Goal: Task Accomplishment & Management: Use online tool/utility

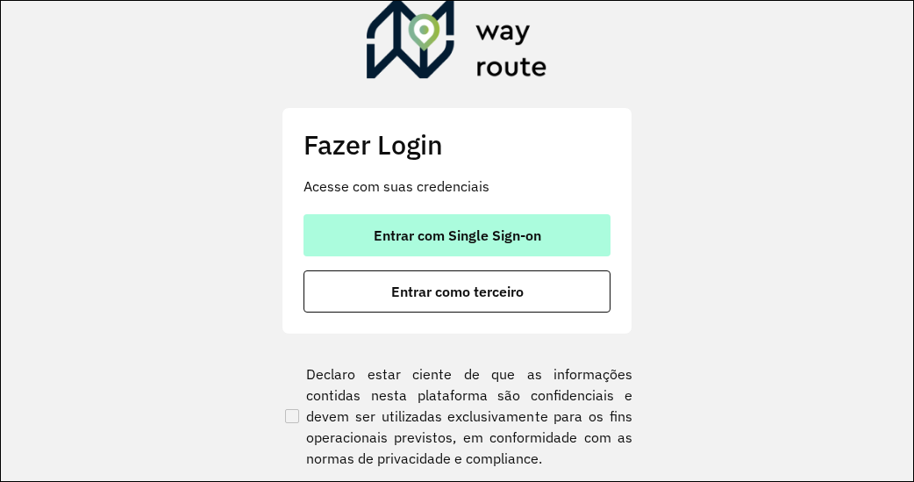
click at [469, 221] on button "Entrar com Single Sign-on" at bounding box center [456, 235] width 307 height 42
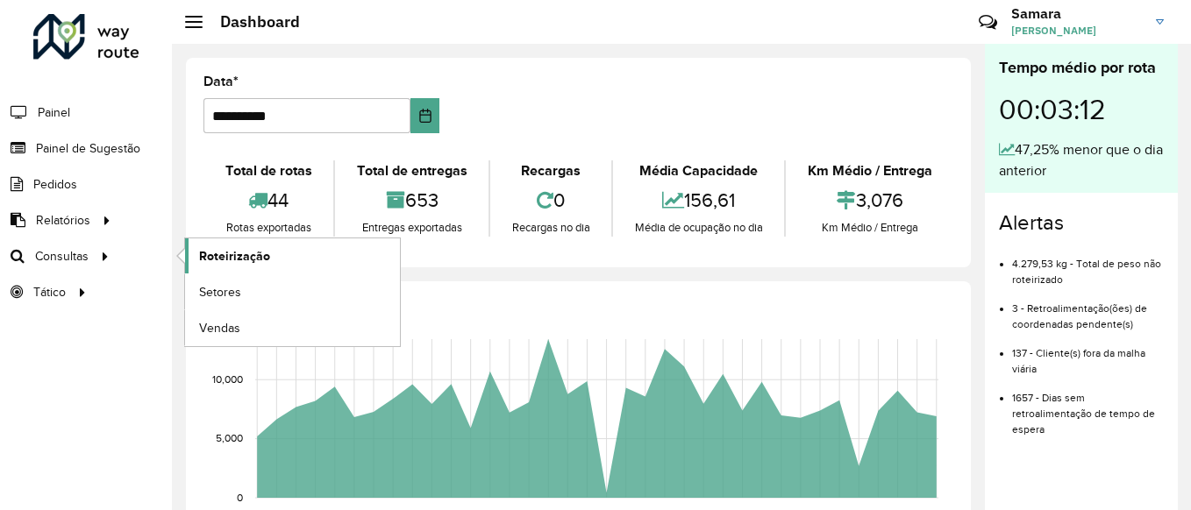
click at [268, 249] on span "Roteirização" at bounding box center [234, 256] width 71 height 18
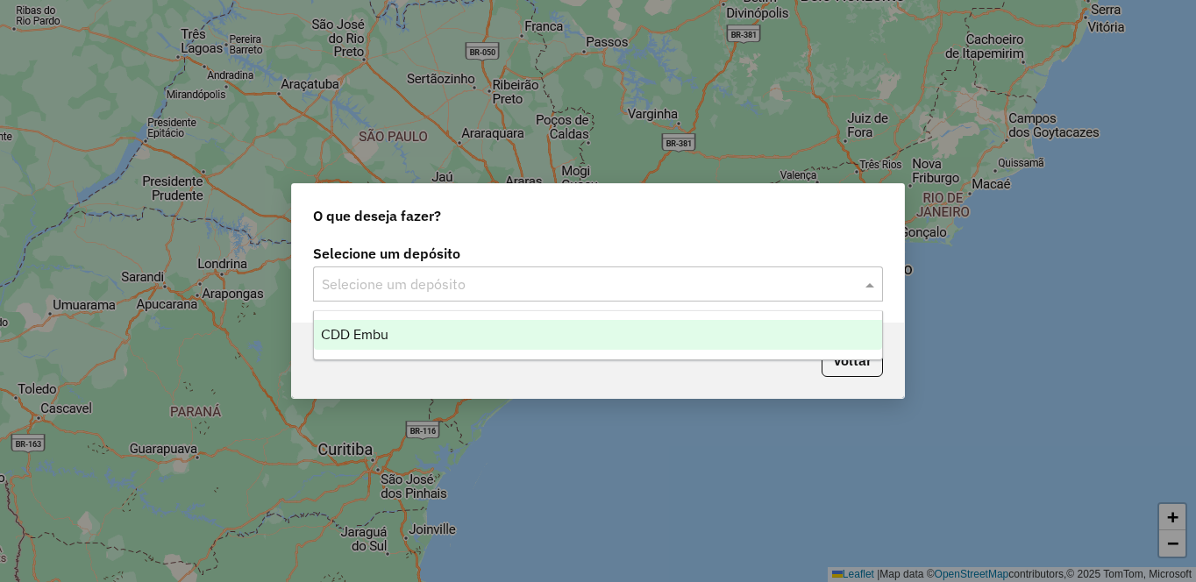
click at [425, 293] on input "text" at bounding box center [580, 285] width 517 height 21
click at [411, 346] on div "CDD Embu" at bounding box center [598, 335] width 568 height 30
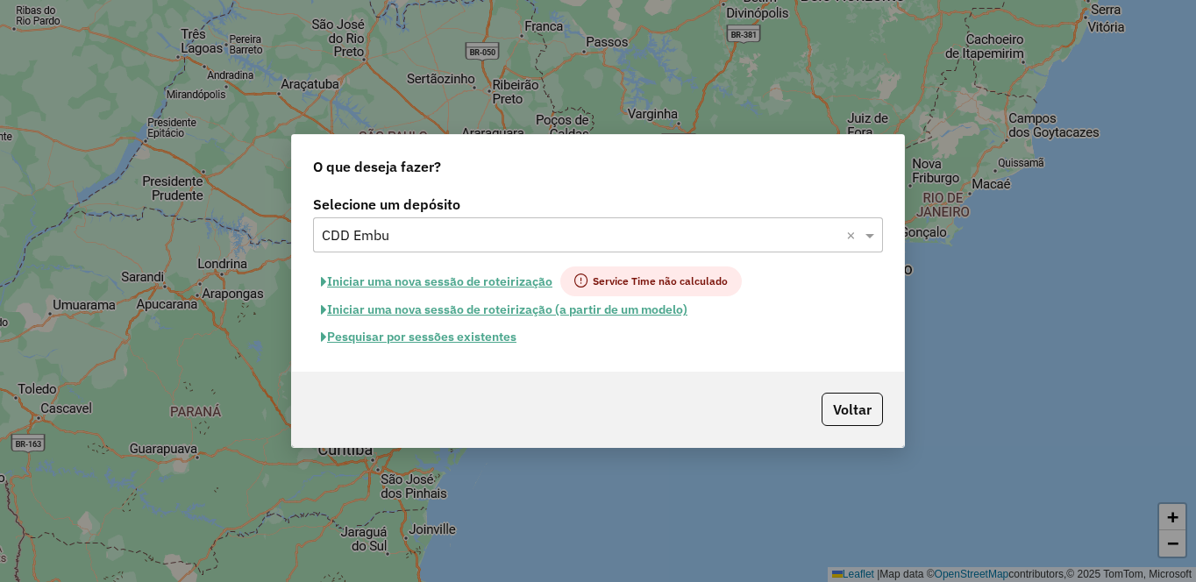
click at [462, 285] on button "Iniciar uma nova sessão de roteirização" at bounding box center [436, 282] width 247 height 30
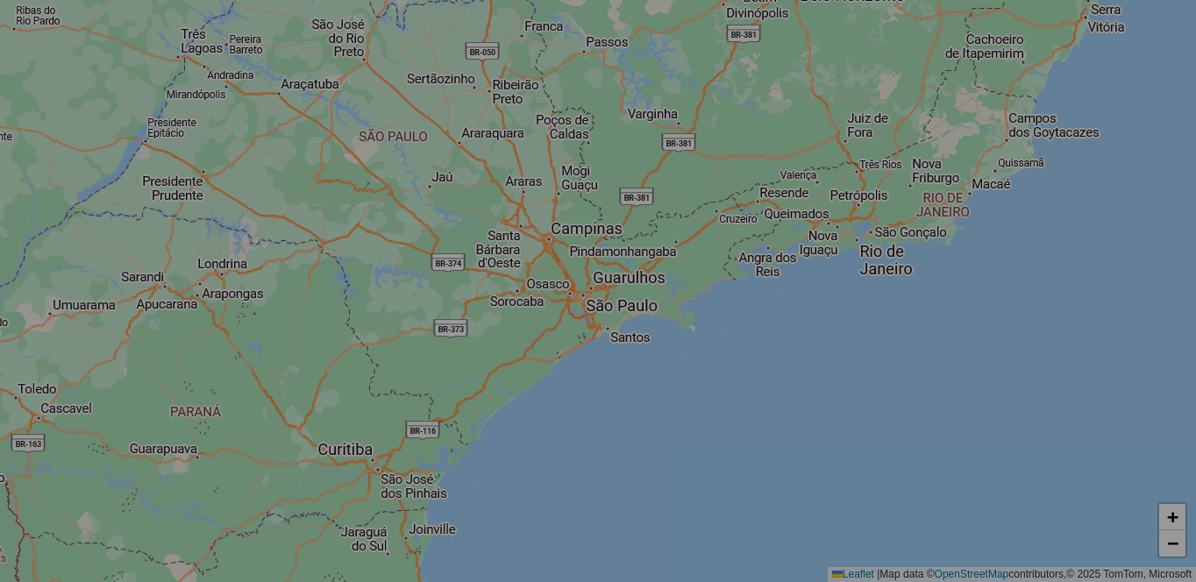
select select "*"
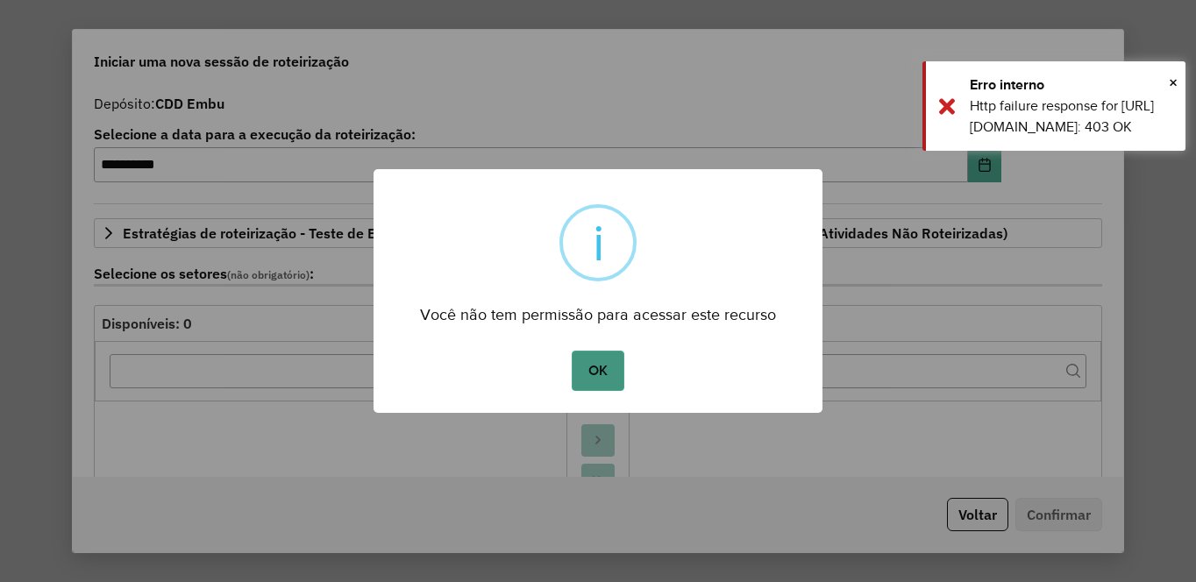
drag, startPoint x: 584, startPoint y: 363, endPoint x: 1057, endPoint y: 122, distance: 530.7
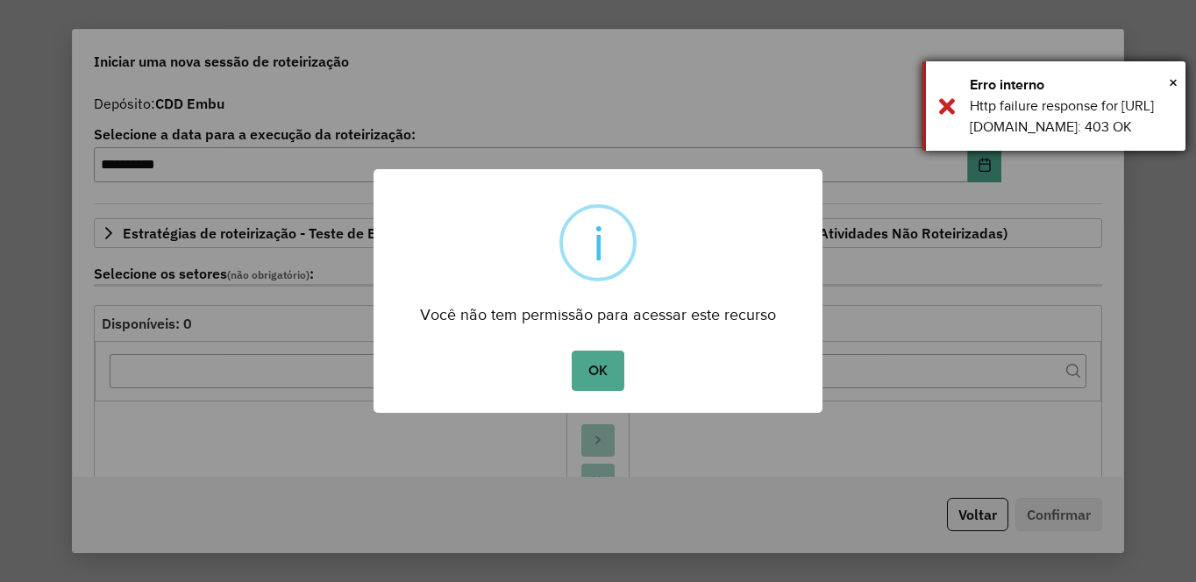
click at [584, 361] on button "OK" at bounding box center [598, 371] width 52 height 40
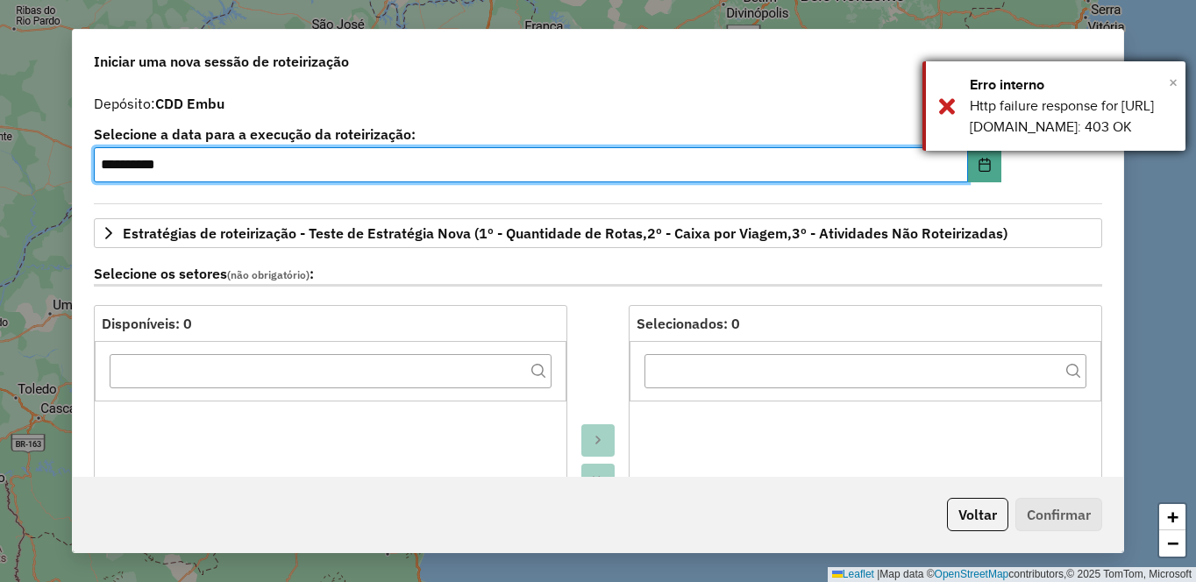
click at [1174, 87] on span "×" at bounding box center [1173, 82] width 9 height 19
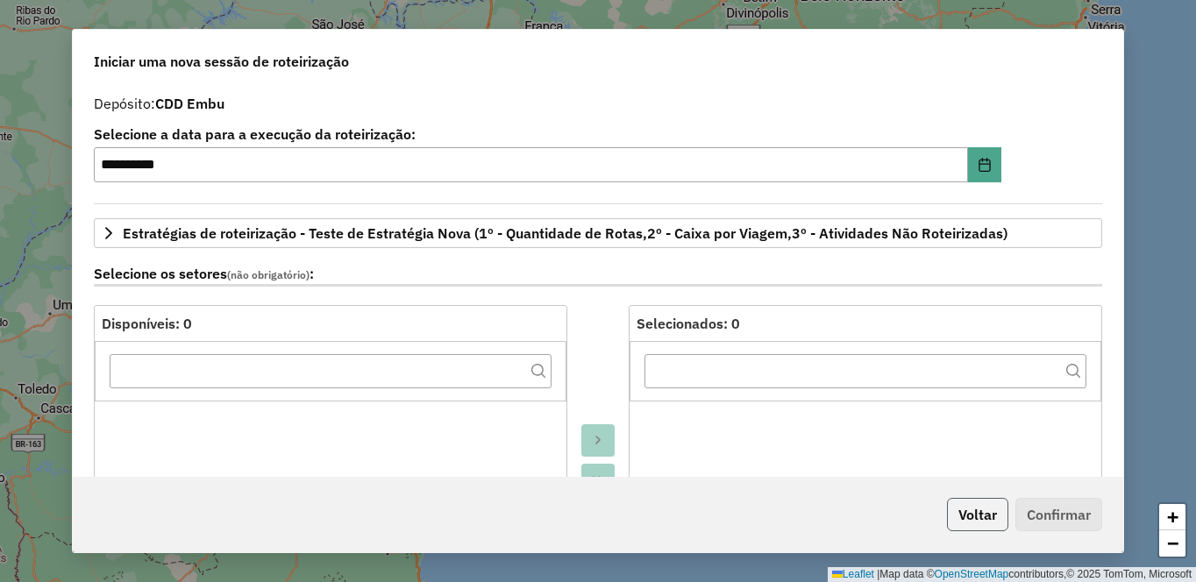
click at [982, 518] on button "Voltar" at bounding box center [977, 514] width 61 height 33
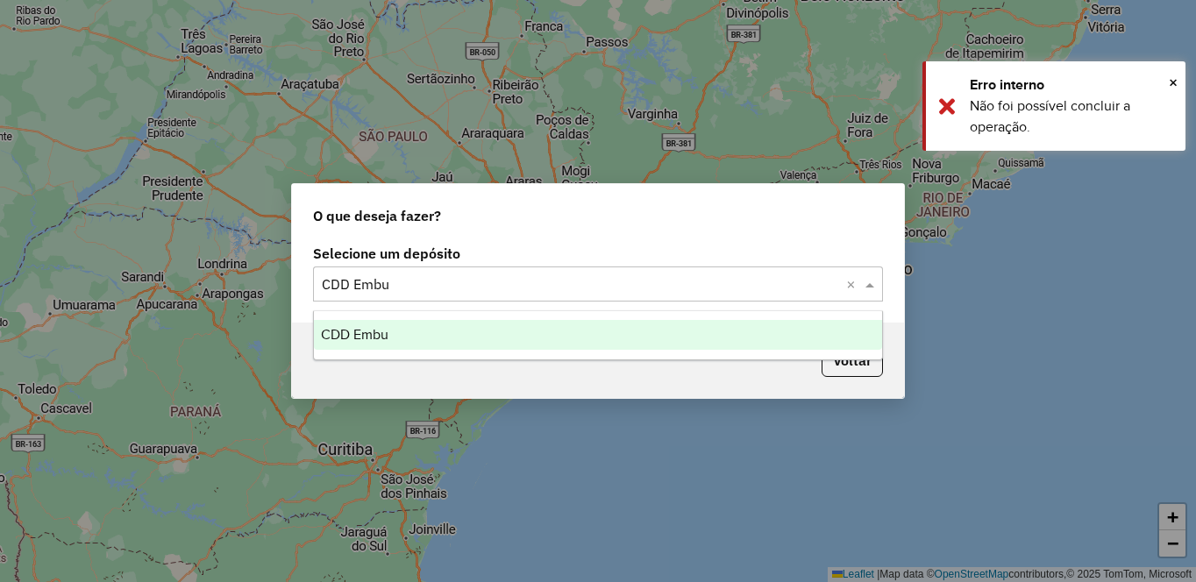
click at [763, 292] on input "text" at bounding box center [580, 285] width 517 height 21
click at [536, 319] on ng-dropdown-panel "CDD Embu" at bounding box center [598, 335] width 570 height 50
click at [537, 328] on div "CDD Embu" at bounding box center [598, 335] width 568 height 30
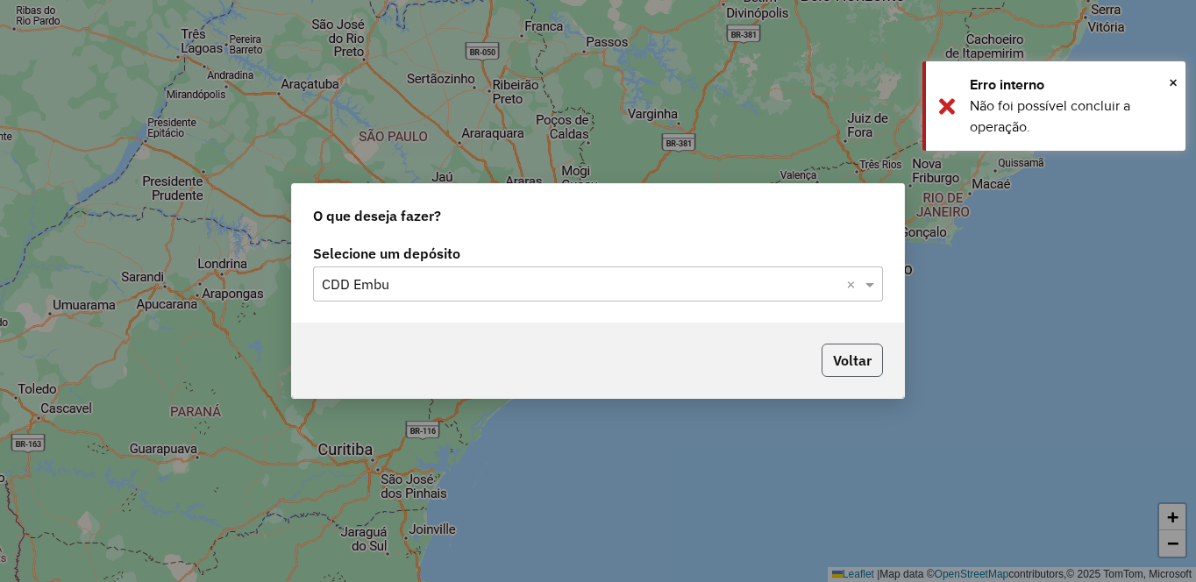
click at [853, 364] on button "Voltar" at bounding box center [852, 360] width 61 height 33
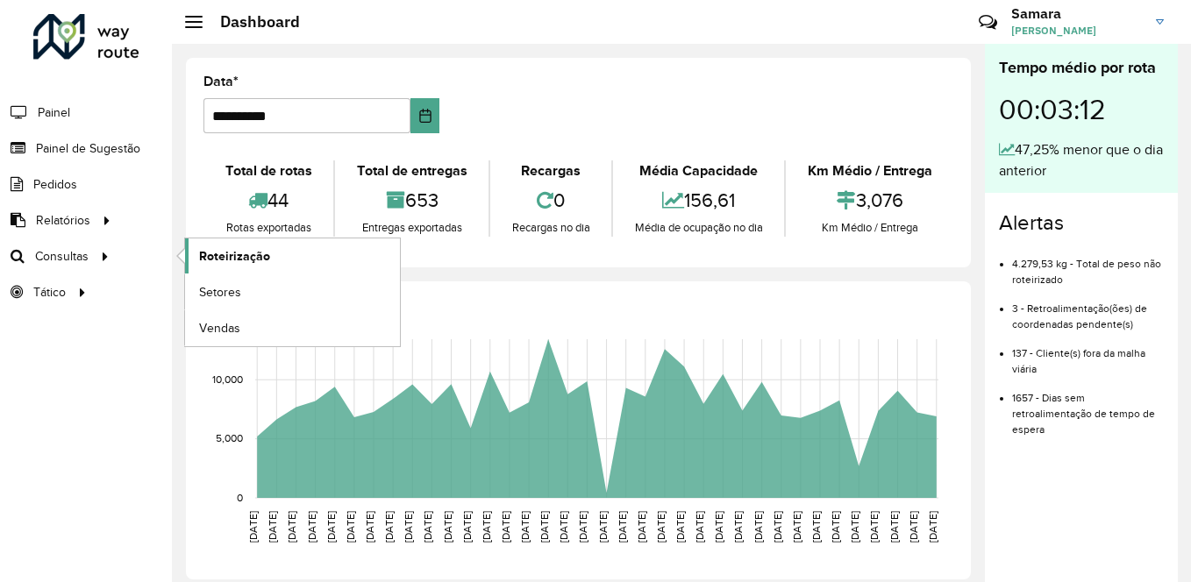
click at [218, 254] on span "Roteirização" at bounding box center [234, 256] width 71 height 18
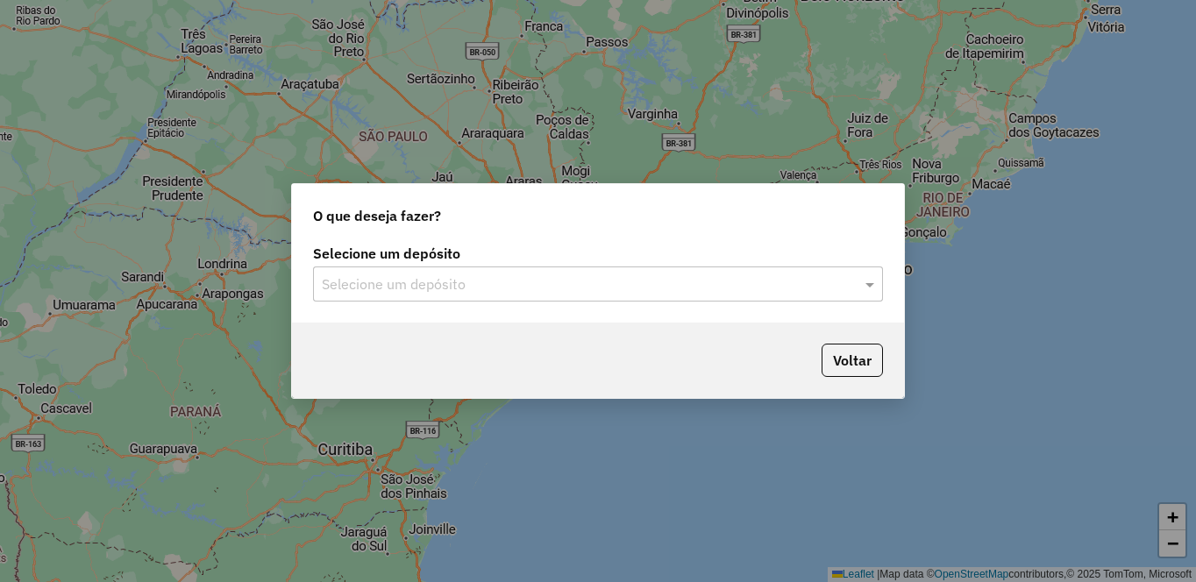
click at [350, 275] on input "text" at bounding box center [580, 285] width 517 height 21
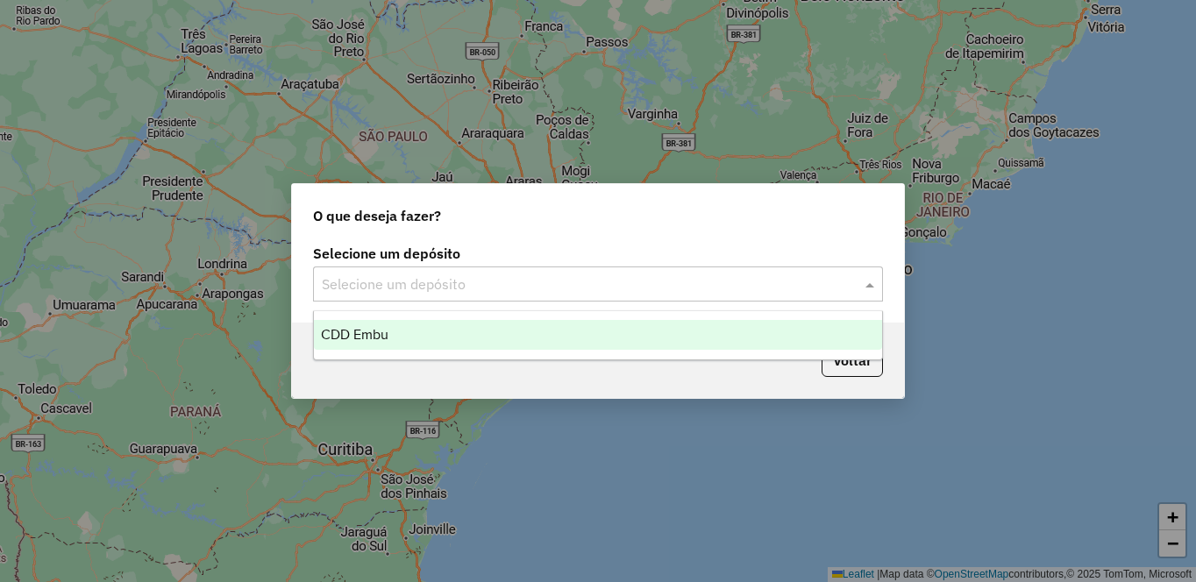
click at [325, 325] on div "CDD Embu" at bounding box center [598, 335] width 568 height 30
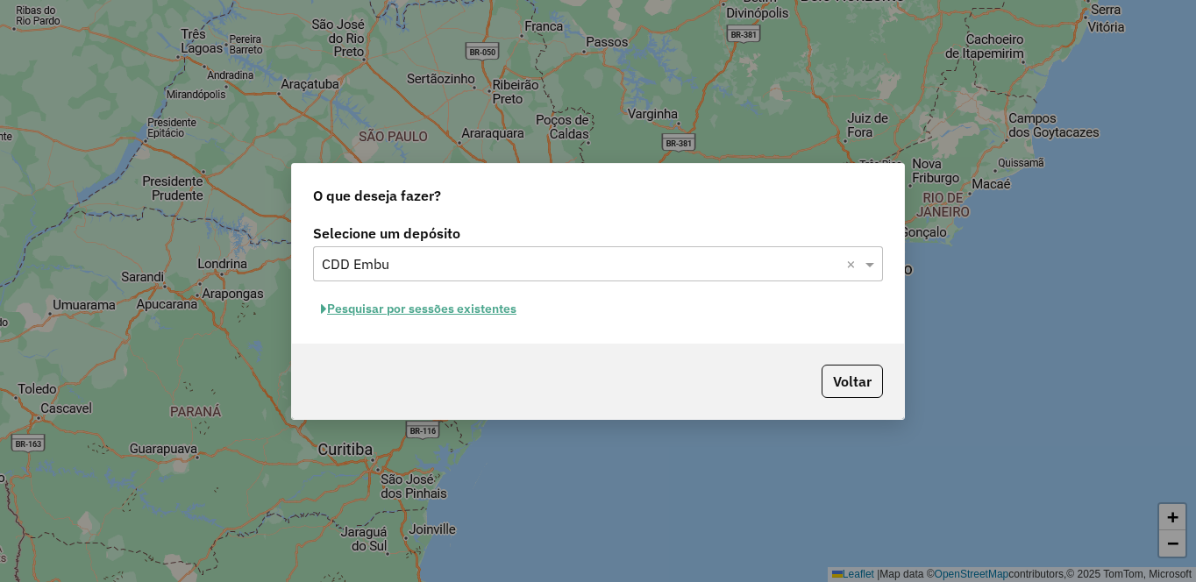
click at [405, 310] on button "Pesquisar por sessões existentes" at bounding box center [418, 309] width 211 height 27
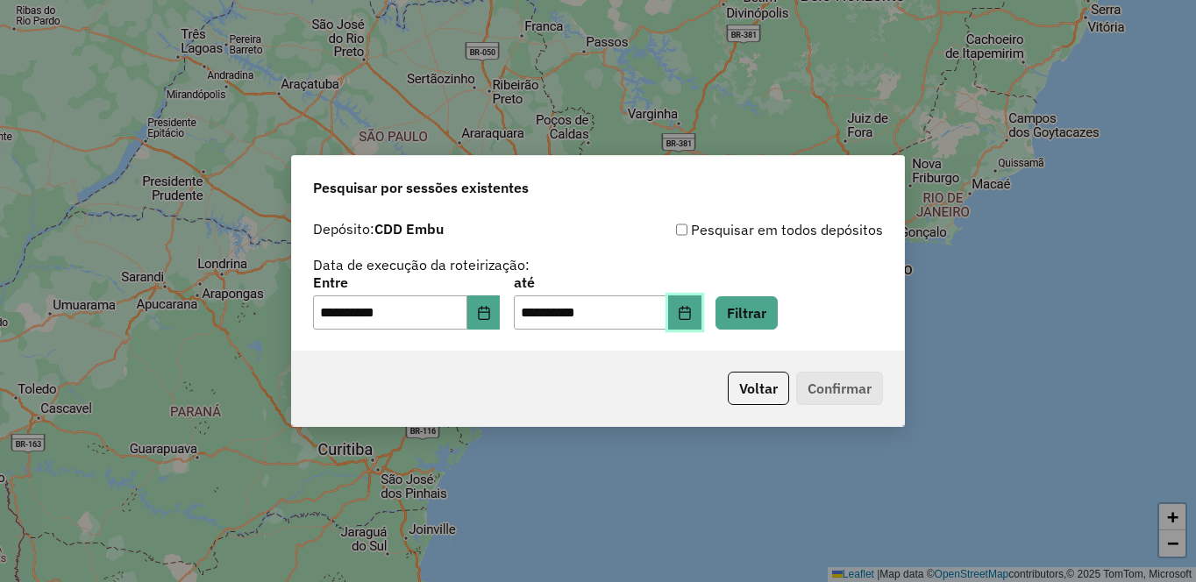
click at [702, 321] on button "Choose Date" at bounding box center [684, 313] width 33 height 35
click at [891, 331] on div "**********" at bounding box center [598, 281] width 612 height 139
click at [778, 312] on button "Filtrar" at bounding box center [747, 312] width 62 height 33
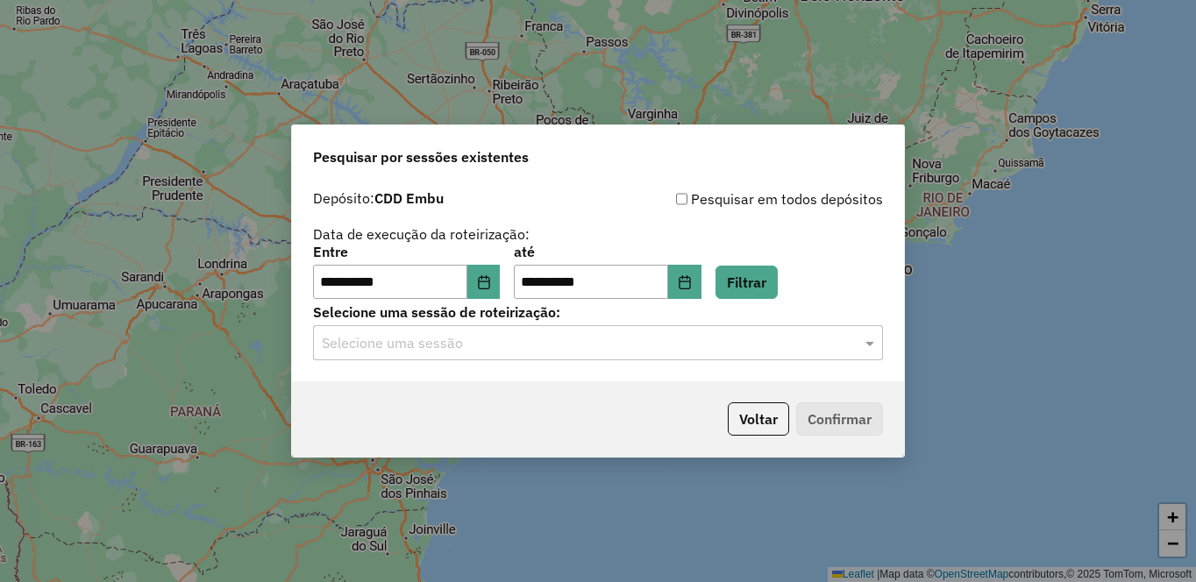
click at [452, 345] on input "text" at bounding box center [580, 343] width 517 height 21
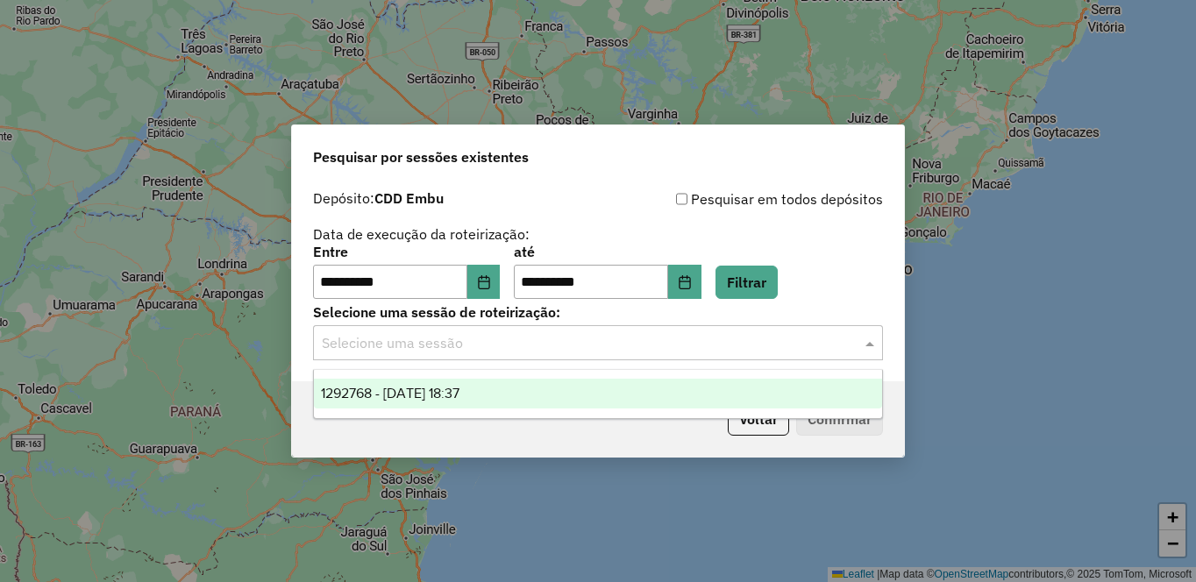
click at [432, 389] on span "1292768 - 11/10/2025 18:37" at bounding box center [390, 393] width 139 height 15
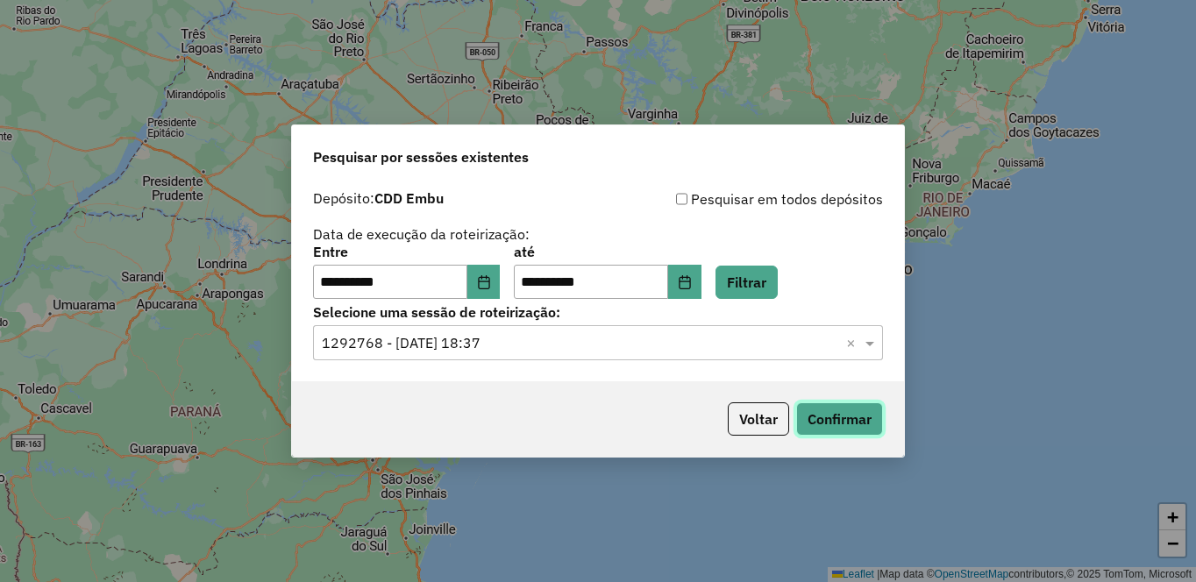
click at [838, 414] on button "Confirmar" at bounding box center [839, 419] width 87 height 33
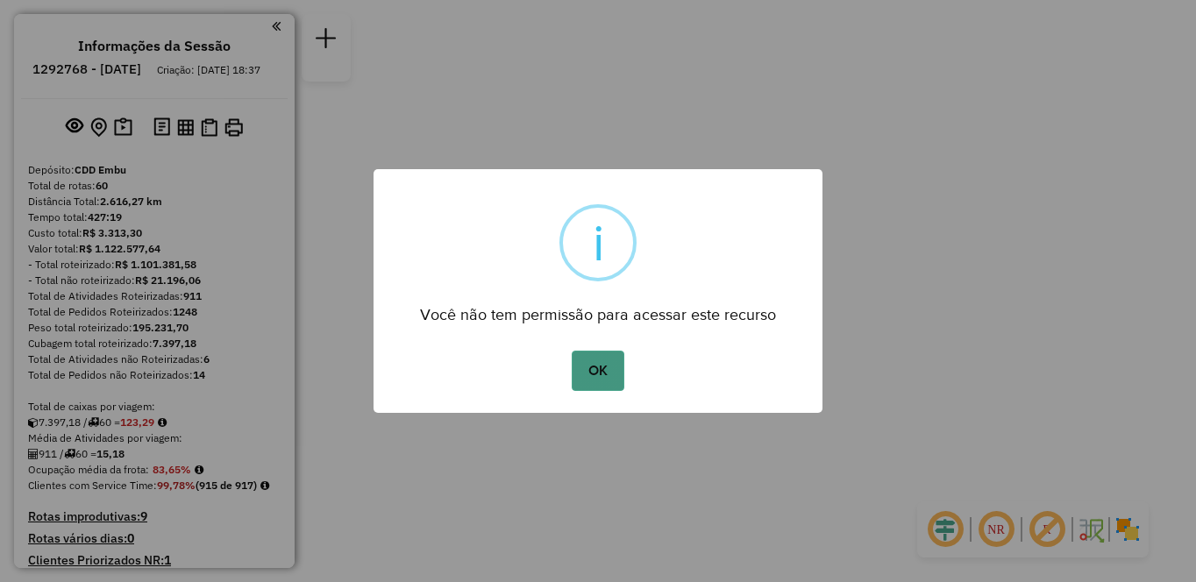
click at [589, 369] on button "OK" at bounding box center [598, 371] width 52 height 40
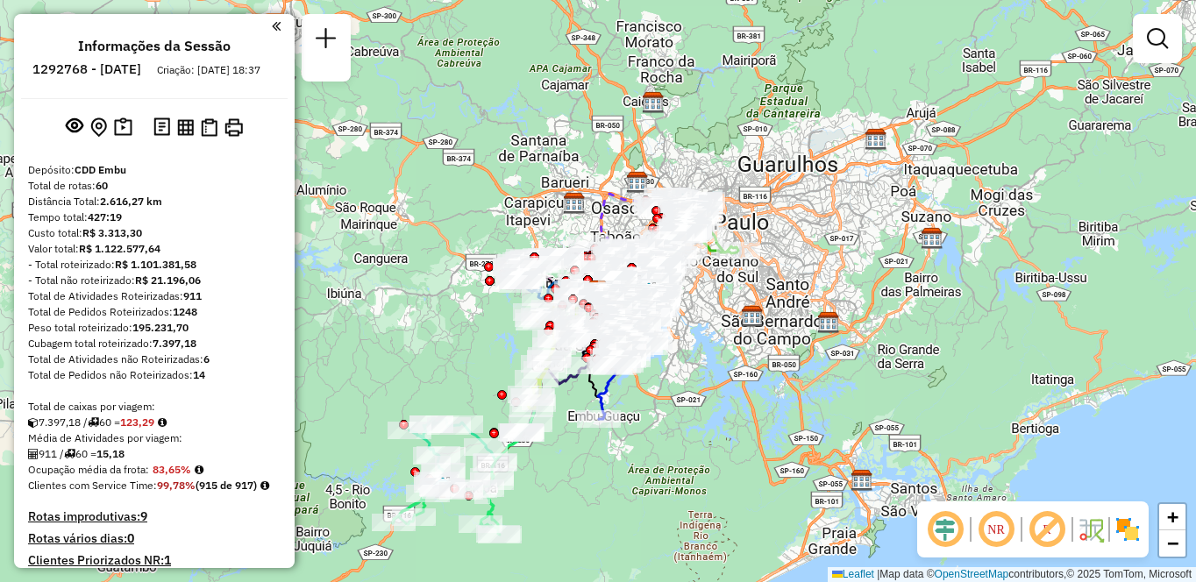
click at [1122, 534] on img at bounding box center [1128, 530] width 28 height 28
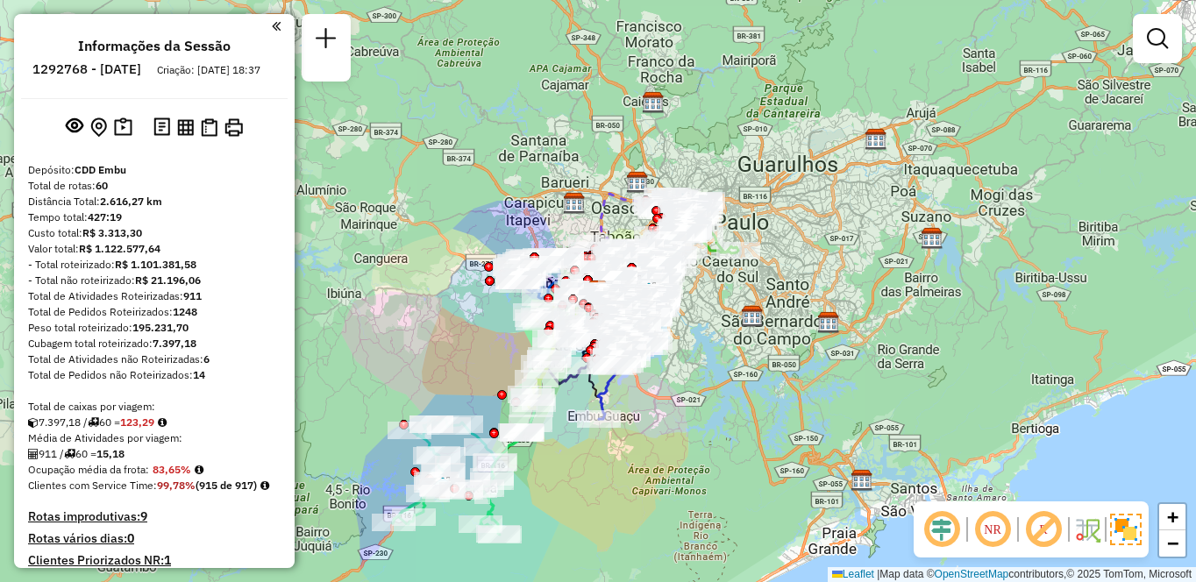
click at [1056, 532] on em at bounding box center [1044, 530] width 42 height 42
click at [995, 531] on em at bounding box center [993, 530] width 42 height 42
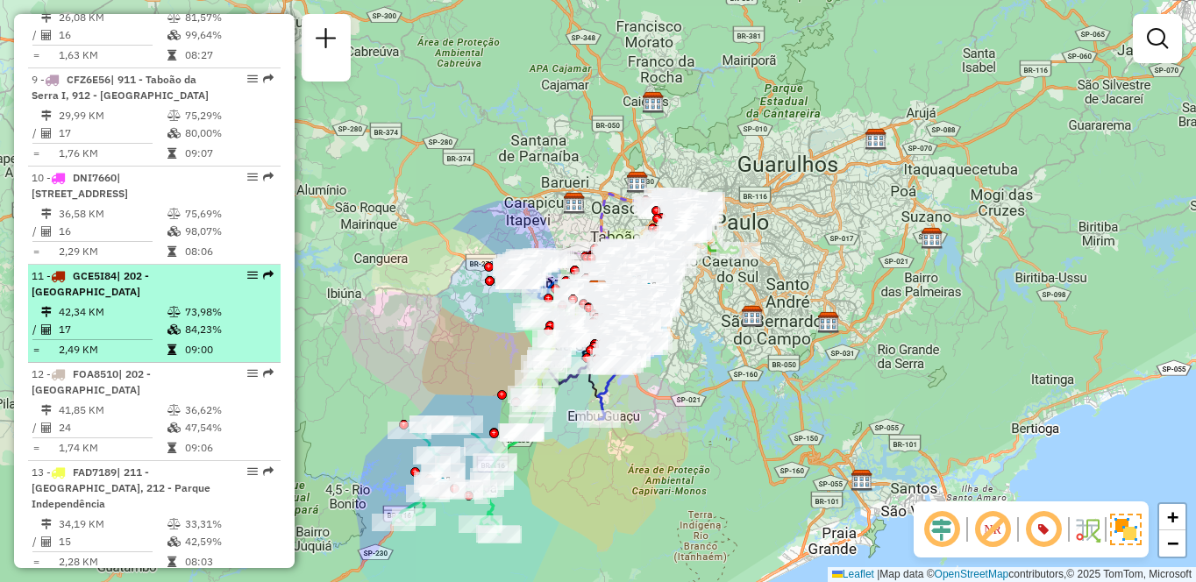
click at [110, 300] on div "11 - GCE5I84 | 202 - [GEOGRAPHIC_DATA]" at bounding box center [125, 284] width 186 height 32
select select "**********"
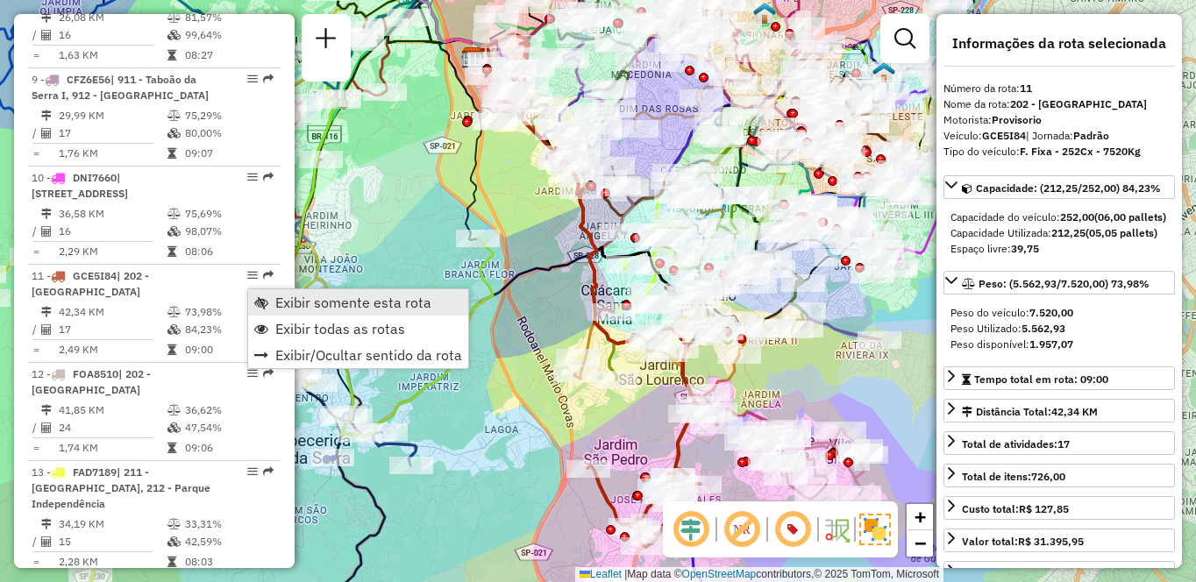
click at [306, 299] on span "Exibir somente esta rota" at bounding box center [353, 303] width 156 height 14
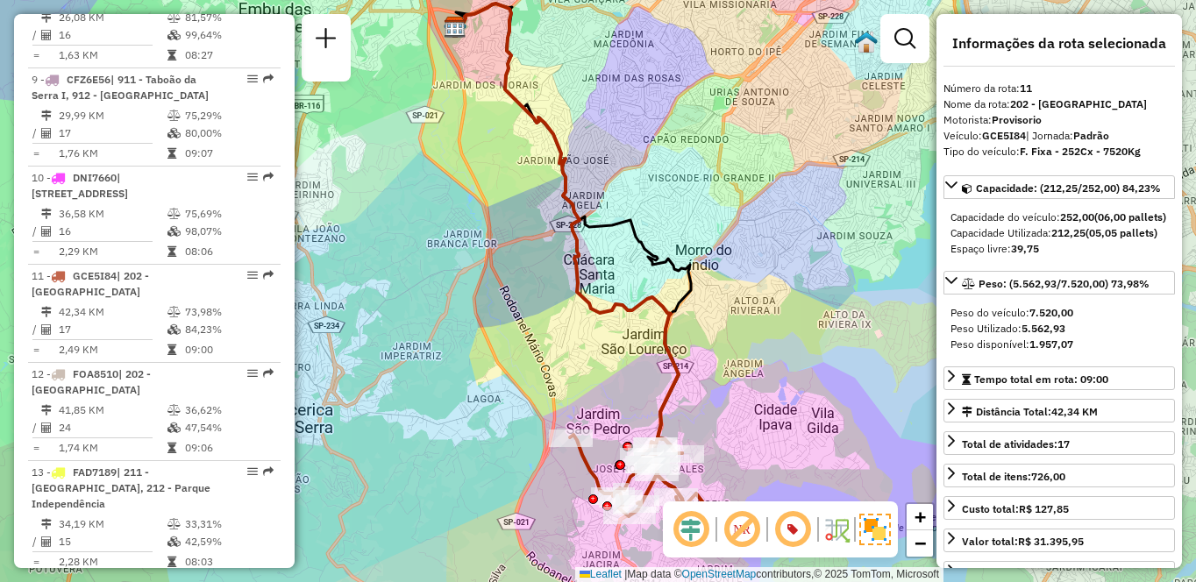
drag, startPoint x: 583, startPoint y: 324, endPoint x: 534, endPoint y: 264, distance: 77.3
click at [534, 264] on div "Janela de atendimento Grade de atendimento Capacidade Transportadoras Veículos …" at bounding box center [598, 291] width 1196 height 582
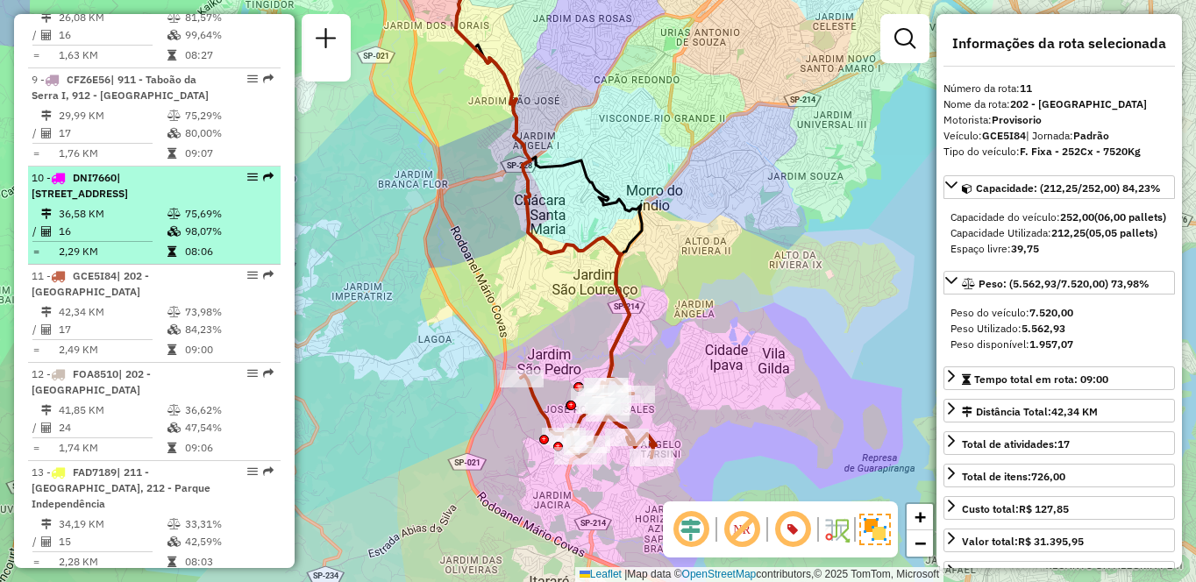
click at [90, 202] on div "10 - DNI7660 | [STREET_ADDRESS]" at bounding box center [125, 186] width 186 height 32
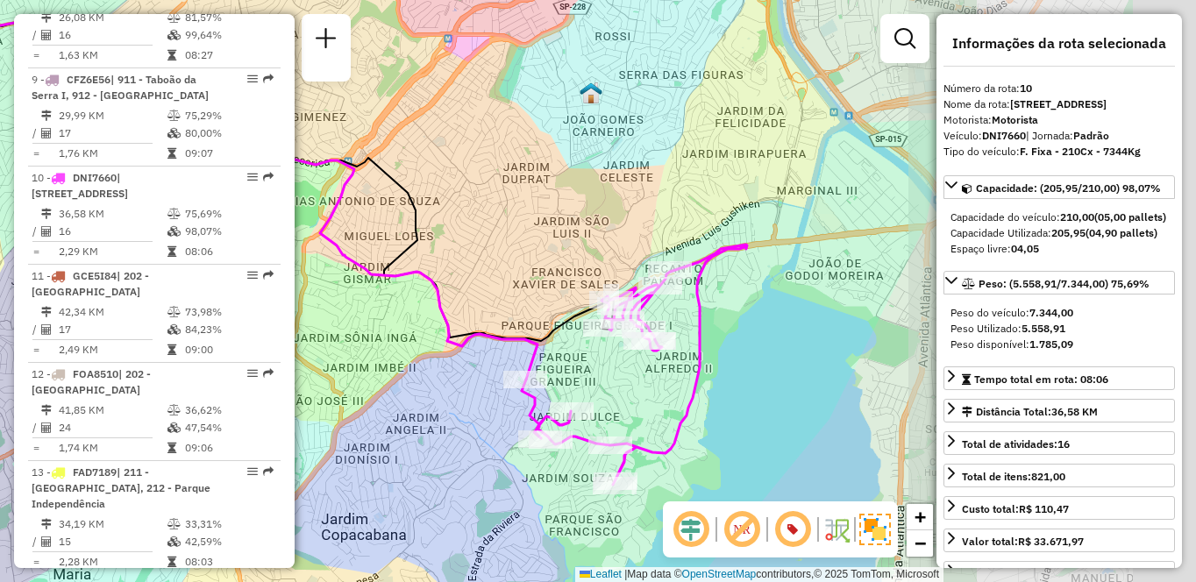
drag, startPoint x: 686, startPoint y: 318, endPoint x: 337, endPoint y: 260, distance: 353.7
click at [338, 260] on icon at bounding box center [153, 181] width 768 height 396
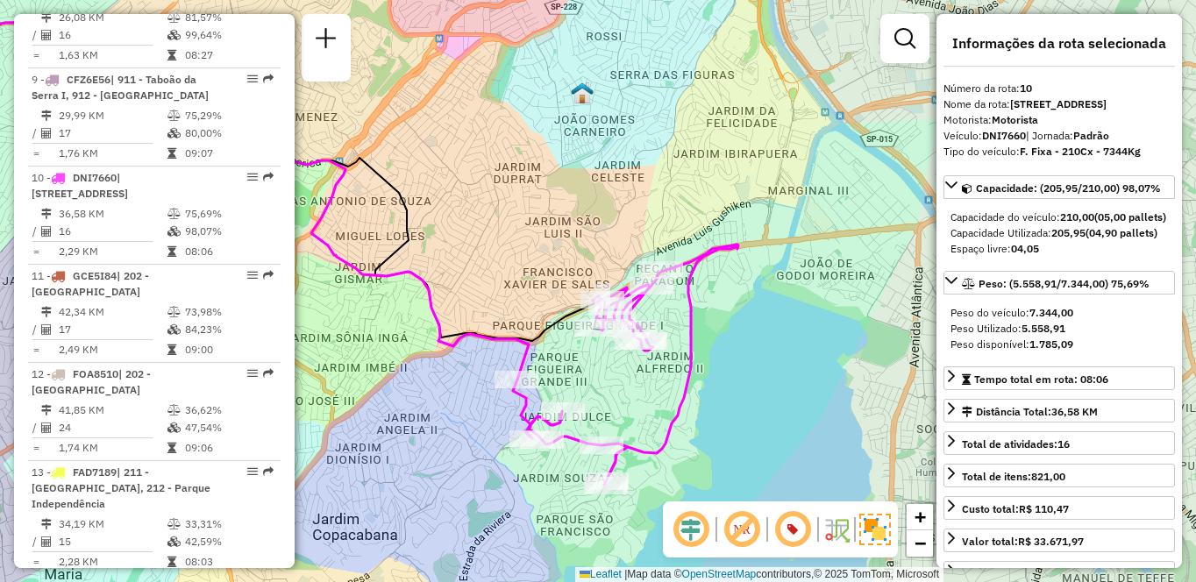
scroll to position [2040, 0]
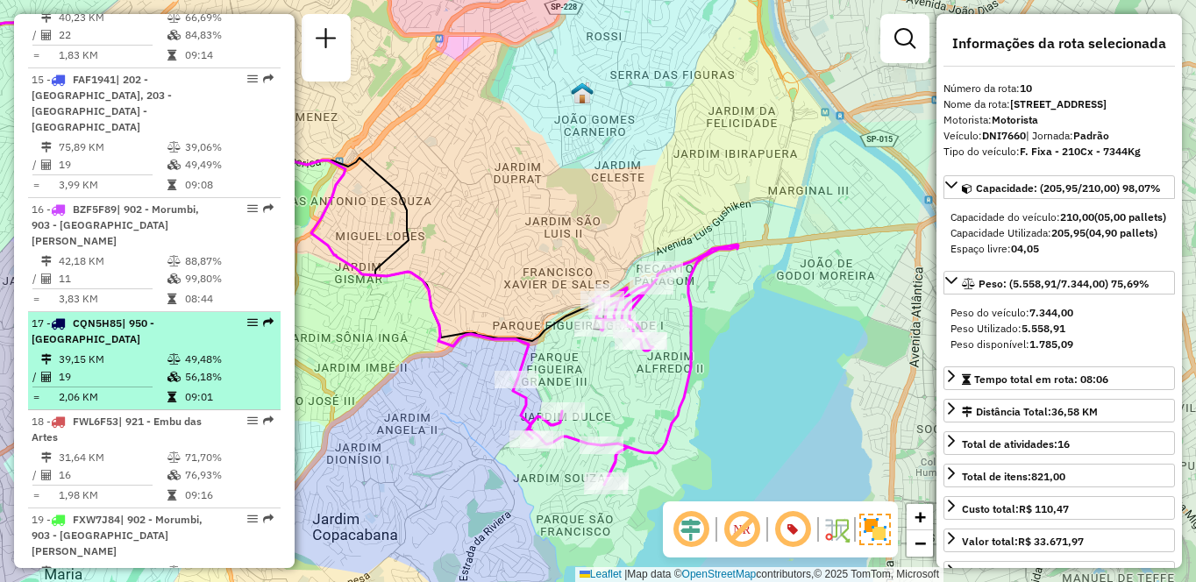
click at [116, 351] on td "39,15 KM" at bounding box center [112, 360] width 109 height 18
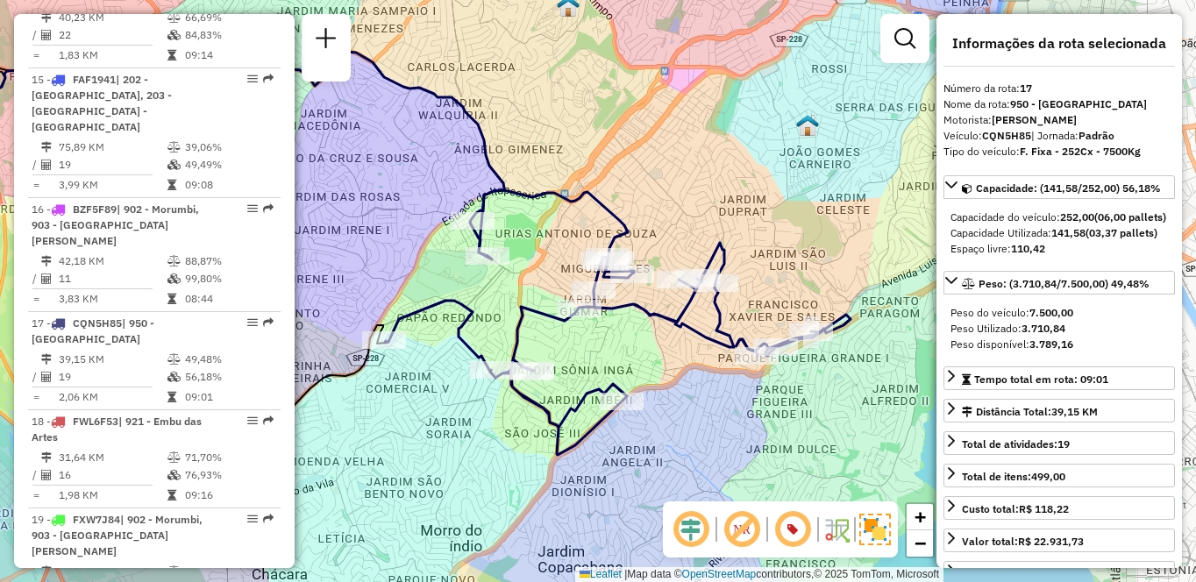
drag, startPoint x: 636, startPoint y: 435, endPoint x: 446, endPoint y: 375, distance: 198.6
click at [446, 375] on div "Janela de atendimento Grade de atendimento Capacidade Transportadoras Veículos …" at bounding box center [598, 291] width 1196 height 582
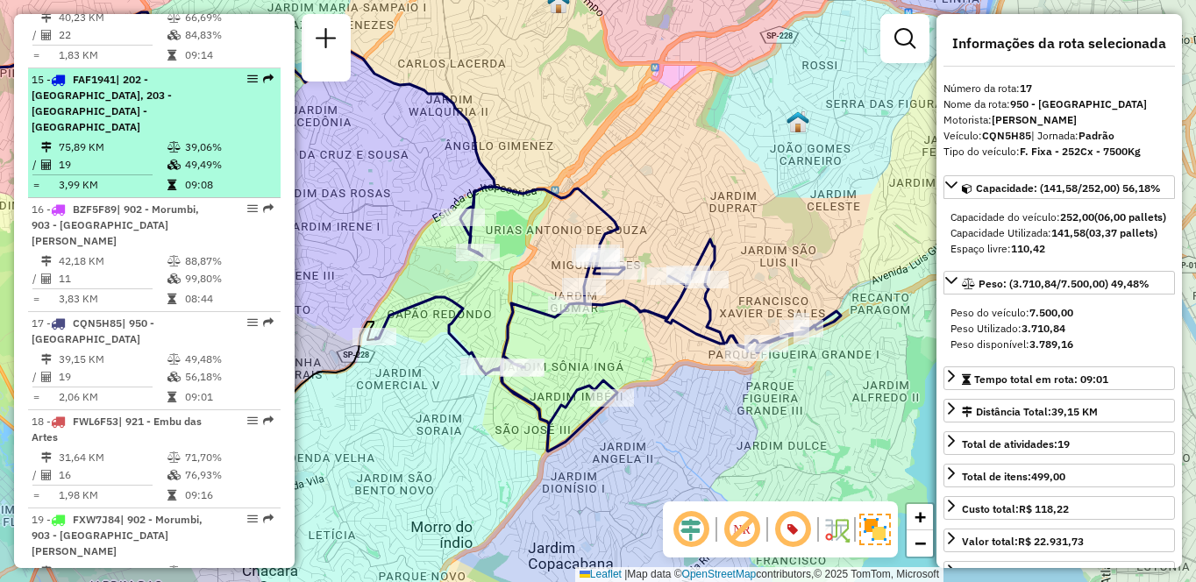
click at [122, 156] on td "19" at bounding box center [112, 165] width 109 height 18
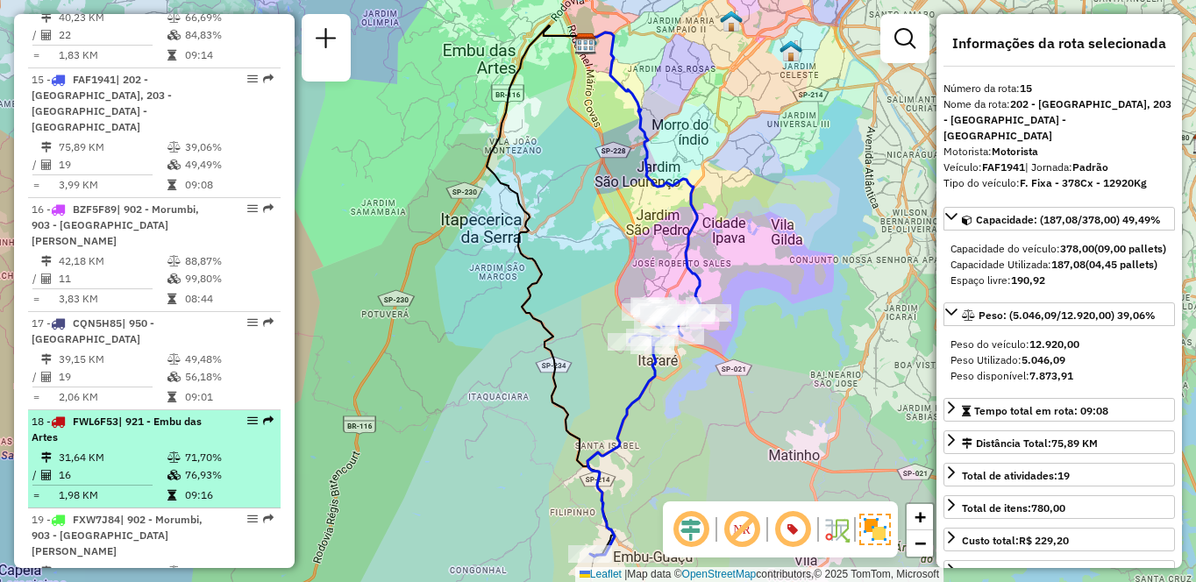
scroll to position [1533, 0]
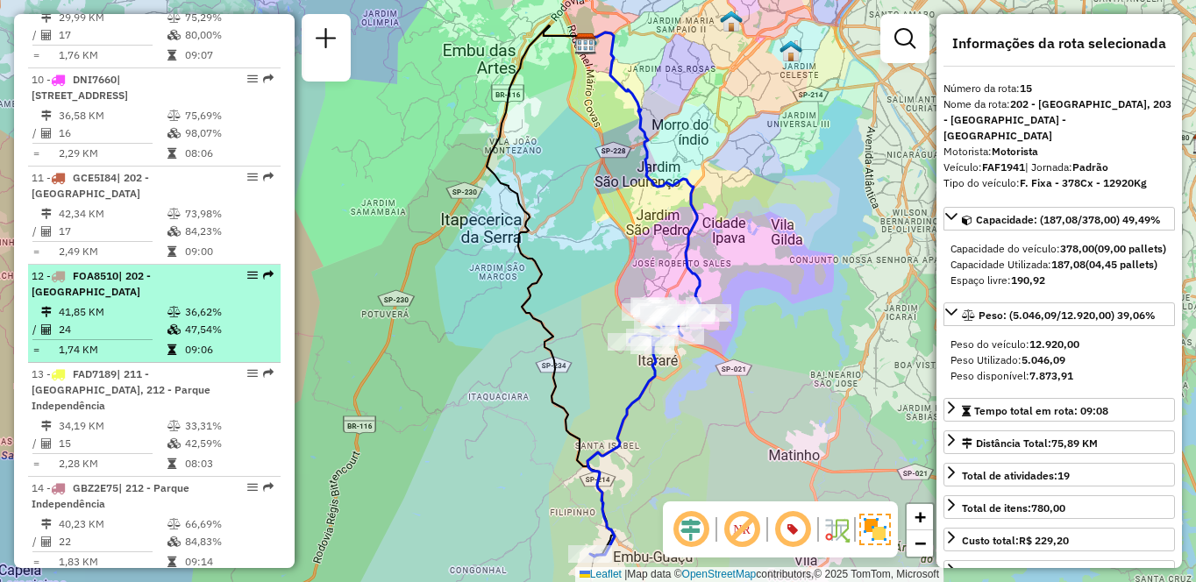
click at [177, 318] on icon at bounding box center [174, 312] width 13 height 11
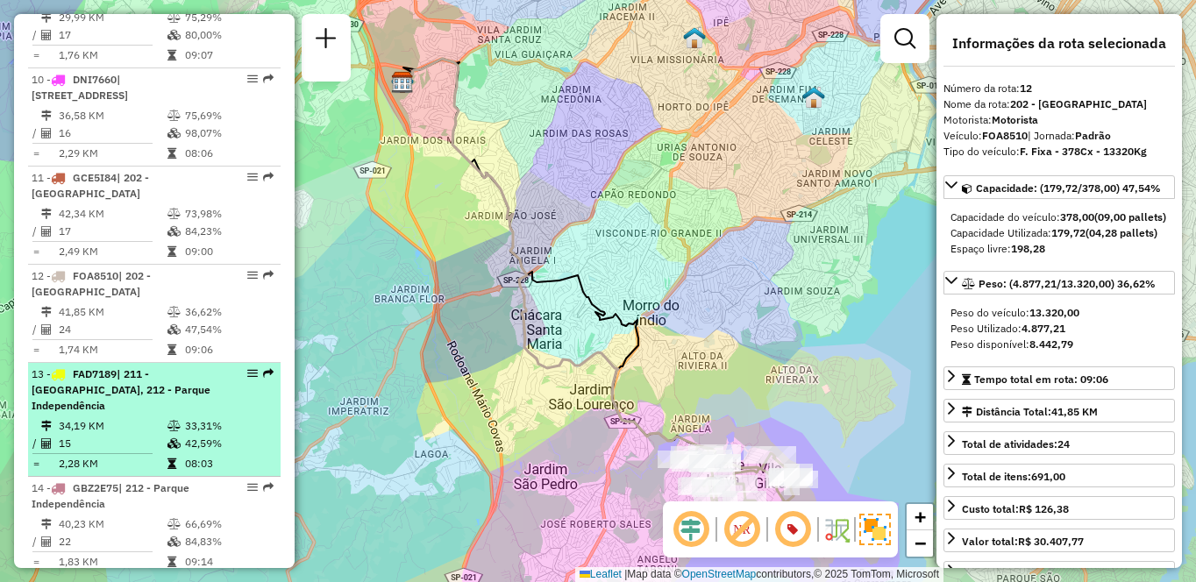
click at [97, 410] on span "| 211 - [GEOGRAPHIC_DATA], 212 - Parque Independência" at bounding box center [121, 389] width 179 height 45
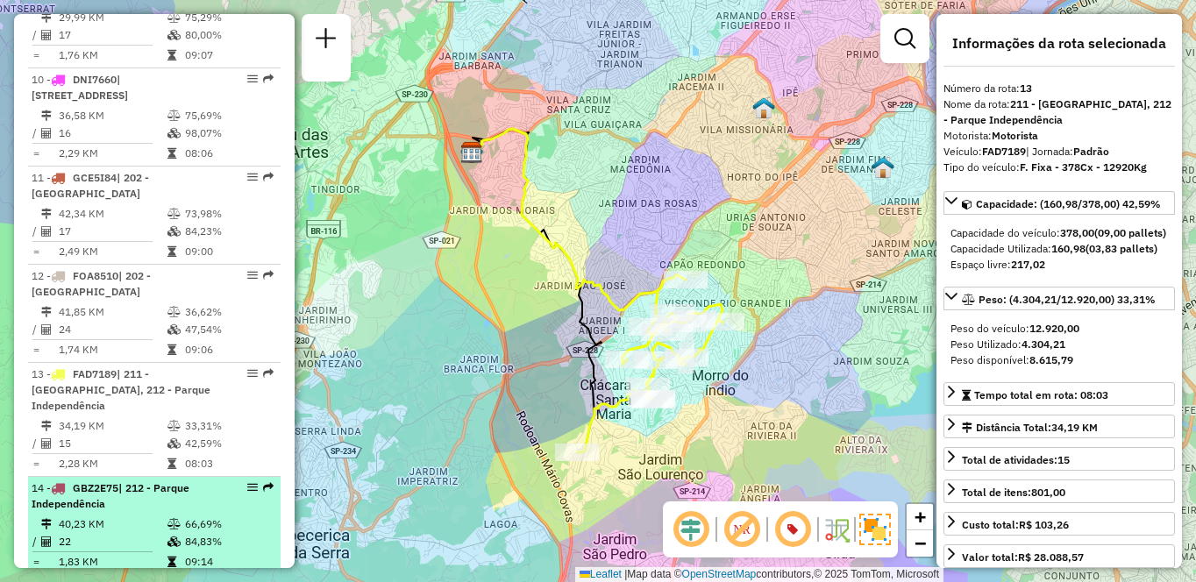
click at [118, 512] on div "14 - GBZ2E75 | 212 - Parque Independência" at bounding box center [125, 497] width 186 height 32
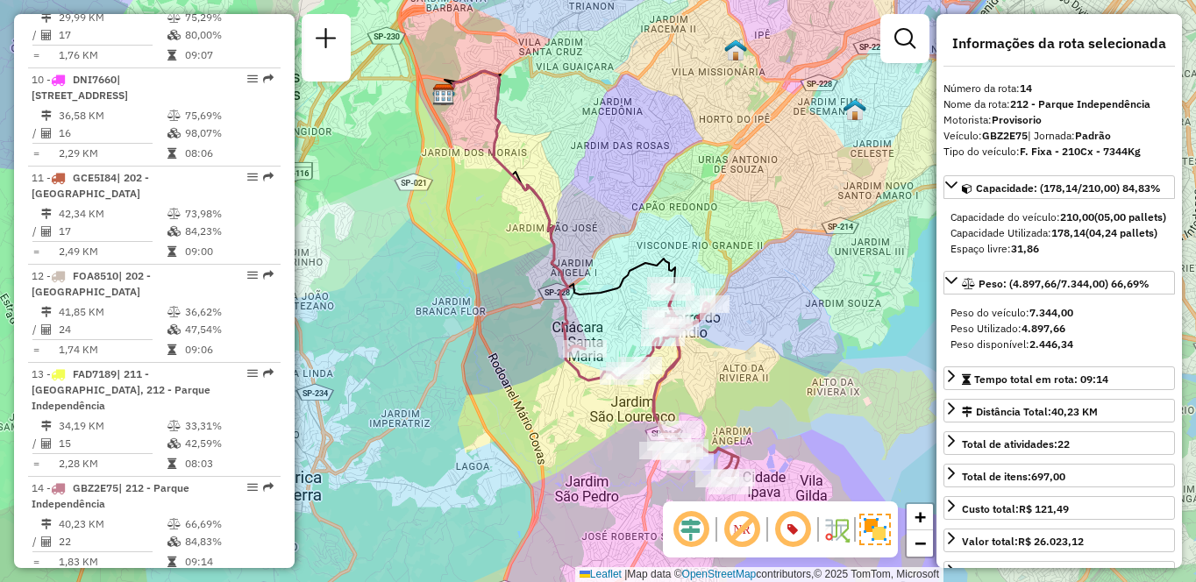
drag, startPoint x: 498, startPoint y: 421, endPoint x: 406, endPoint y: 314, distance: 141.2
click at [406, 314] on div "Janela de atendimento Grade de atendimento Capacidade Transportadoras Veículos …" at bounding box center [598, 291] width 1196 height 582
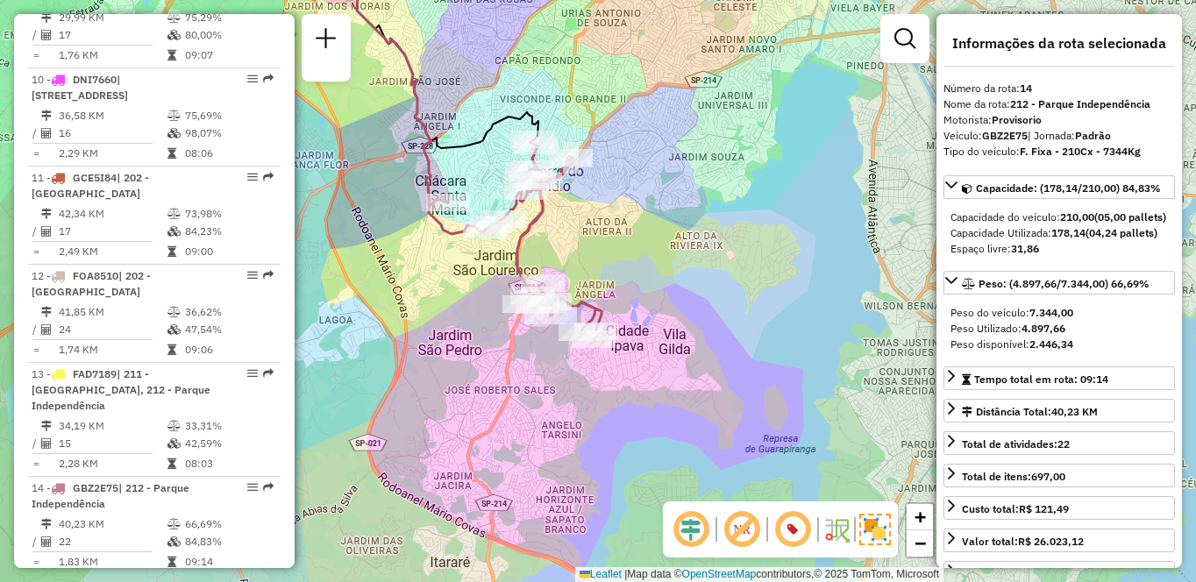
scroll to position [944, 0]
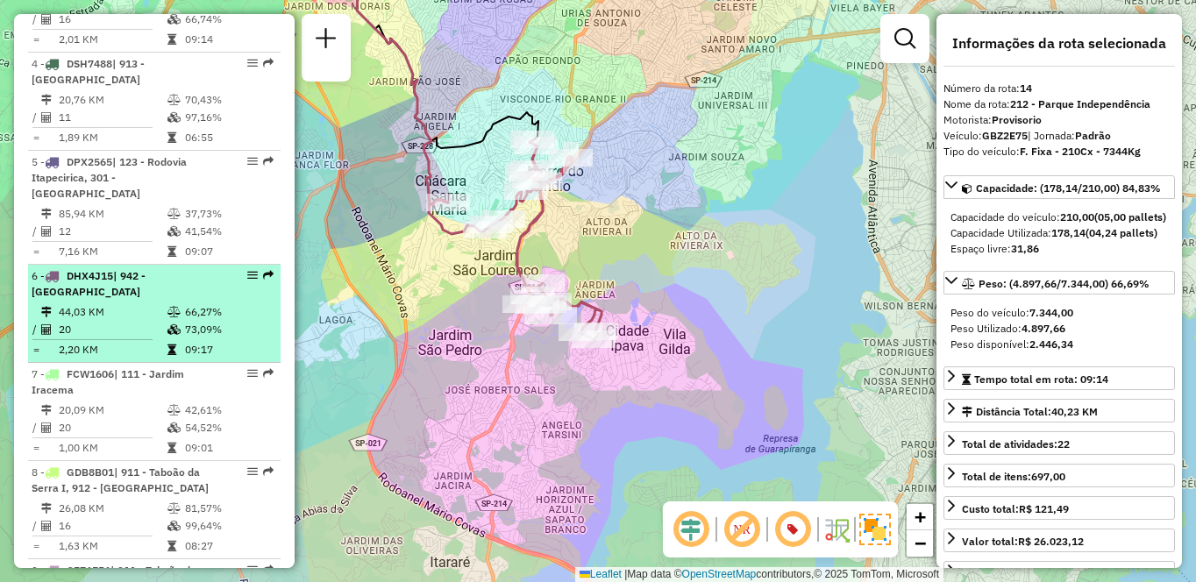
click at [114, 321] on td "44,03 KM" at bounding box center [112, 312] width 109 height 18
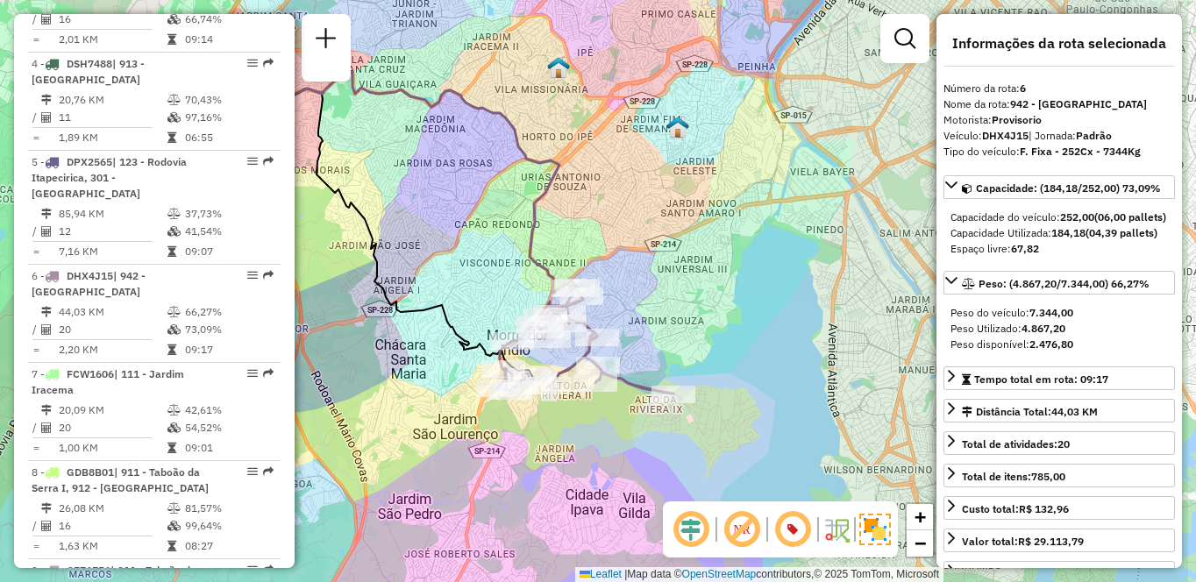
drag, startPoint x: 632, startPoint y: 508, endPoint x: 492, endPoint y: 445, distance: 153.9
click at [492, 445] on div "Janela de atendimento Grade de atendimento Capacidade Transportadoras Veículos …" at bounding box center [598, 291] width 1196 height 582
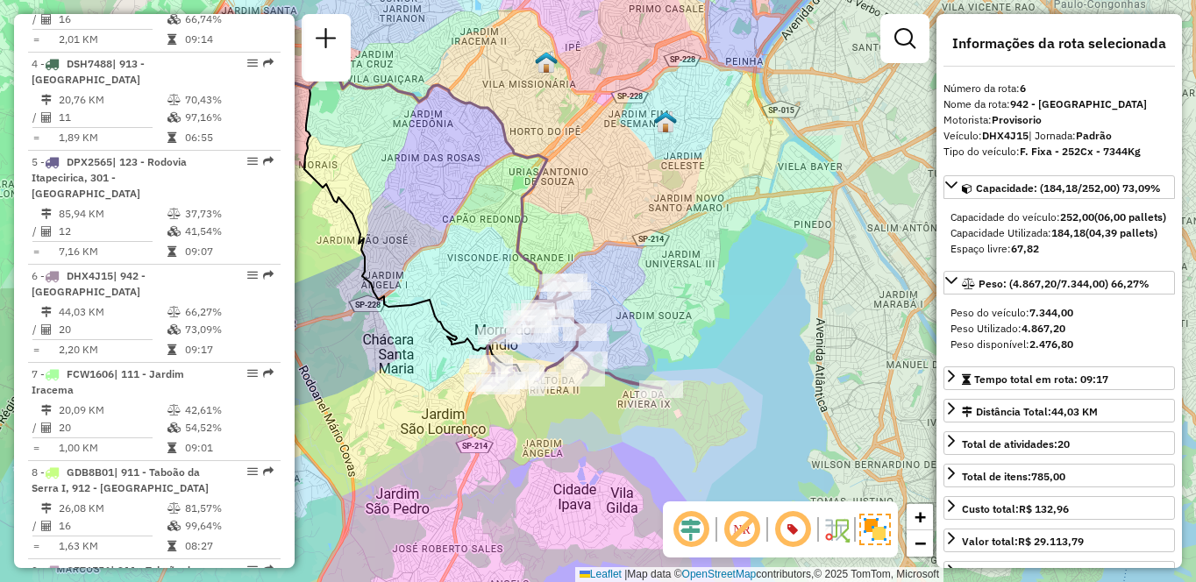
scroll to position [2237, 0]
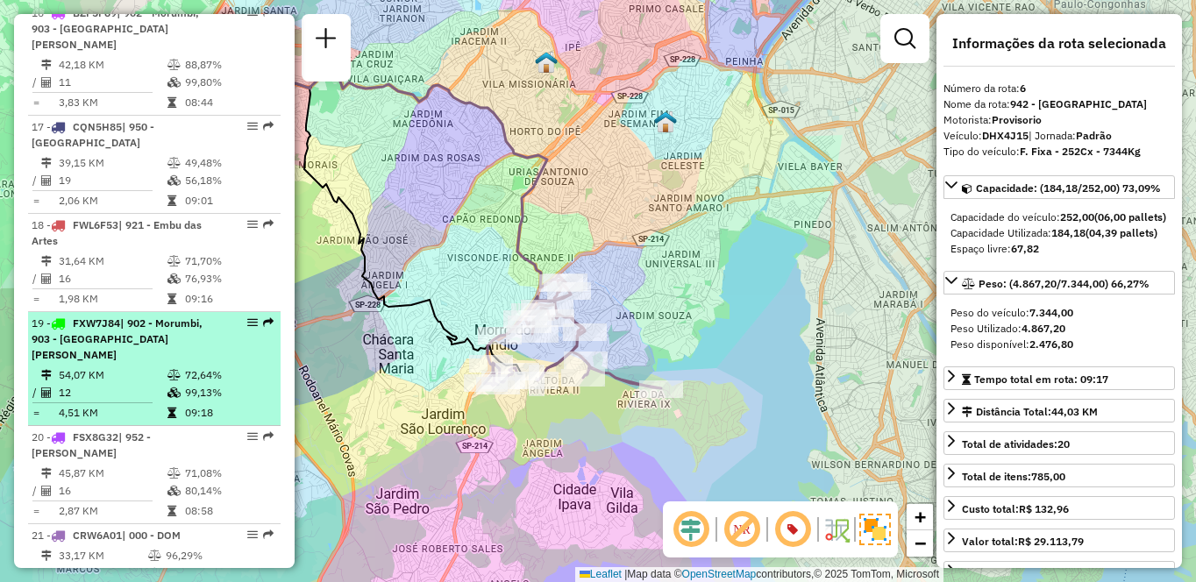
click at [105, 317] on span "| 902 - Morumbi, 903 - [GEOGRAPHIC_DATA][PERSON_NAME]" at bounding box center [117, 339] width 171 height 45
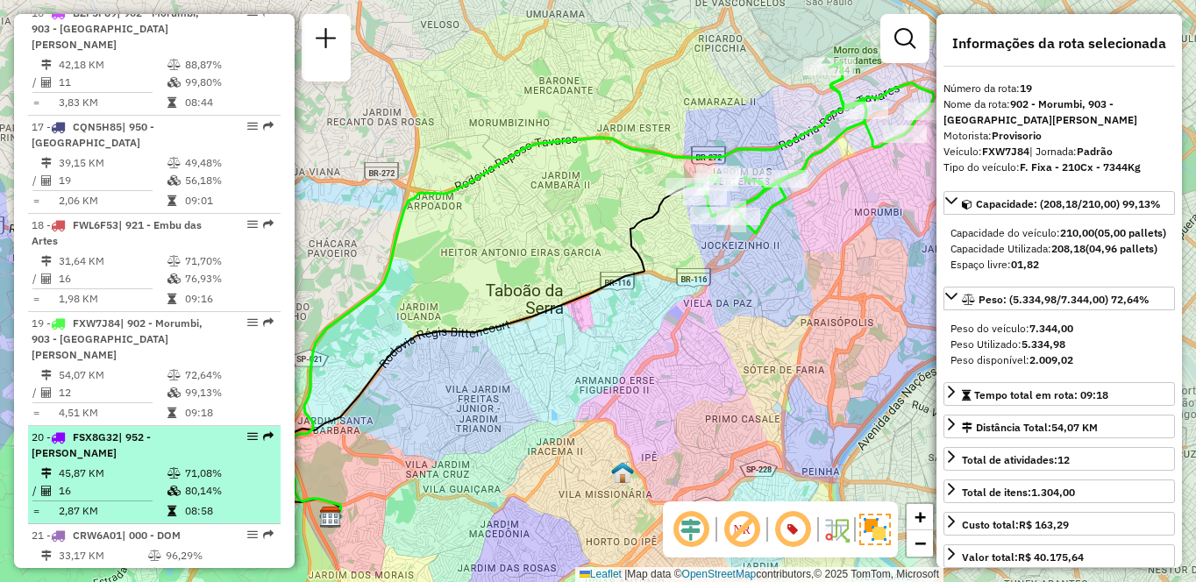
click at [89, 430] on div "20 - FSX8G32 | 952 - Patio Guida Caio" at bounding box center [125, 446] width 186 height 32
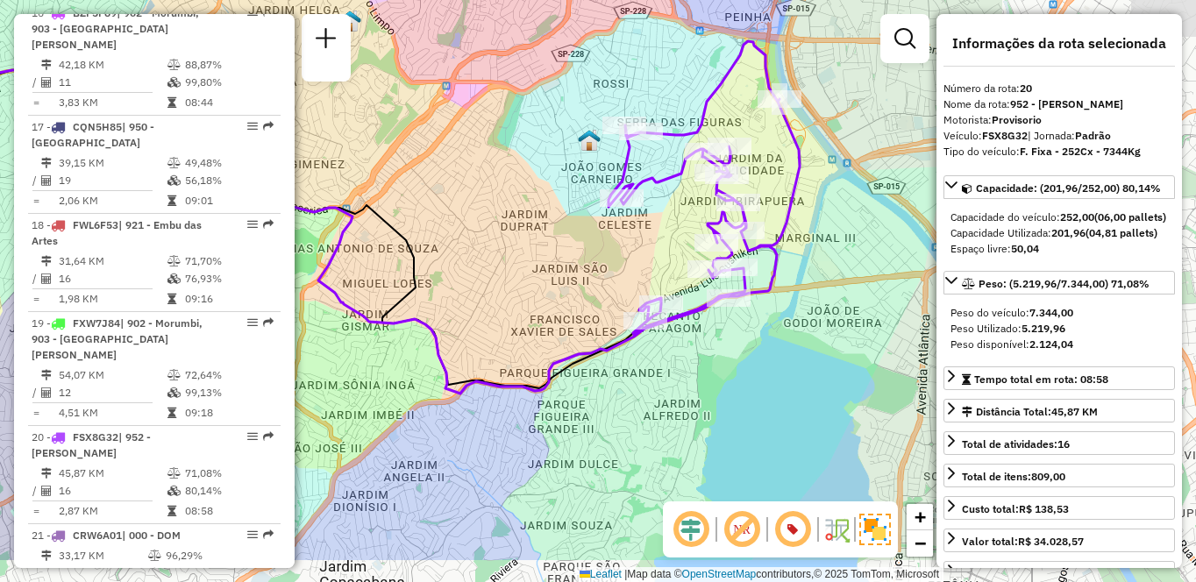
drag, startPoint x: 741, startPoint y: 363, endPoint x: 427, endPoint y: 282, distance: 324.2
click at [427, 282] on div "Janela de atendimento Grade de atendimento Capacidade Transportadoras Veículos …" at bounding box center [598, 291] width 1196 height 582
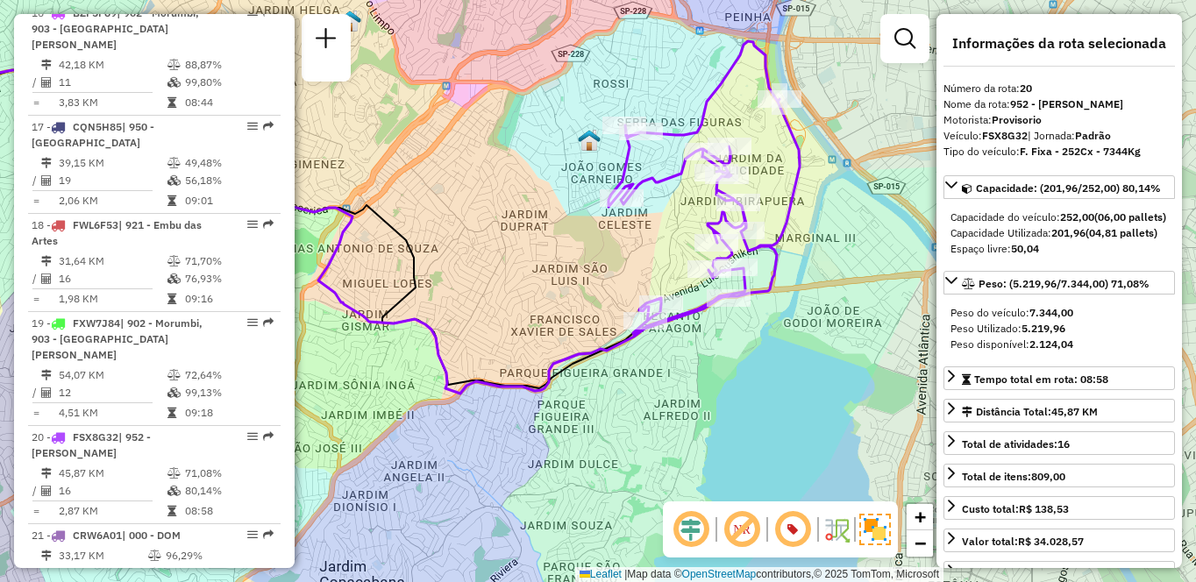
scroll to position [6045, 0]
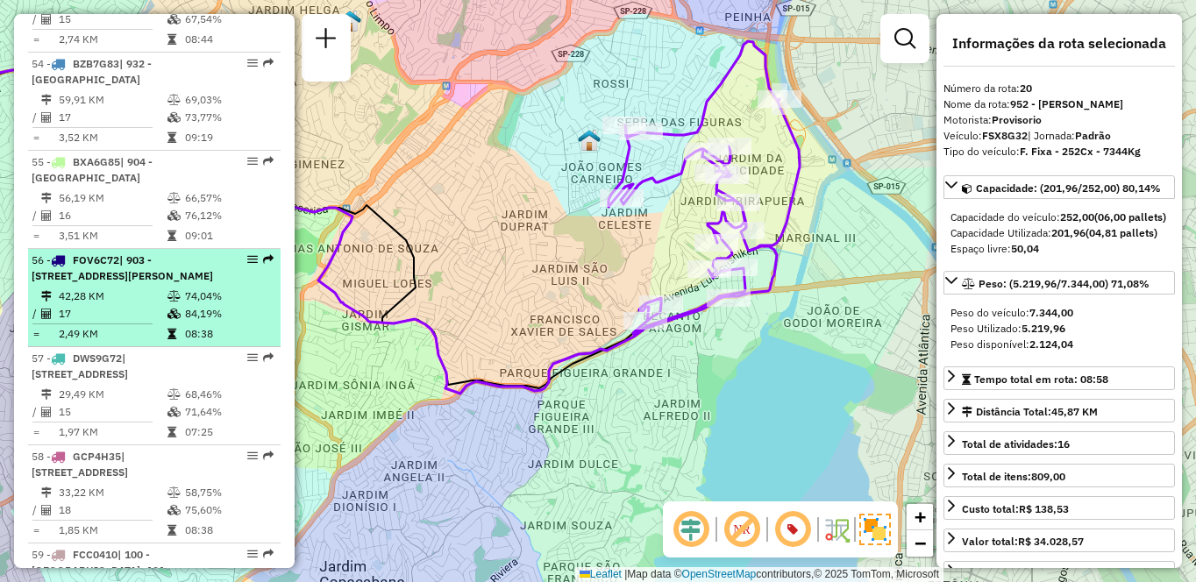
click at [88, 282] on span "| 903 - [STREET_ADDRESS][PERSON_NAME]" at bounding box center [123, 267] width 182 height 29
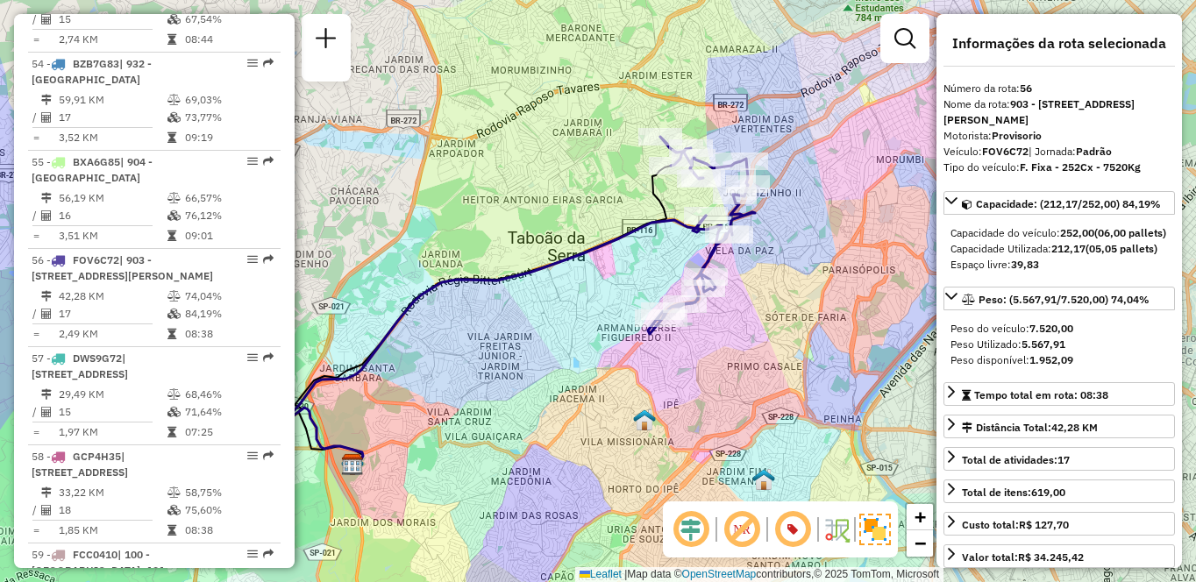
drag, startPoint x: 794, startPoint y: 354, endPoint x: 715, endPoint y: 365, distance: 79.6
click at [715, 365] on div "Janela de atendimento Grade de atendimento Capacidade Transportadoras Veículos …" at bounding box center [598, 291] width 1196 height 582
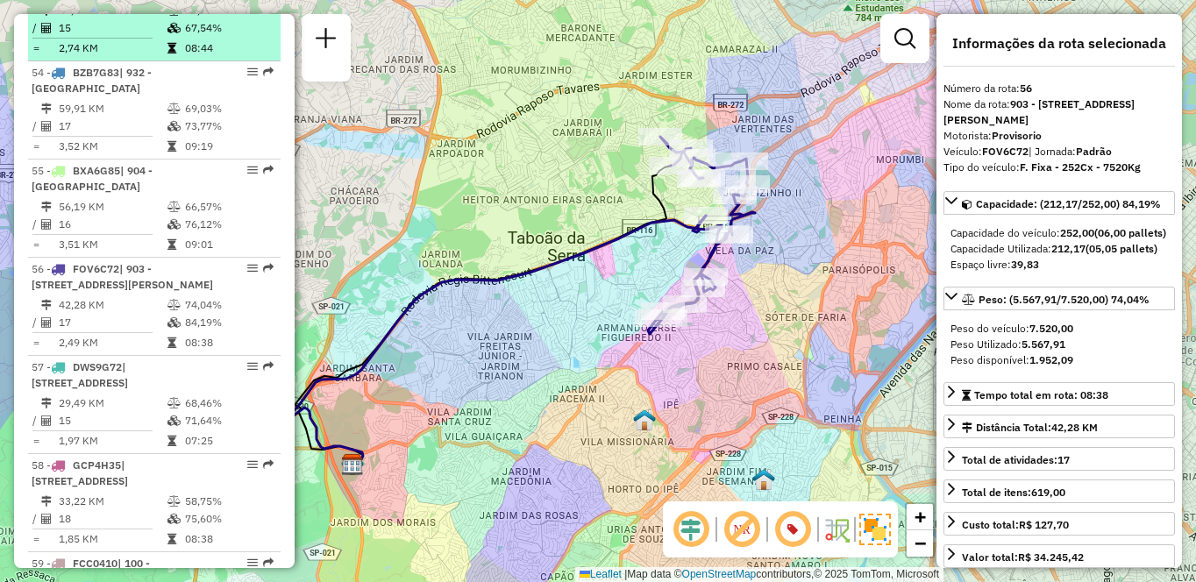
click at [149, 37] on td "15" at bounding box center [112, 28] width 109 height 18
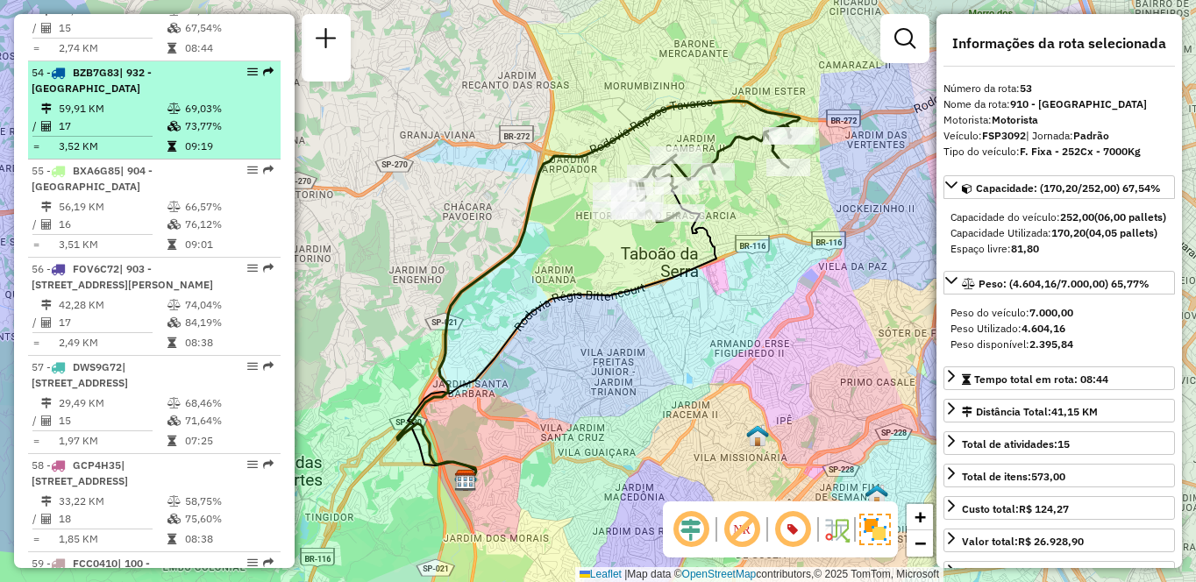
click at [218, 96] on div "54 - BZB7G83 | 932 - [GEOGRAPHIC_DATA]" at bounding box center [155, 81] width 246 height 32
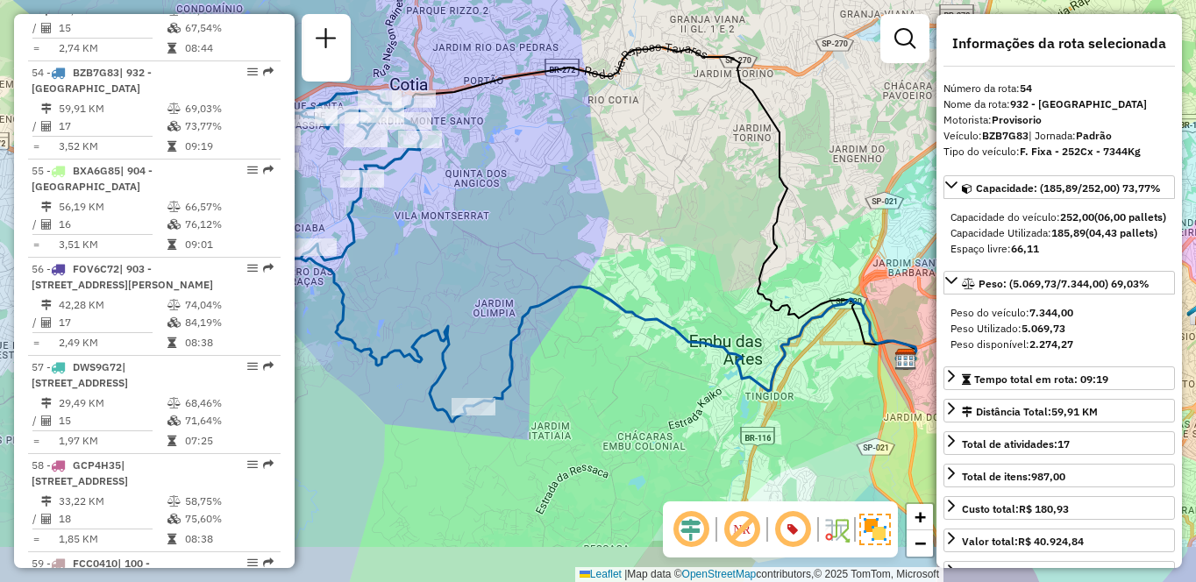
drag, startPoint x: 642, startPoint y: 203, endPoint x: 627, endPoint y: 168, distance: 38.9
click at [627, 168] on div "Janela de atendimento Grade de atendimento Capacidade Transportadoras Veículos …" at bounding box center [598, 291] width 1196 height 582
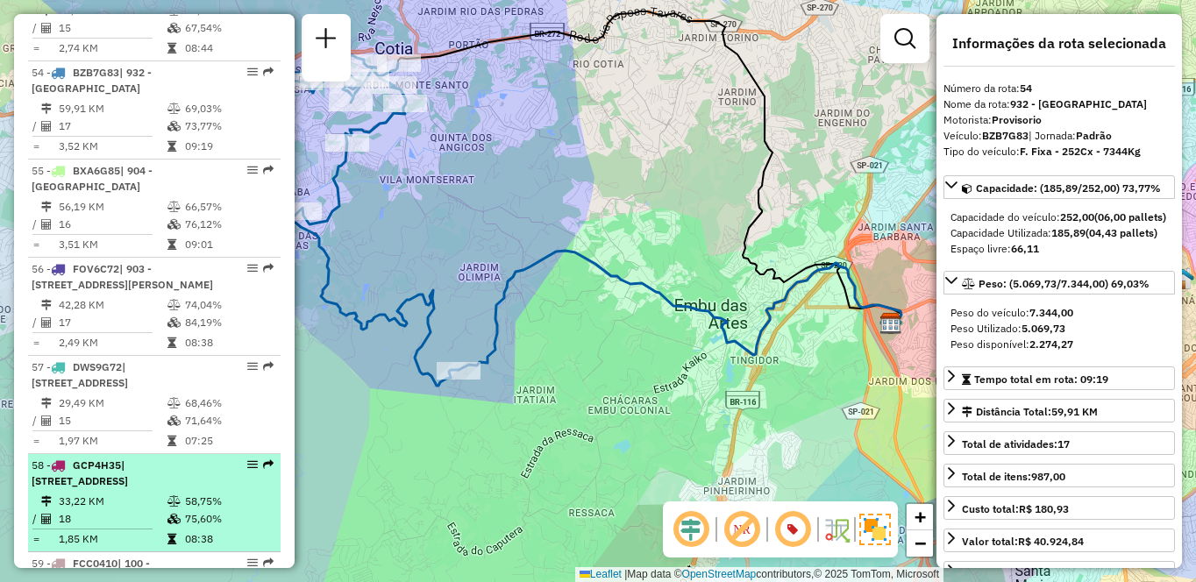
click at [128, 488] on span "| [STREET_ADDRESS]" at bounding box center [80, 473] width 96 height 29
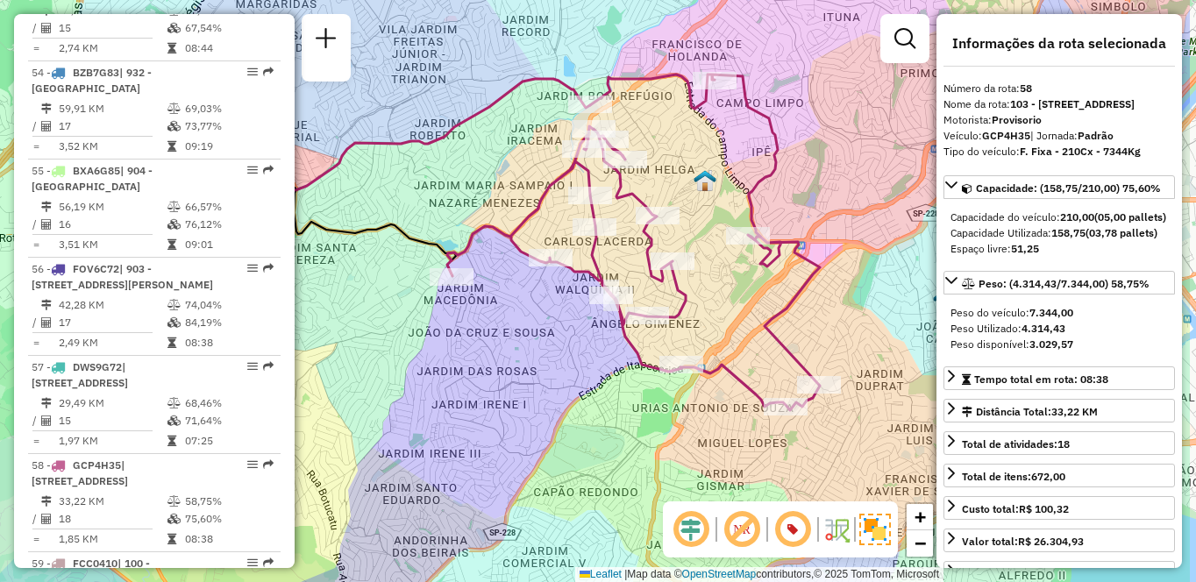
drag, startPoint x: 643, startPoint y: 419, endPoint x: 514, endPoint y: 368, distance: 138.6
click at [514, 368] on div "Janela de atendimento Grade de atendimento Capacidade Transportadoras Veículos …" at bounding box center [598, 291] width 1196 height 582
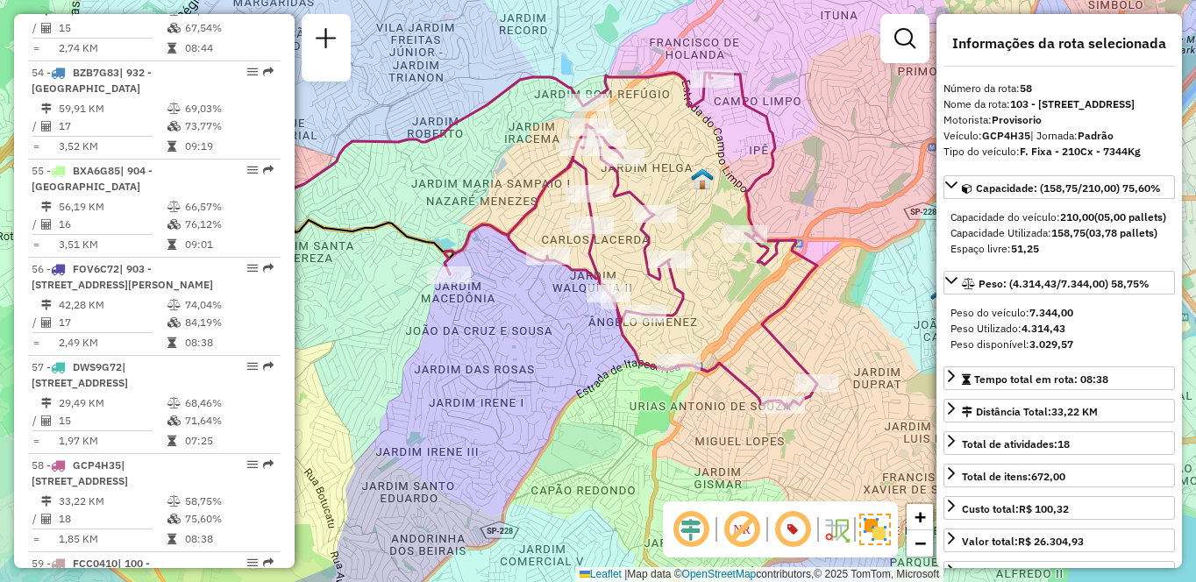
scroll to position [535, 0]
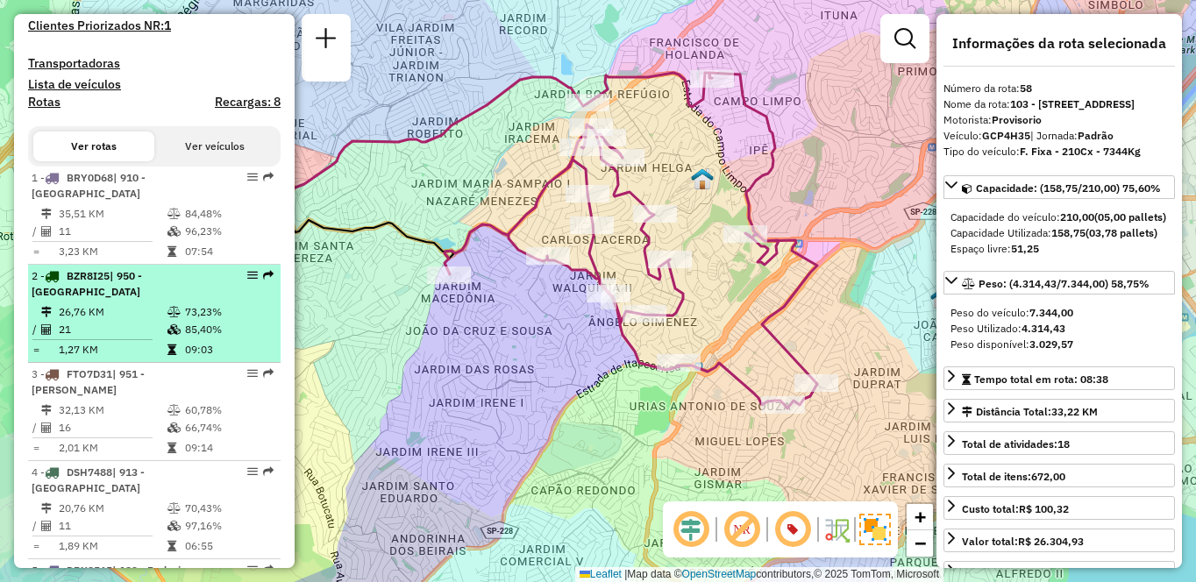
click at [140, 320] on td "26,76 KM" at bounding box center [112, 312] width 109 height 18
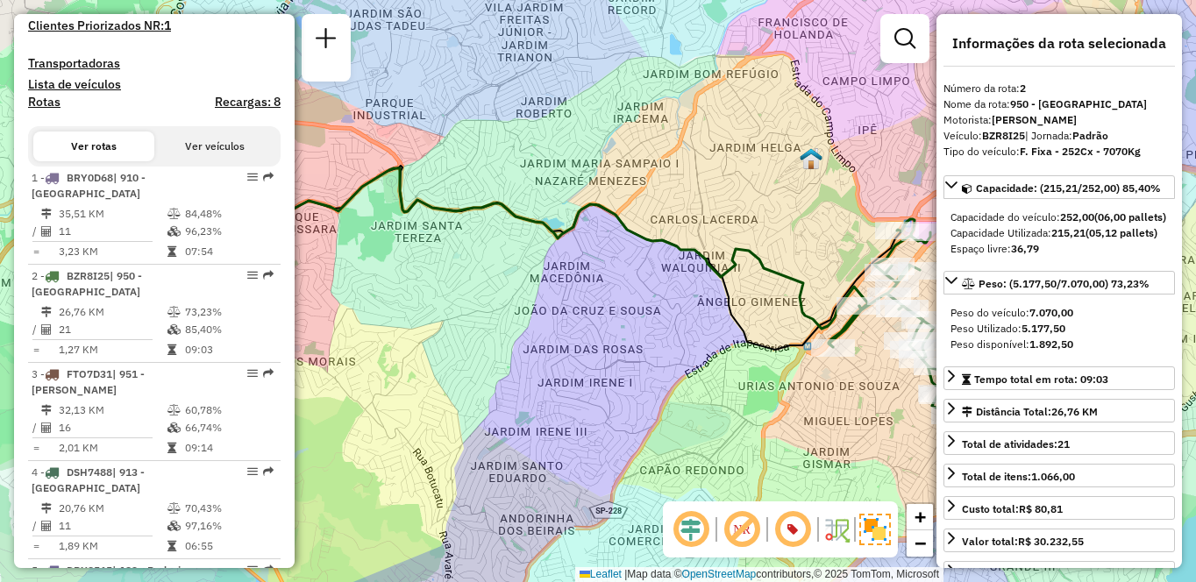
scroll to position [1238, 0]
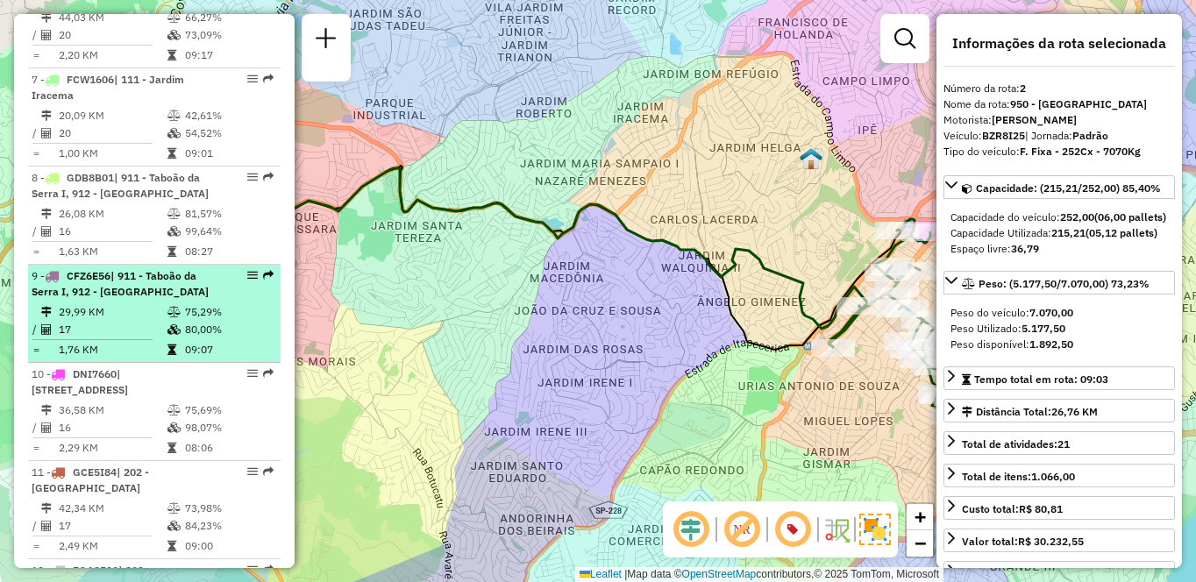
click at [125, 339] on td "17" at bounding box center [112, 330] width 109 height 18
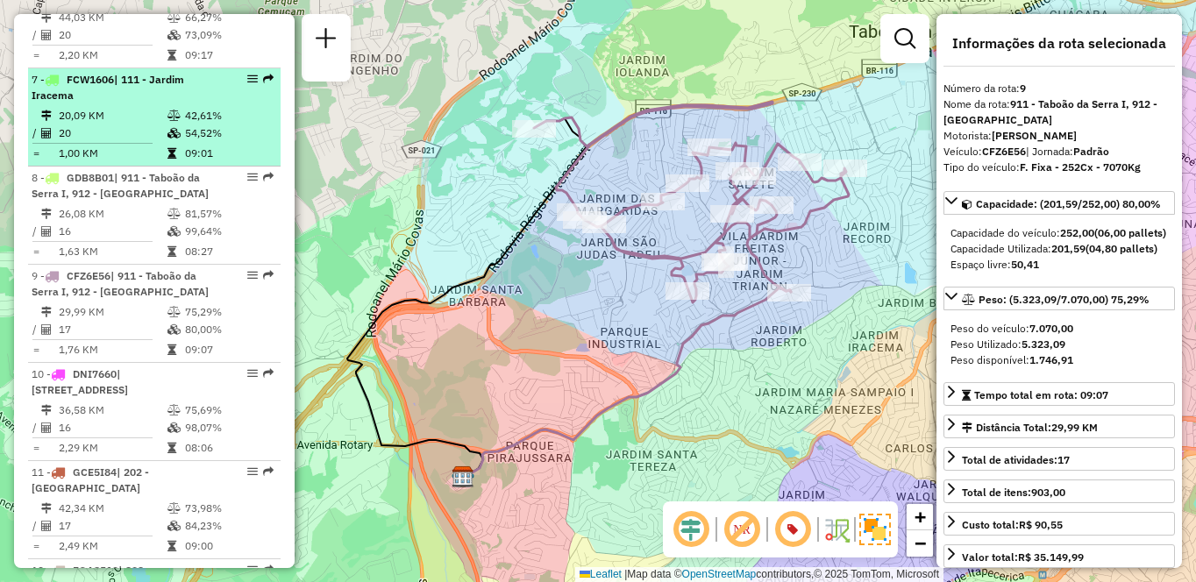
click at [159, 124] on td "20,09 KM" at bounding box center [112, 116] width 109 height 18
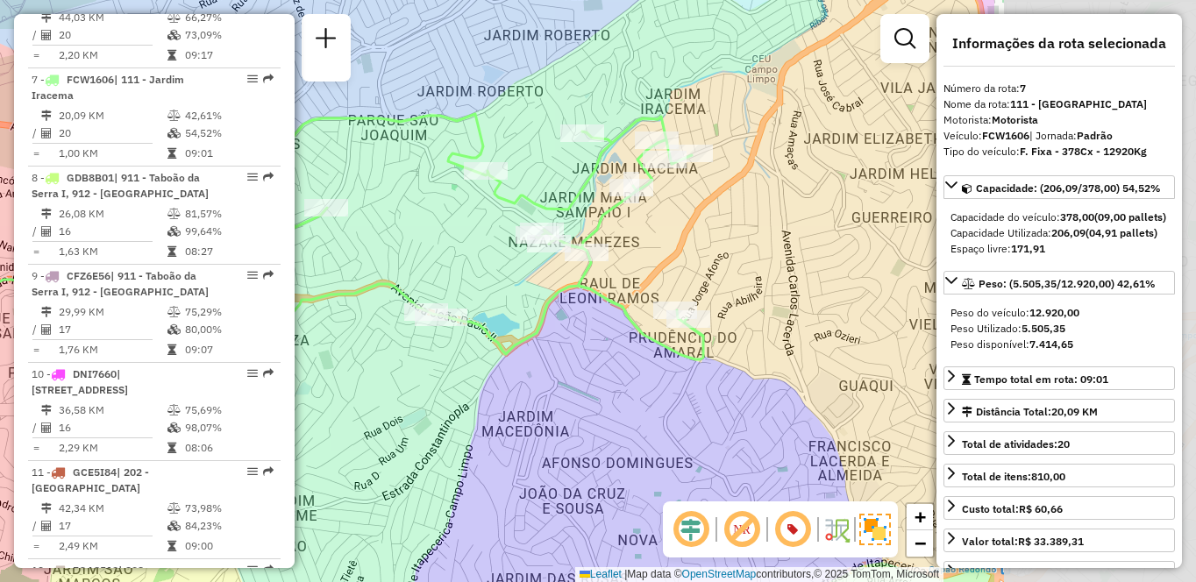
drag, startPoint x: 637, startPoint y: 352, endPoint x: 295, endPoint y: 304, distance: 345.3
click at [295, 304] on icon at bounding box center [384, 241] width 639 height 254
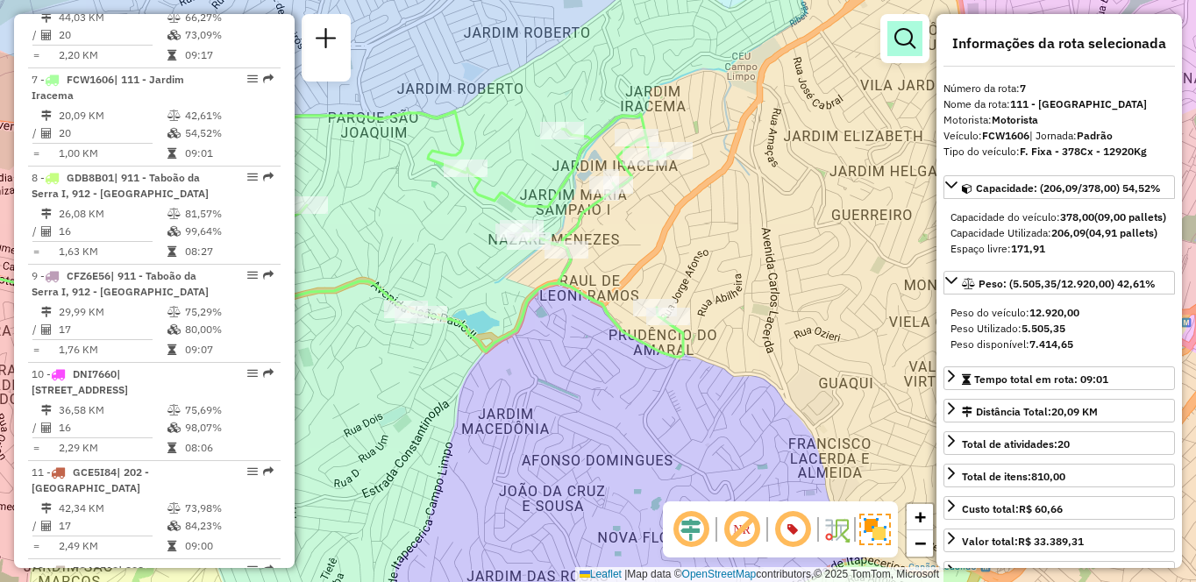
scroll to position [1942, 0]
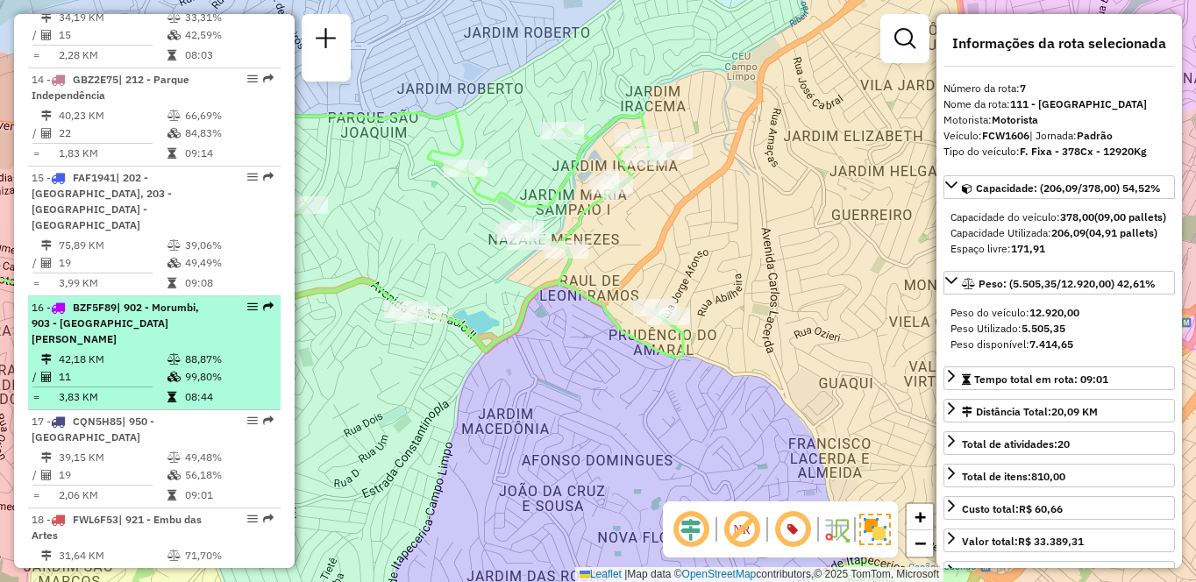
click at [110, 317] on li "16 - BZF5F89 | 902 - Morumbi, 903 - [GEOGRAPHIC_DATA][PERSON_NAME] 42,18 KM 88,…" at bounding box center [154, 353] width 253 height 114
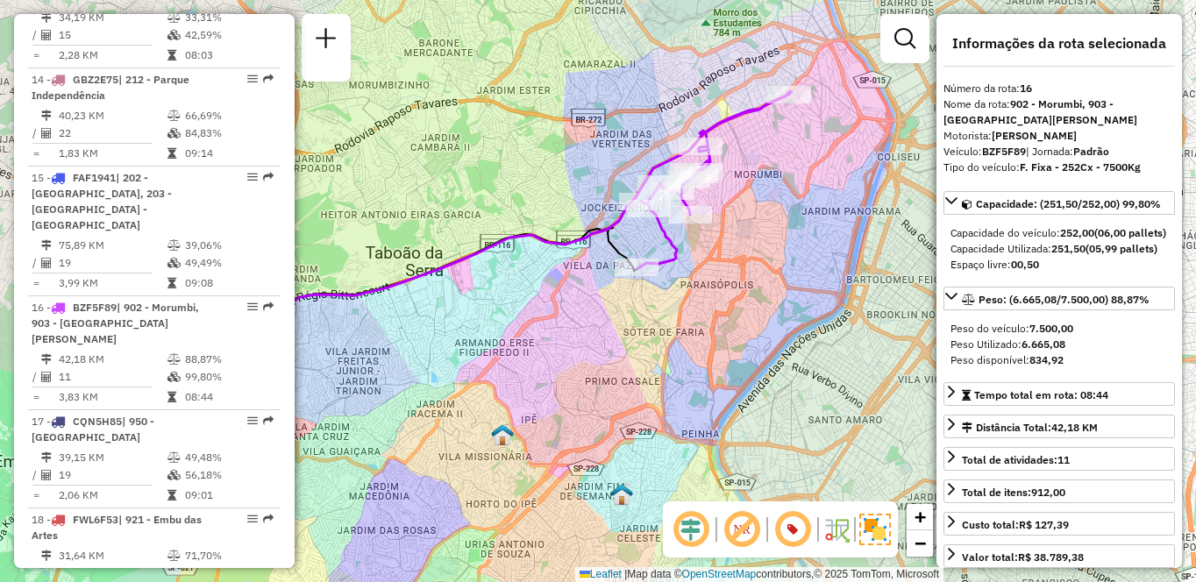
drag, startPoint x: 706, startPoint y: 387, endPoint x: 567, endPoint y: 382, distance: 139.6
click at [567, 382] on div "Janela de atendimento Grade de atendimento Capacidade Transportadoras Veículos …" at bounding box center [598, 291] width 1196 height 582
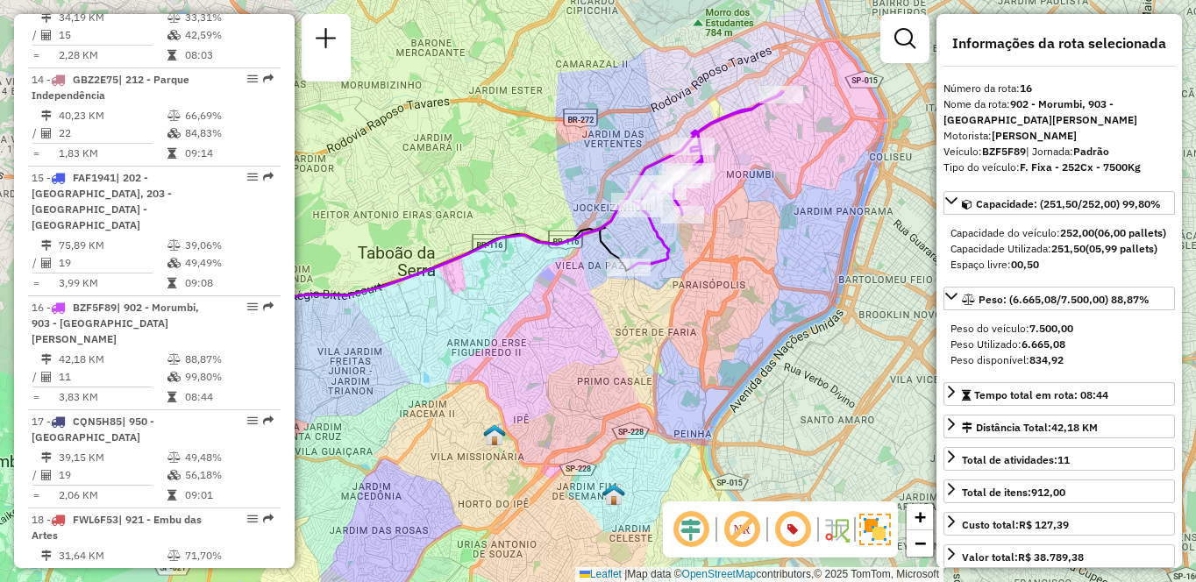
scroll to position [6387, 0]
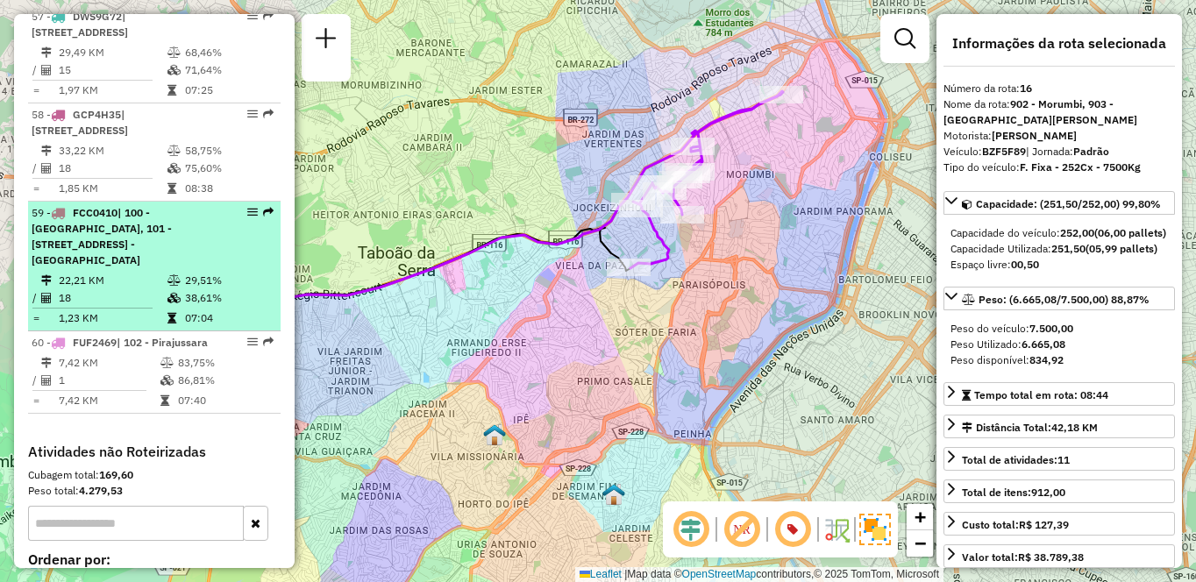
click at [153, 289] on td "22,21 KM" at bounding box center [112, 281] width 109 height 18
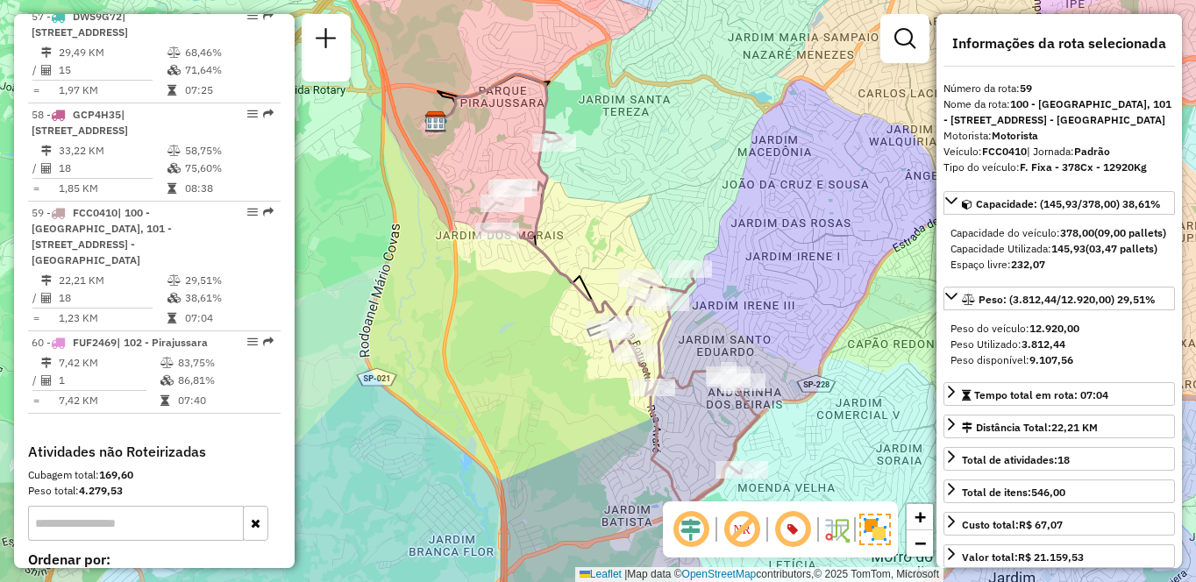
scroll to position [5947, 0]
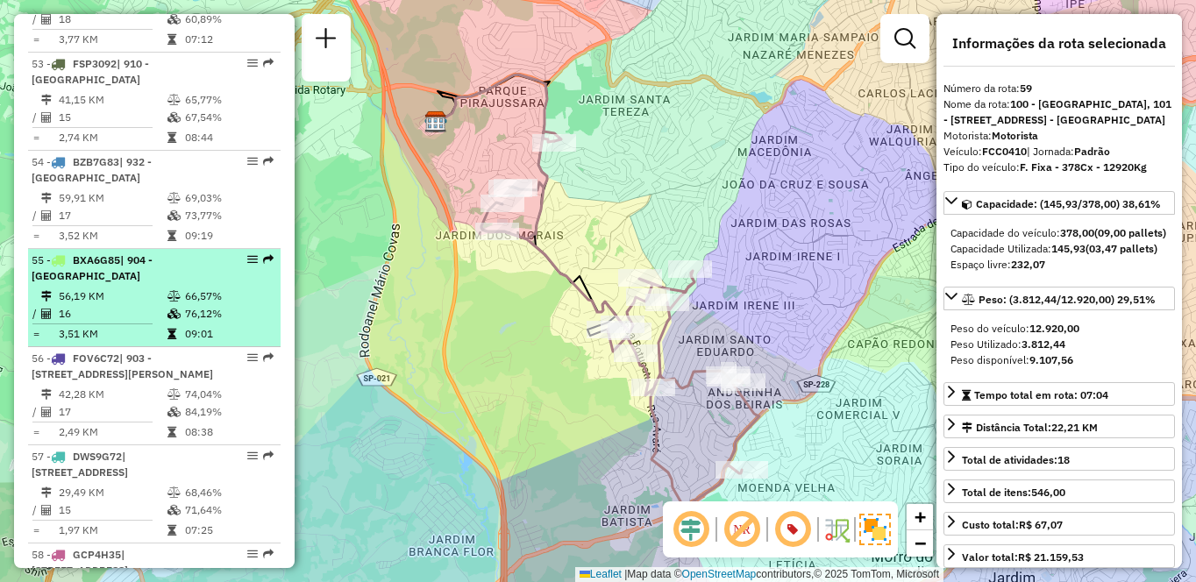
click at [124, 284] on div "55 - BXA6G85 | 904 - [GEOGRAPHIC_DATA]" at bounding box center [125, 269] width 186 height 32
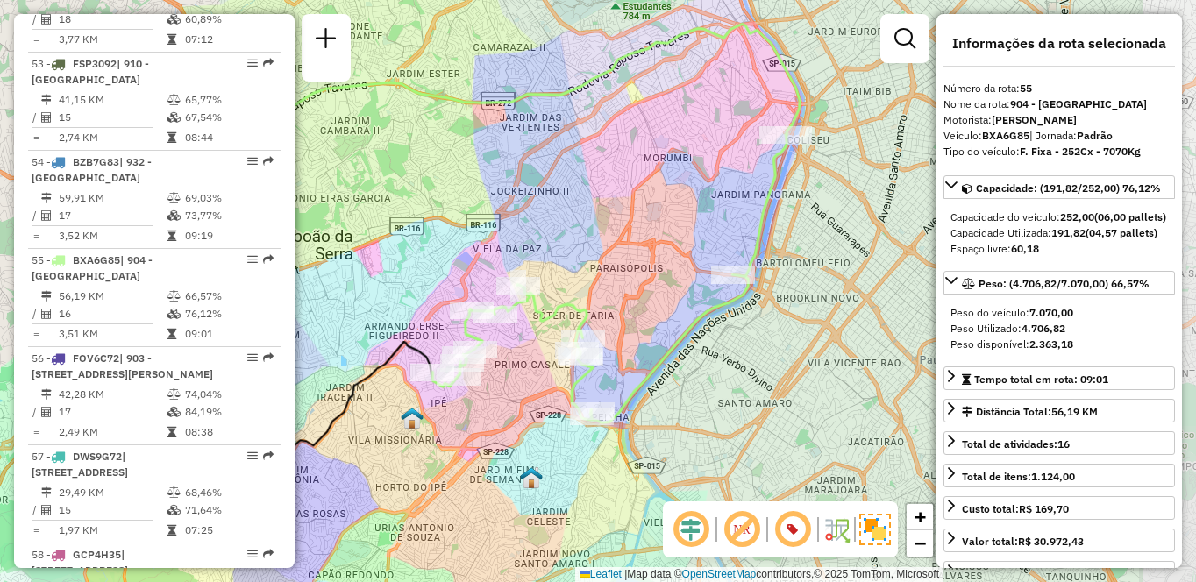
drag, startPoint x: 773, startPoint y: 285, endPoint x: 599, endPoint y: 238, distance: 180.0
click at [599, 238] on div "Janela de atendimento Grade de atendimento Capacidade Transportadoras Veículos …" at bounding box center [598, 291] width 1196 height 582
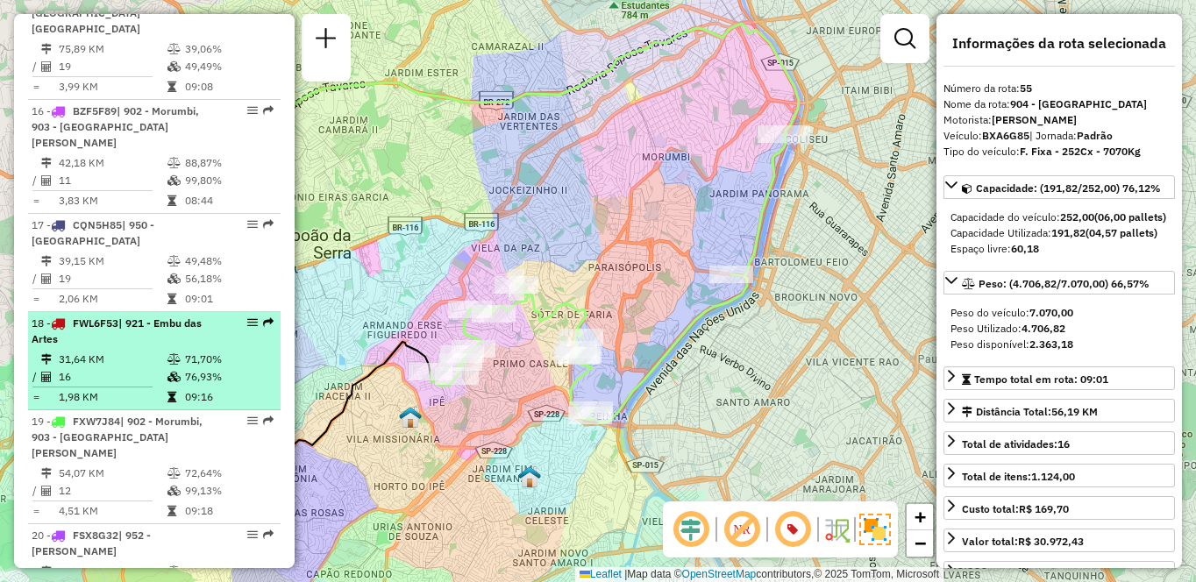
click at [150, 368] on td "16" at bounding box center [112, 377] width 109 height 18
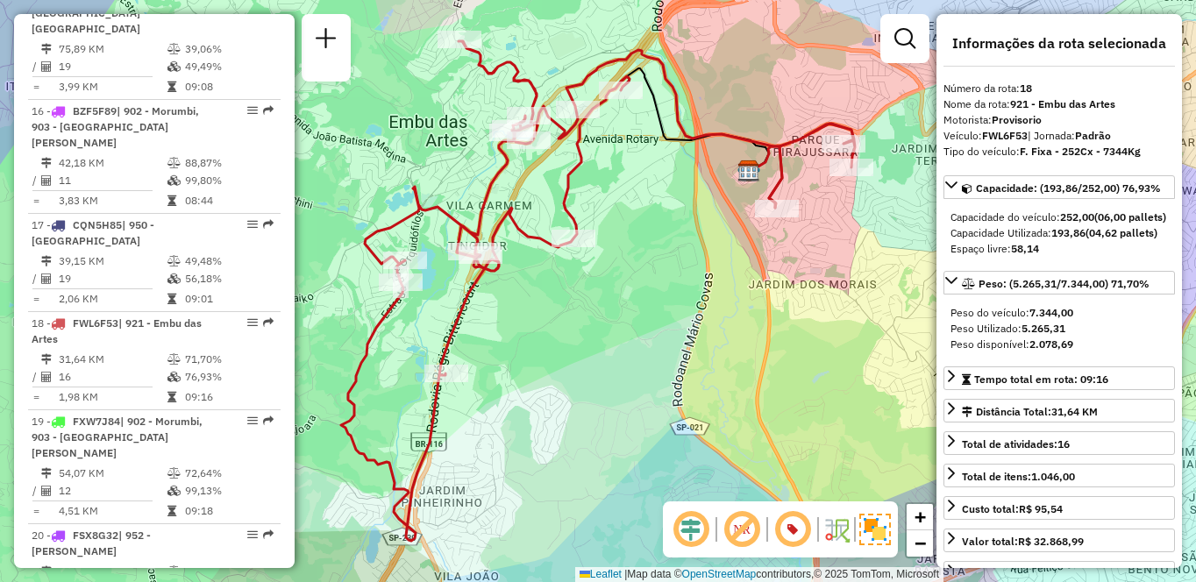
scroll to position [453, 0]
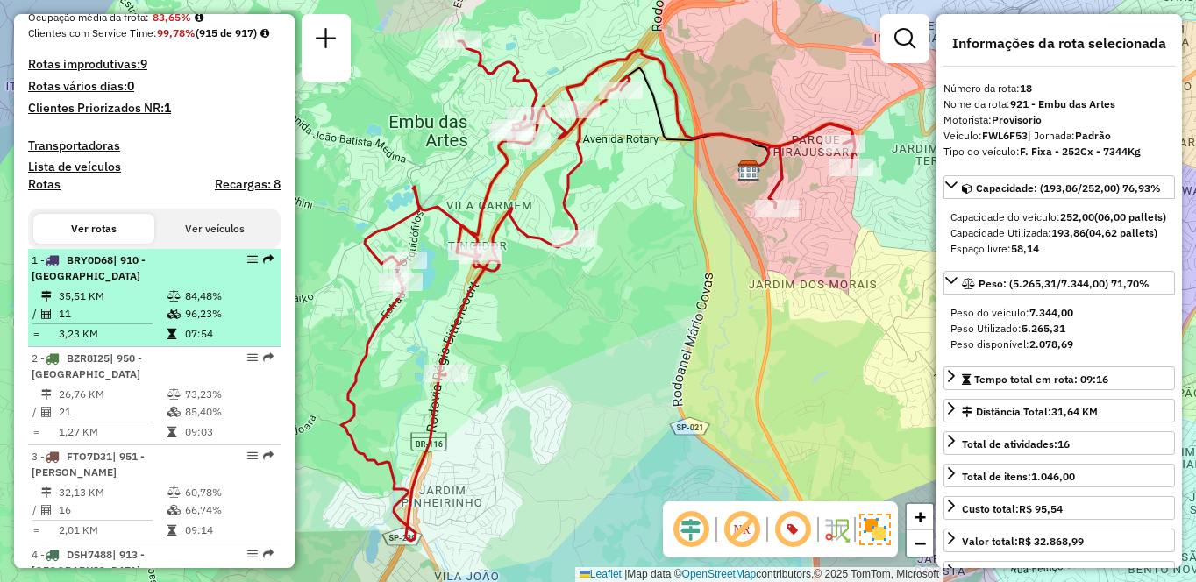
click at [168, 319] on icon at bounding box center [174, 314] width 13 height 11
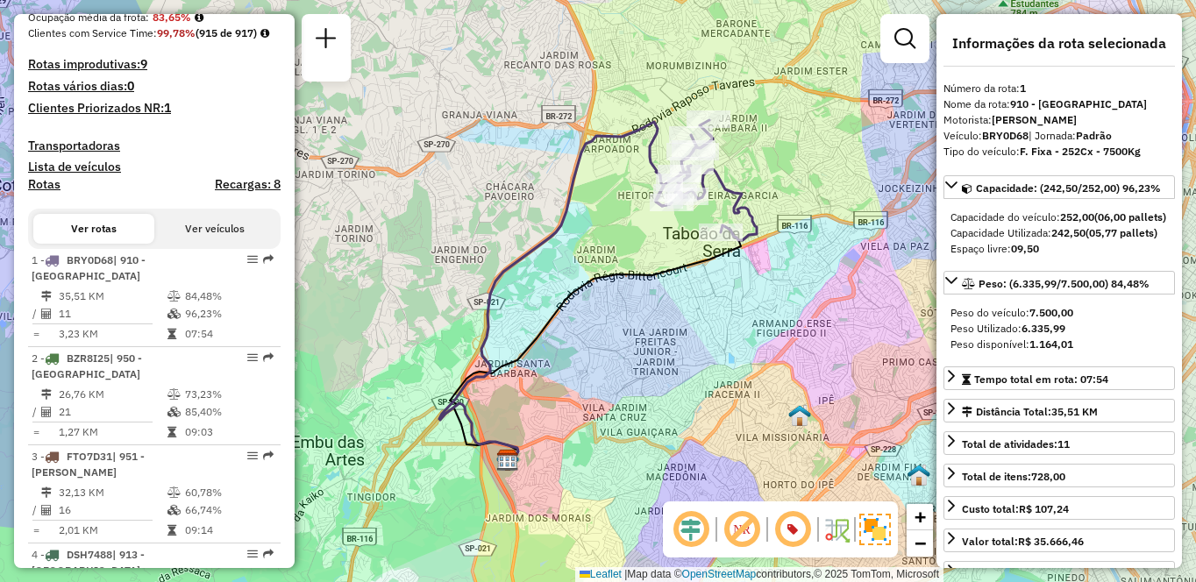
scroll to position [1140, 0]
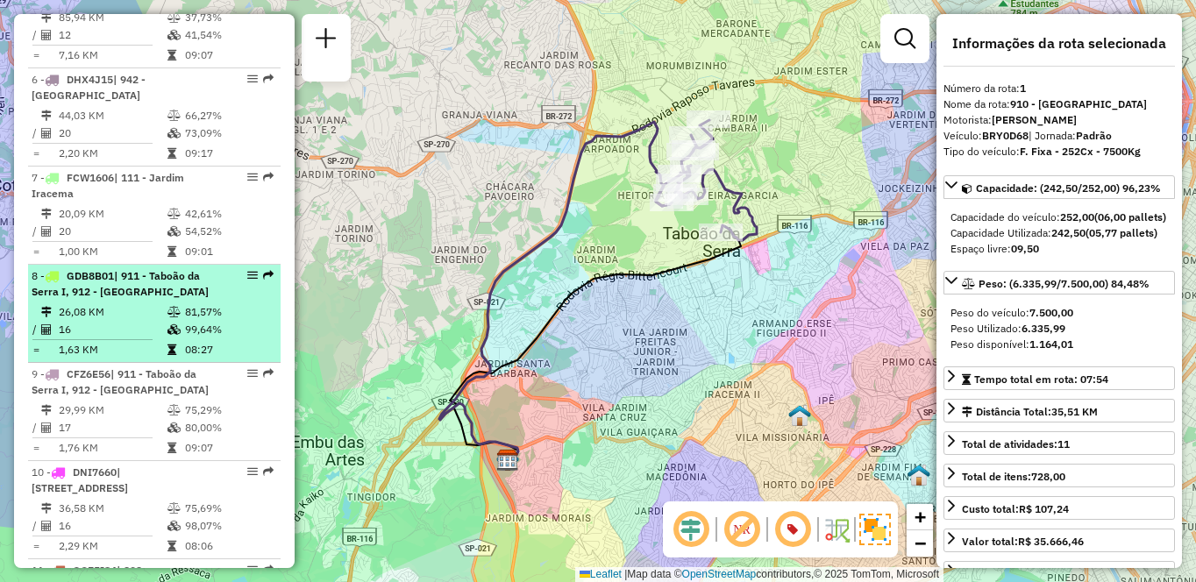
click at [95, 318] on td "26,08 KM" at bounding box center [112, 312] width 109 height 18
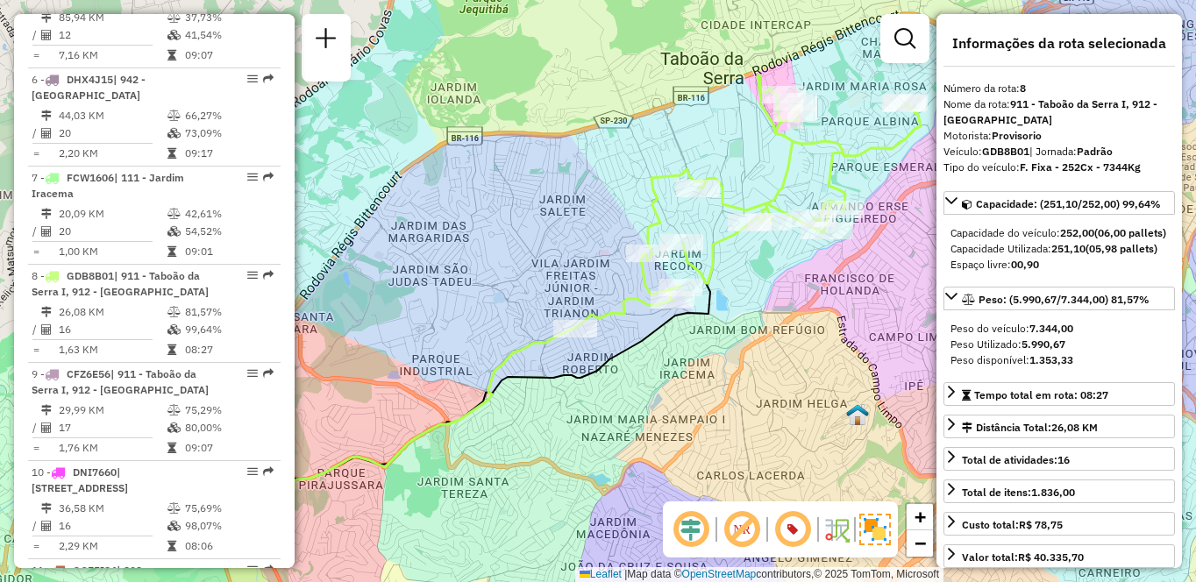
scroll to position [2040, 0]
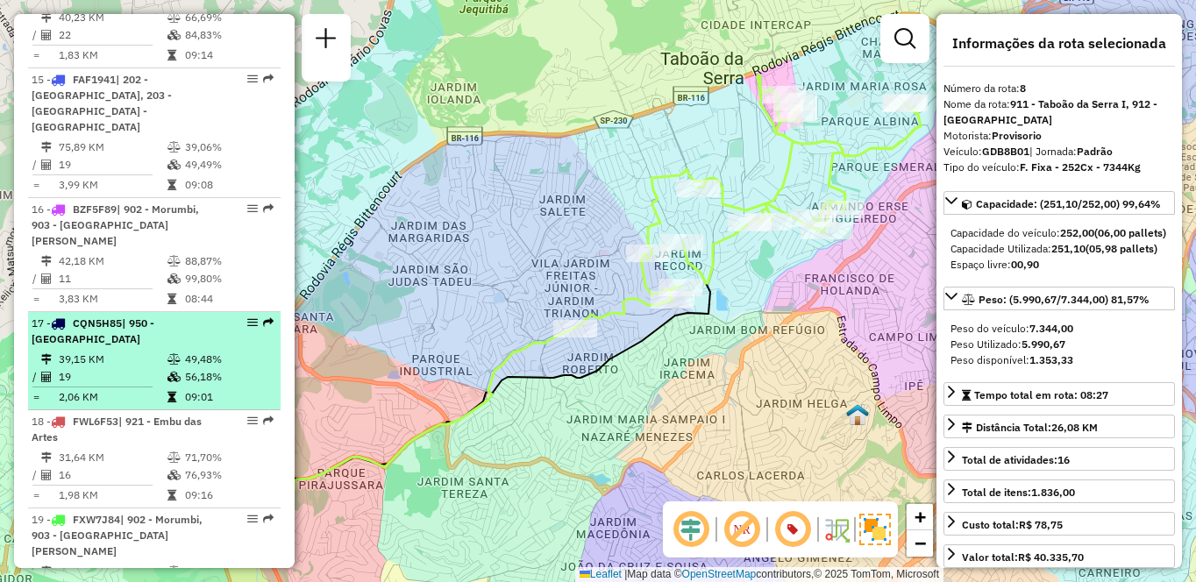
click at [102, 316] on div "17 - CQN5H85 | 950 - [GEOGRAPHIC_DATA]" at bounding box center [125, 332] width 186 height 32
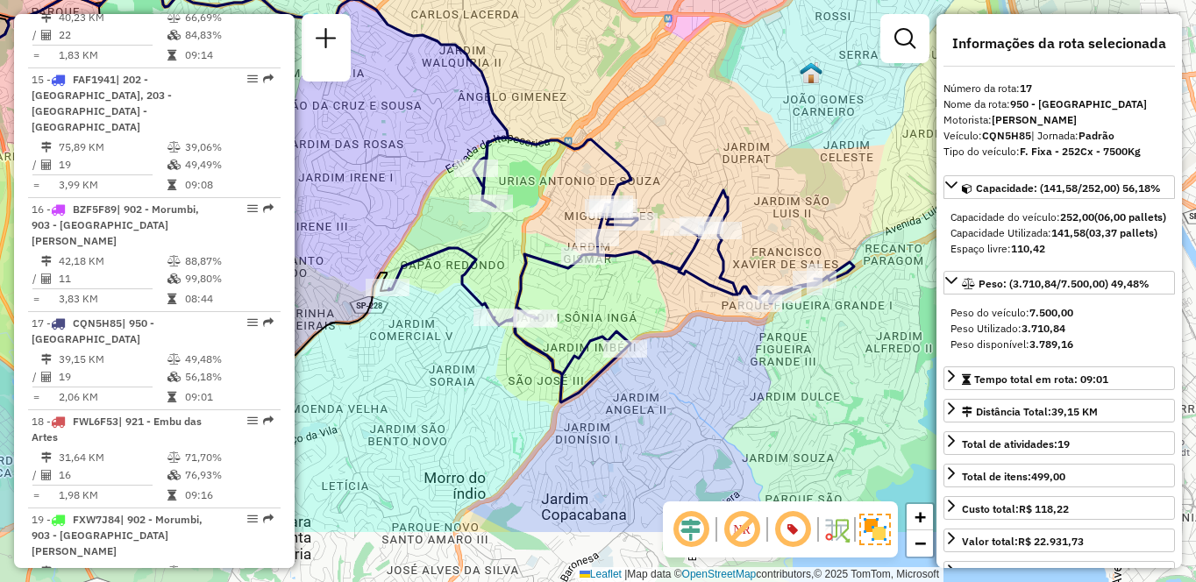
drag, startPoint x: 716, startPoint y: 325, endPoint x: 553, endPoint y: 225, distance: 191.3
click at [553, 225] on div "Janela de atendimento Grade de atendimento Capacidade Transportadoras Veículos …" at bounding box center [598, 291] width 1196 height 582
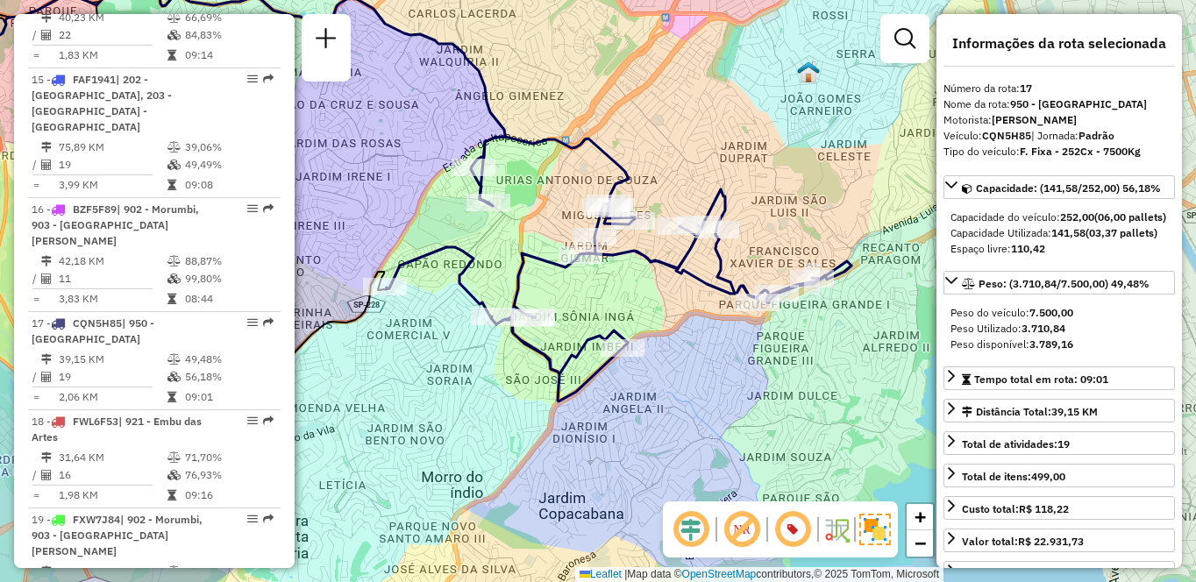
scroll to position [1745, 0]
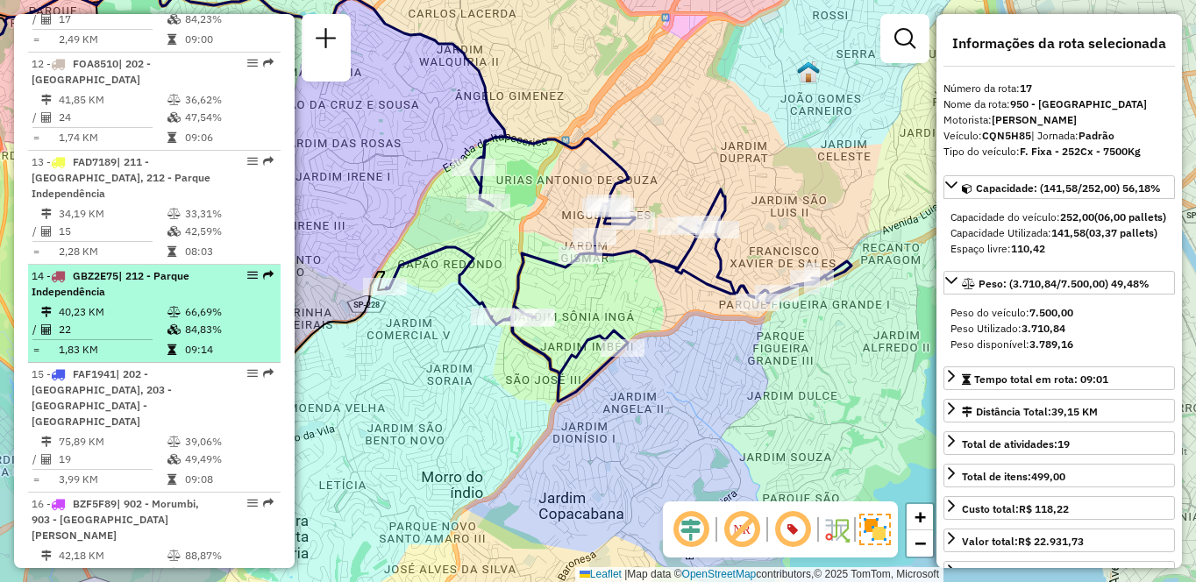
click at [194, 299] on div "14 - GBZ2E75 | 212 - Parque Independência" at bounding box center [125, 284] width 186 height 32
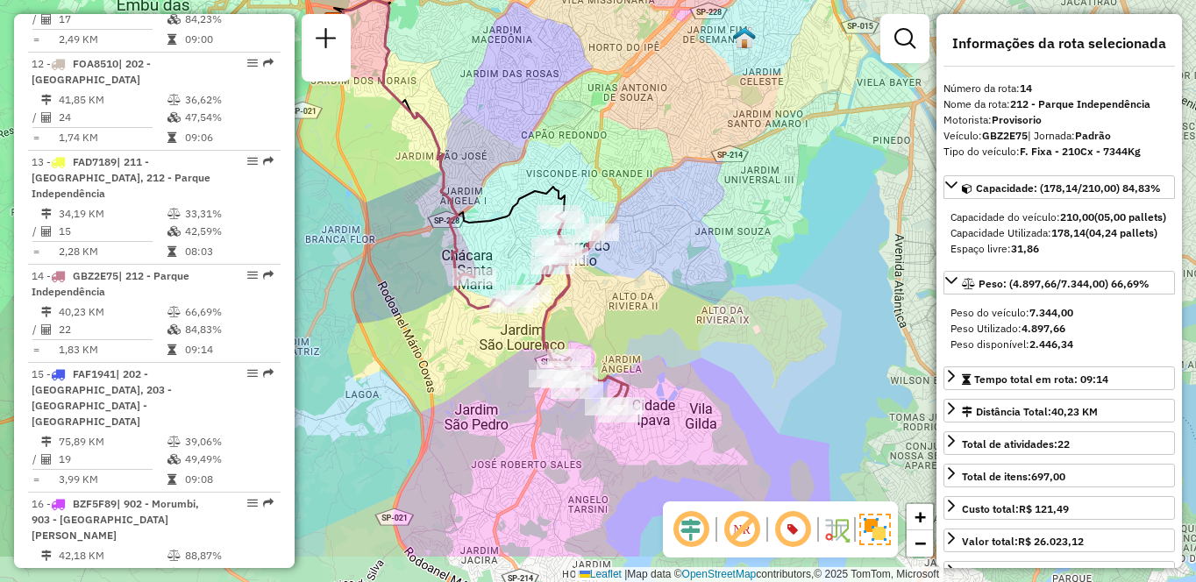
drag, startPoint x: 528, startPoint y: 401, endPoint x: 414, endPoint y: 311, distance: 144.9
click at [414, 311] on div "Janela de atendimento Grade de atendimento Capacidade Transportadoras Veículos …" at bounding box center [598, 291] width 1196 height 582
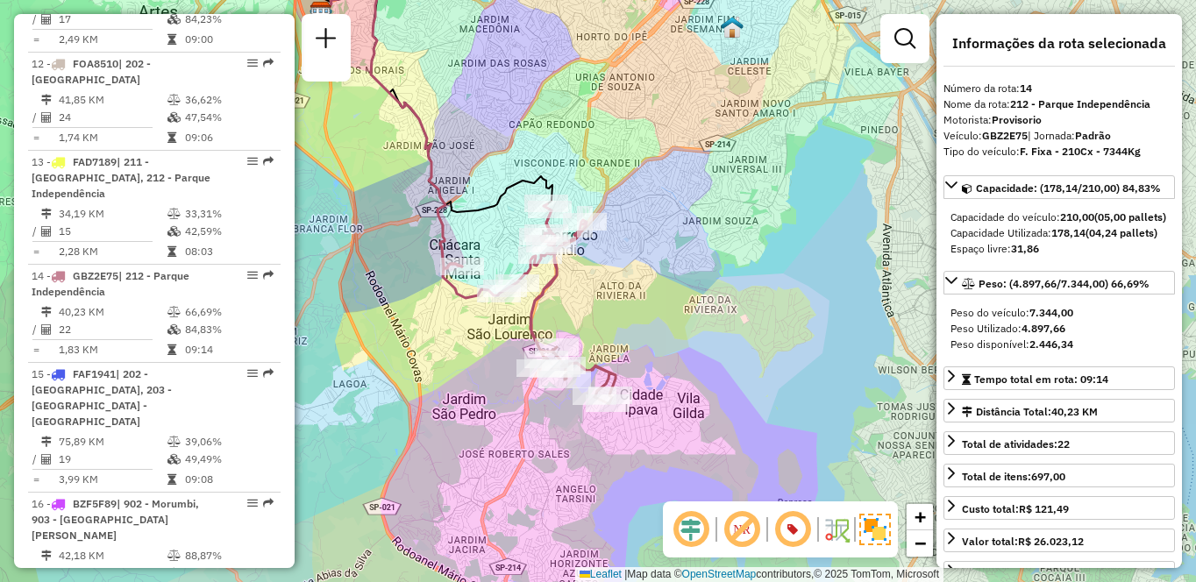
scroll to position [2335, 0]
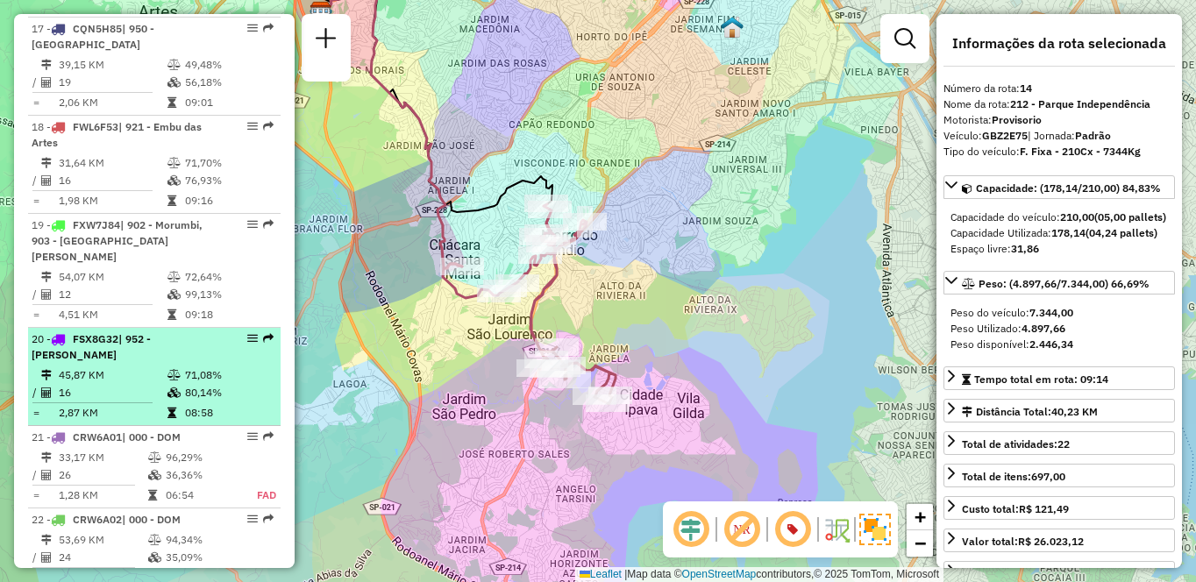
click at [111, 384] on td "16" at bounding box center [112, 393] width 109 height 18
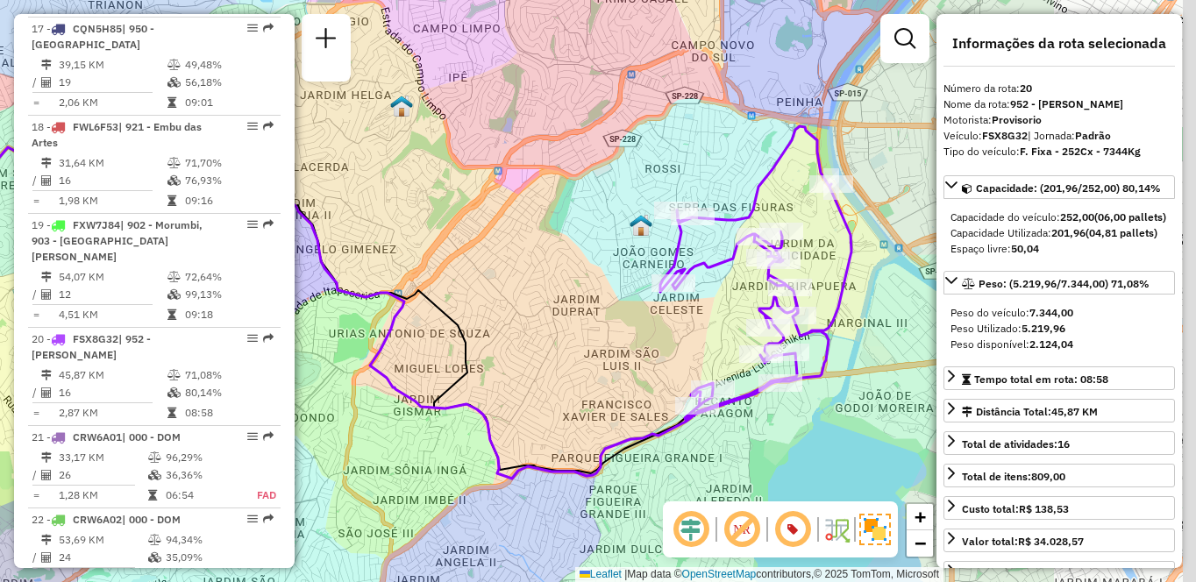
drag, startPoint x: 798, startPoint y: 306, endPoint x: 516, endPoint y: 309, distance: 282.4
click at [516, 309] on div "Janela de atendimento Grade de atendimento Capacidade Transportadoras Veículos …" at bounding box center [598, 291] width 1196 height 582
click at [515, 309] on div "Janela de atendimento Grade de atendimento Capacidade Transportadoras Veículos …" at bounding box center [598, 291] width 1196 height 582
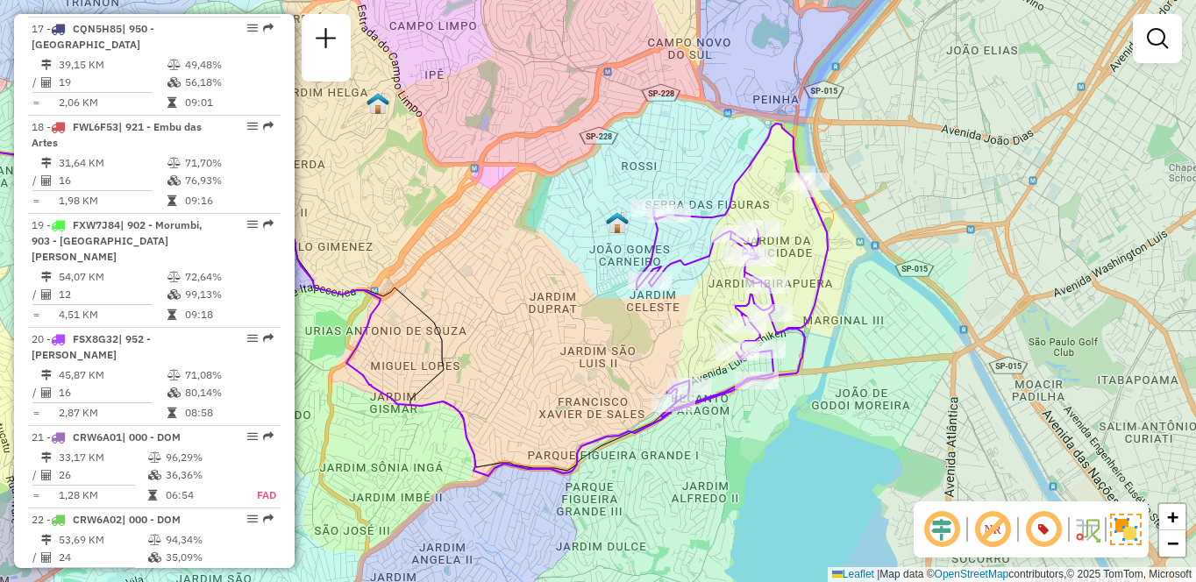
scroll to position [6045, 0]
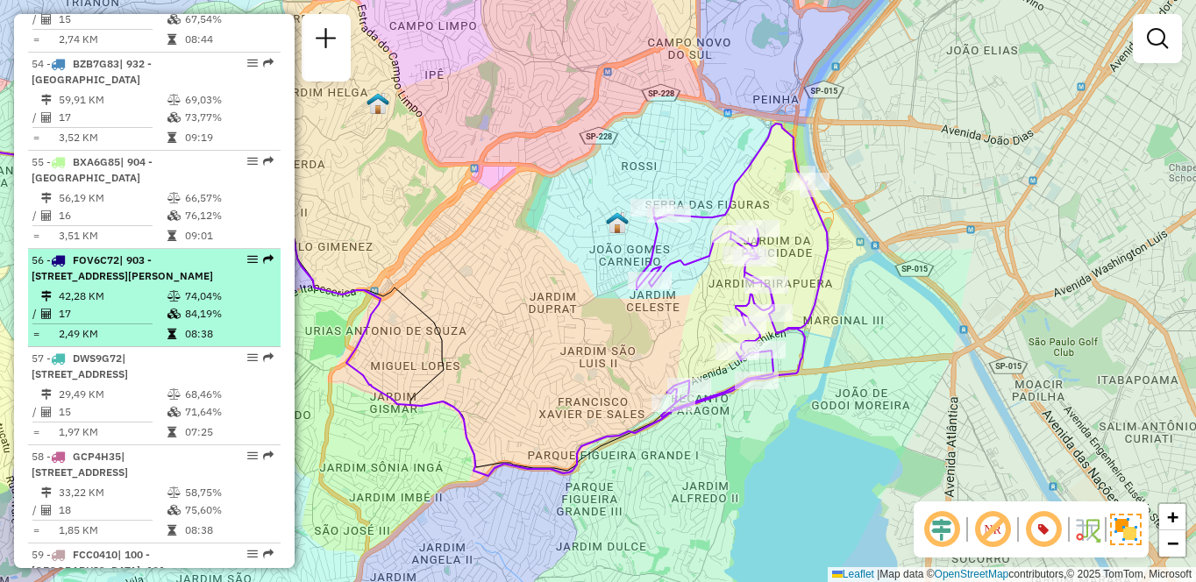
click at [157, 282] on span "| 903 - [STREET_ADDRESS][PERSON_NAME]" at bounding box center [123, 267] width 182 height 29
select select "**********"
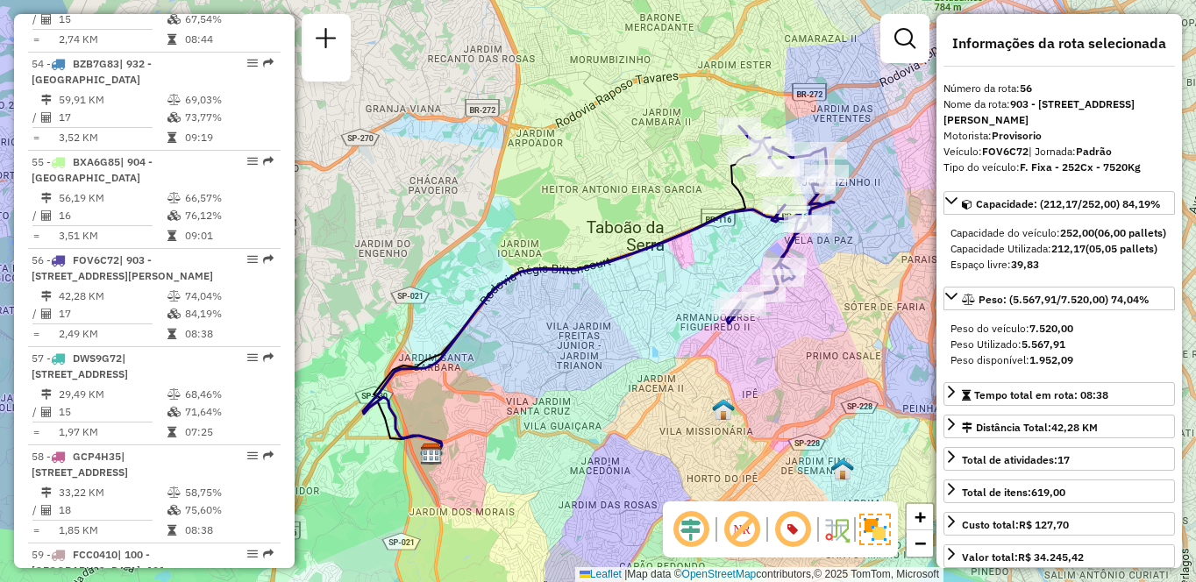
scroll to position [6387, 0]
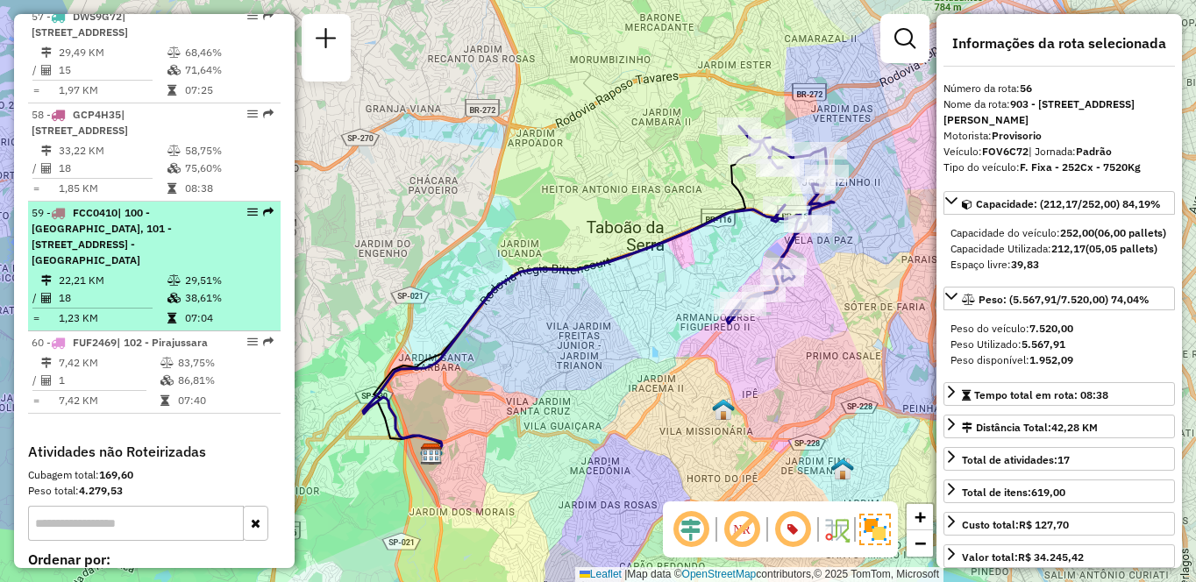
click at [188, 268] on div "59 - FCC0410 | 100 - [GEOGRAPHIC_DATA], 101 - [STREET_ADDRESS] - [GEOGRAPHIC_DA…" at bounding box center [125, 236] width 186 height 63
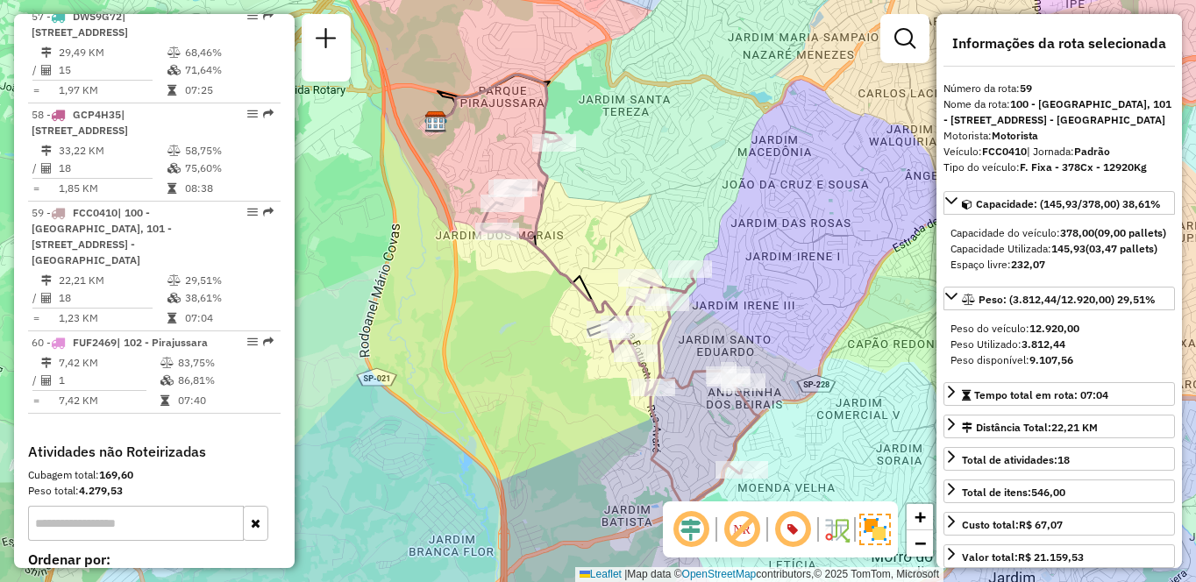
scroll to position [2335, 0]
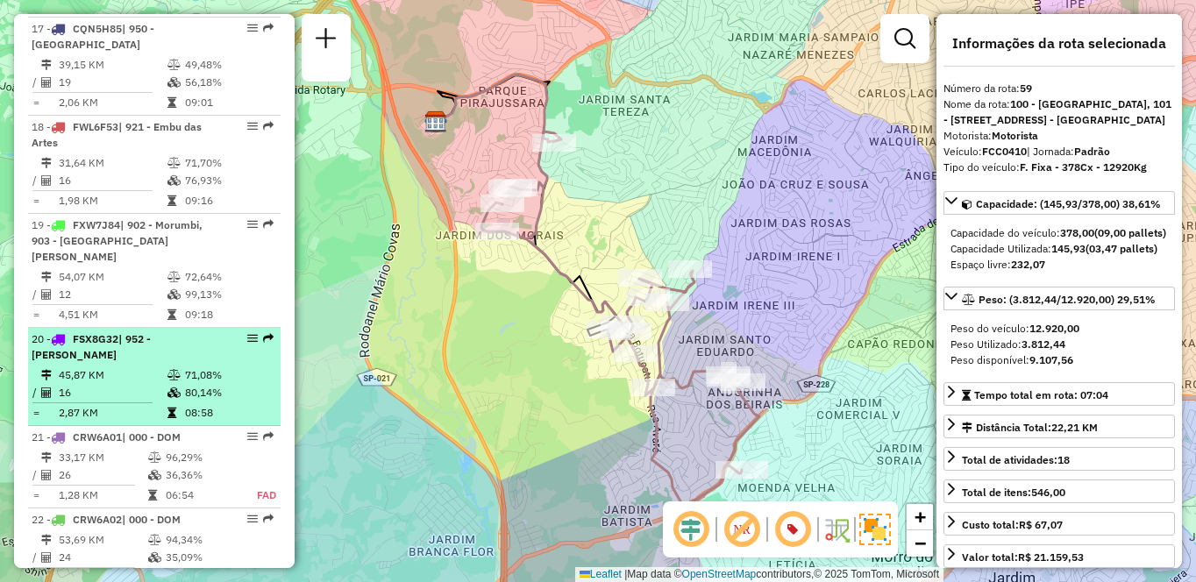
click at [140, 332] on div "20 - FSX8G32 | 952 - Patio Guida Caio" at bounding box center [125, 348] width 186 height 32
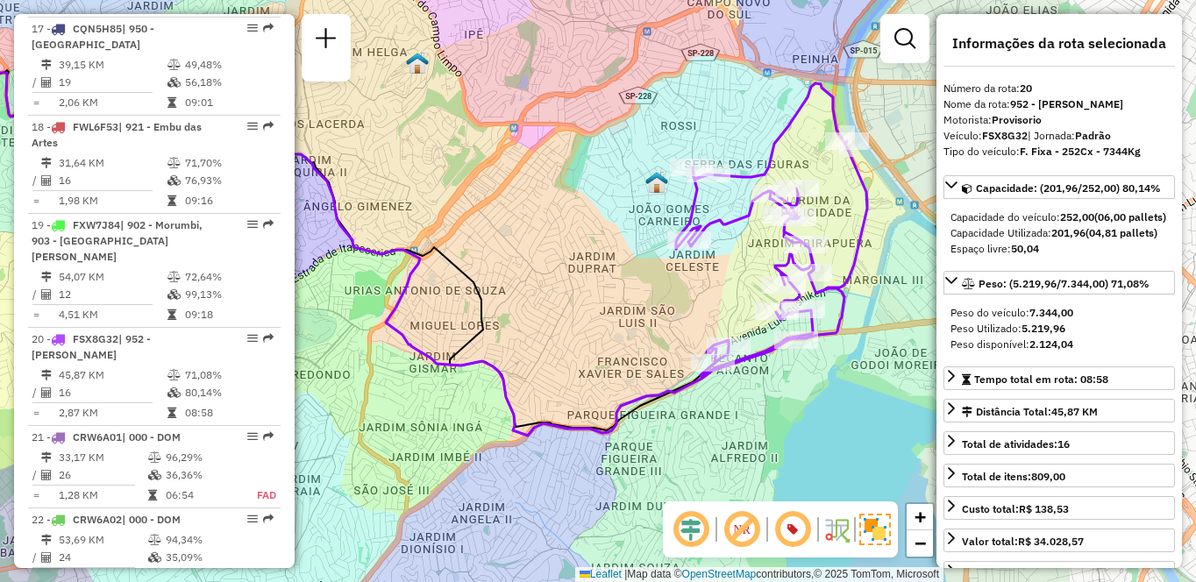
drag, startPoint x: 753, startPoint y: 277, endPoint x: 499, endPoint y: 239, distance: 257.1
click at [499, 239] on div "Janela de atendimento Grade de atendimento Capacidade Transportadoras Veículos …" at bounding box center [598, 291] width 1196 height 582
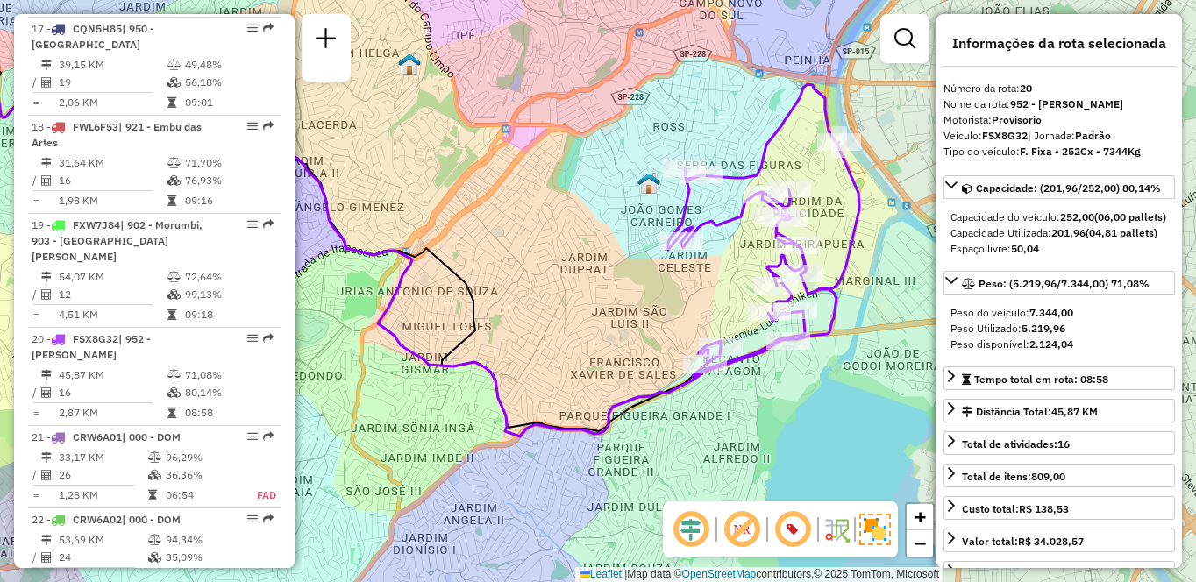
scroll to position [2040, 0]
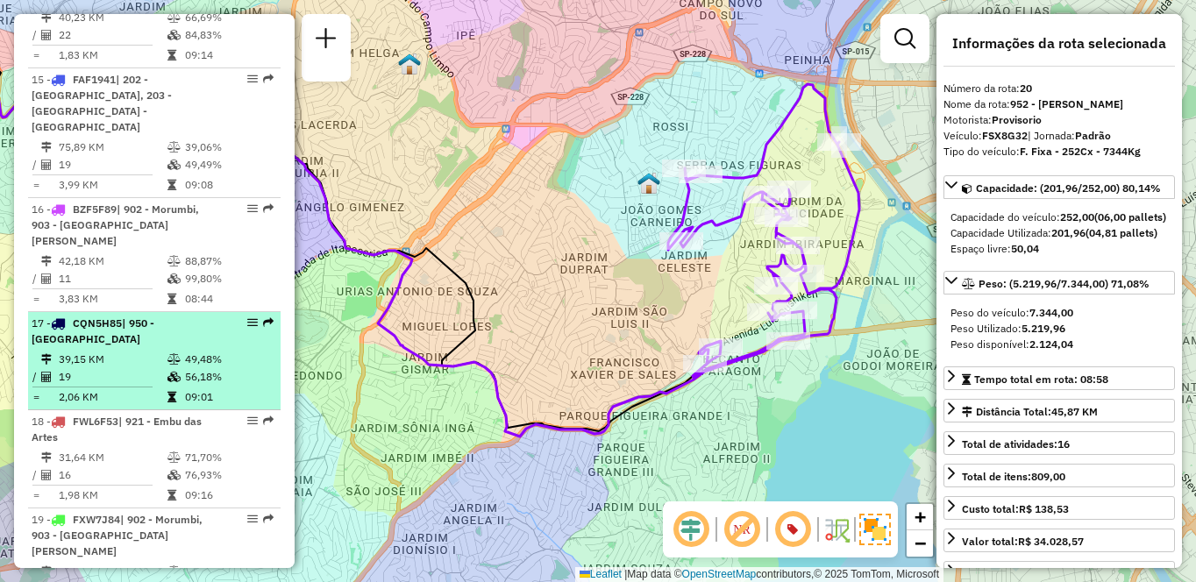
click at [162, 317] on li "17 - CQN5H85 | 950 - [GEOGRAPHIC_DATA] 39,15 KM 49,48% / 19 56,18% = 2,06 KM 09…" at bounding box center [154, 361] width 253 height 98
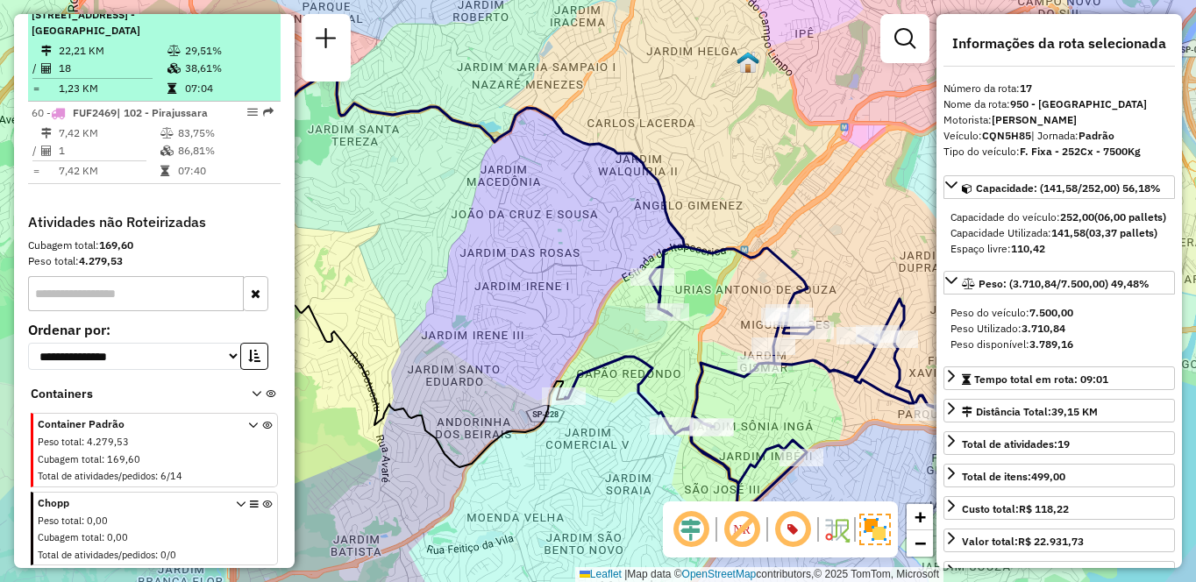
scroll to position [6175, 0]
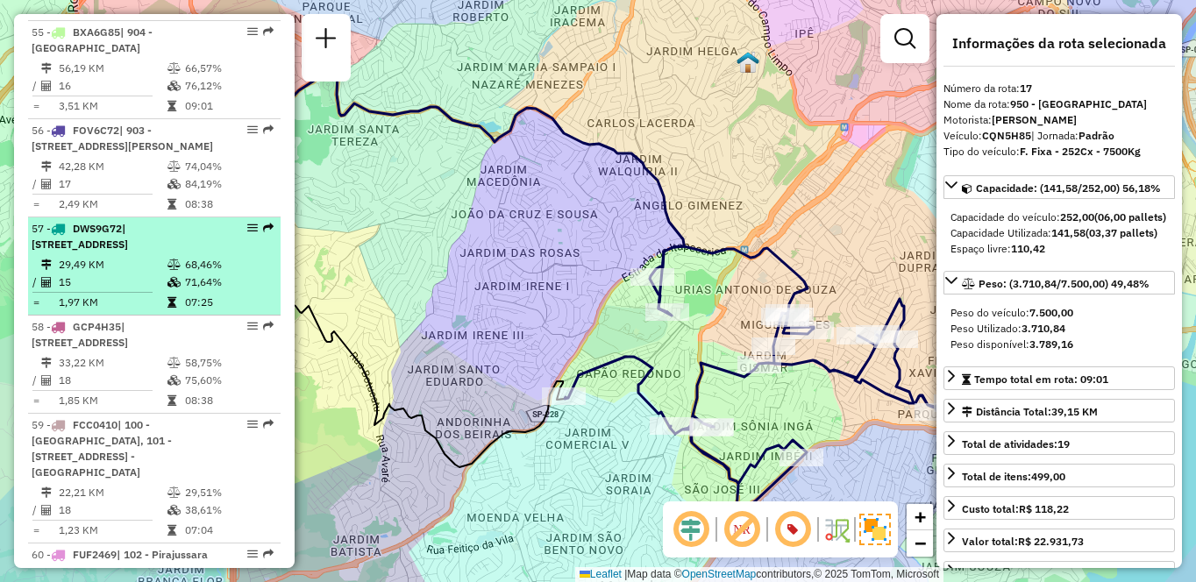
click at [107, 274] on td "29,49 KM" at bounding box center [112, 265] width 109 height 18
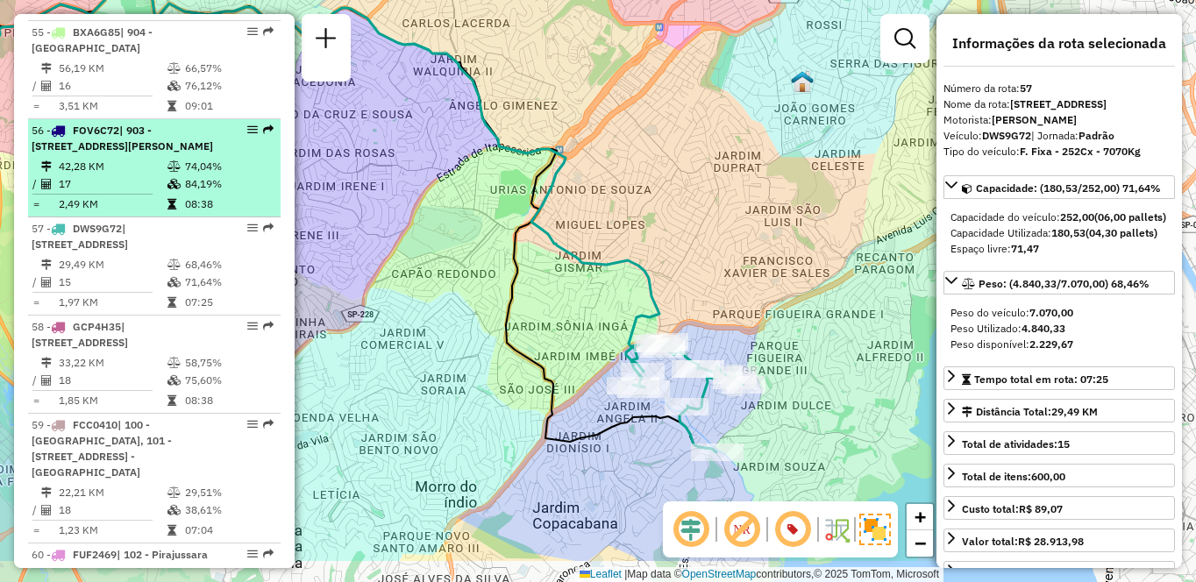
drag, startPoint x: 456, startPoint y: 345, endPoint x: 235, endPoint y: 260, distance: 236.8
click at [235, 260] on hb-router-mapa "Informações da Sessão 1292768 - [DATE] Criação: [DATE] 18:37 Depósito: CDD Embu…" at bounding box center [598, 291] width 1196 height 582
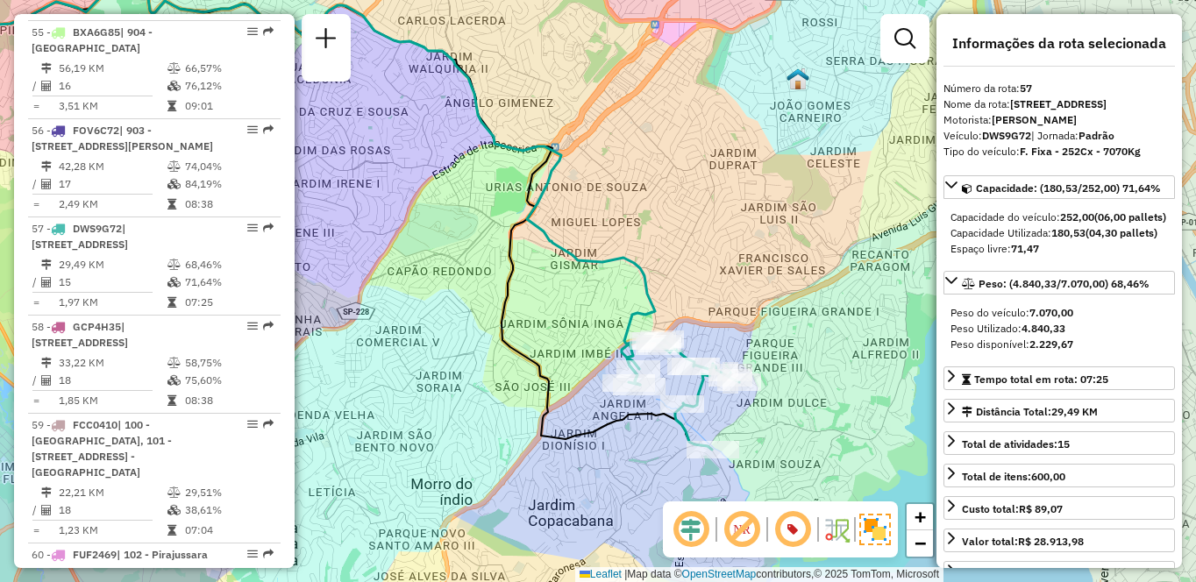
scroll to position [731, 0]
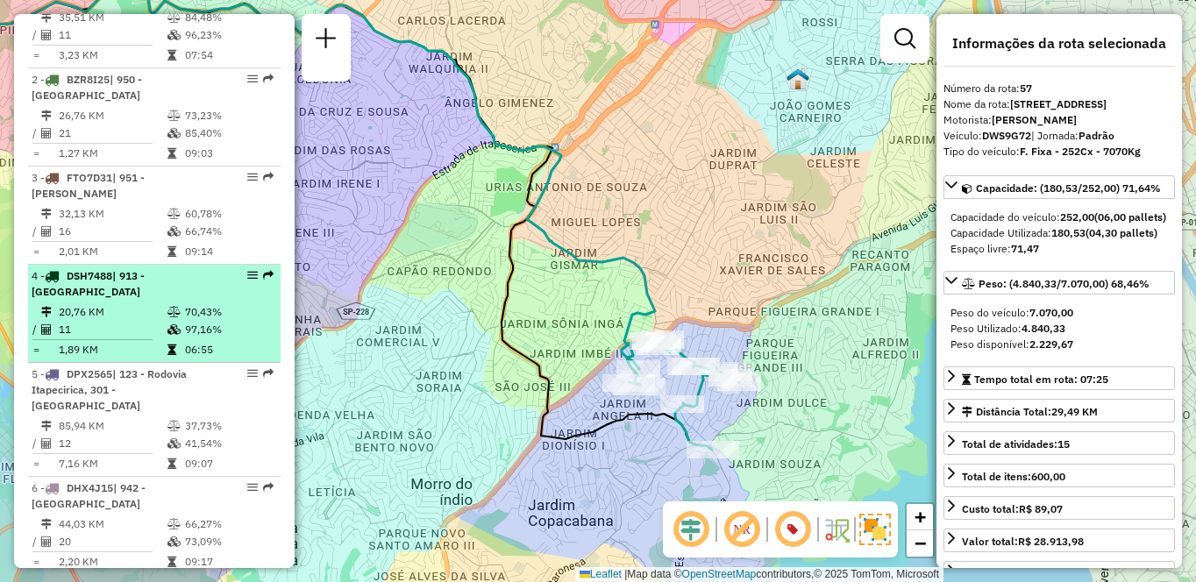
click at [99, 300] on div "4 - DSH7488 | 913 - [GEOGRAPHIC_DATA]" at bounding box center [125, 284] width 186 height 32
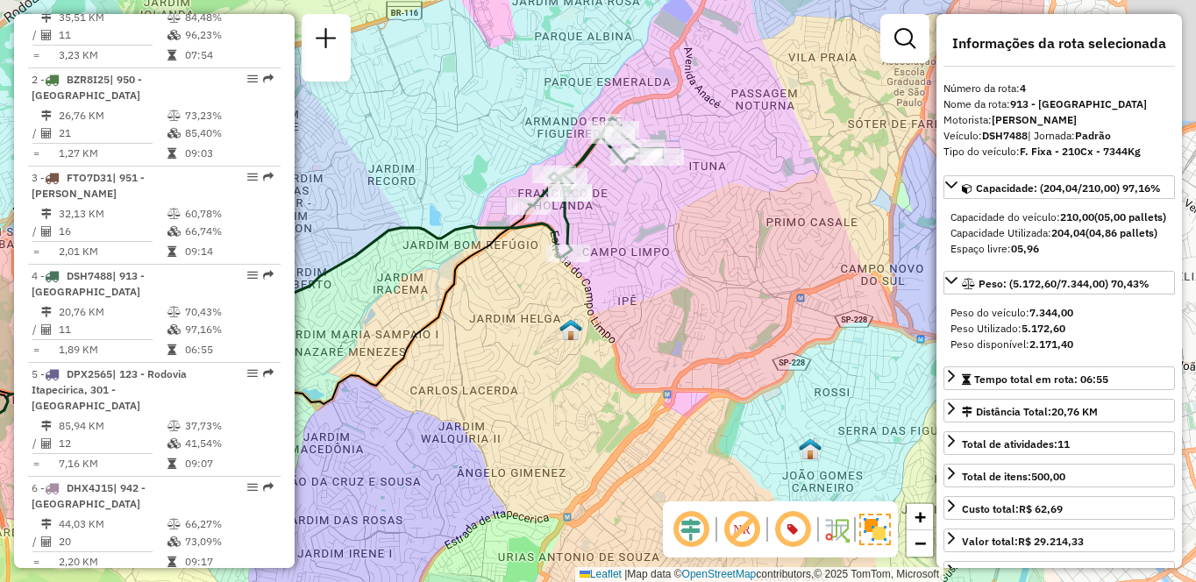
drag, startPoint x: 641, startPoint y: 380, endPoint x: 426, endPoint y: 364, distance: 215.5
click at [426, 364] on div "Janela de atendimento Grade de atendimento Capacidade Transportadoras Veículos …" at bounding box center [598, 291] width 1196 height 582
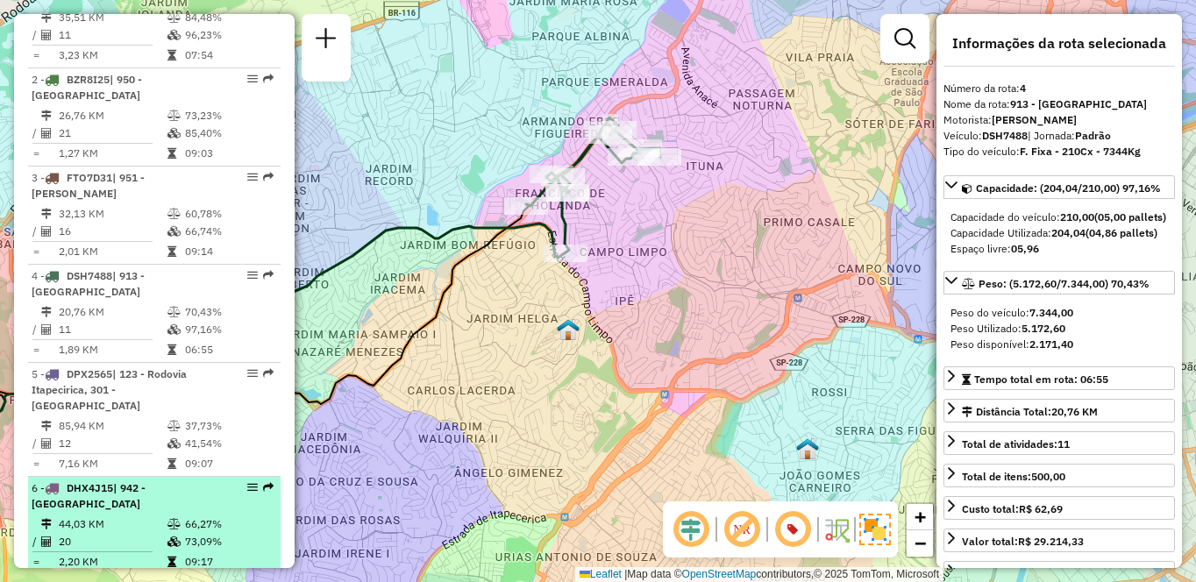
click at [162, 533] on td "44,03 KM" at bounding box center [112, 525] width 109 height 18
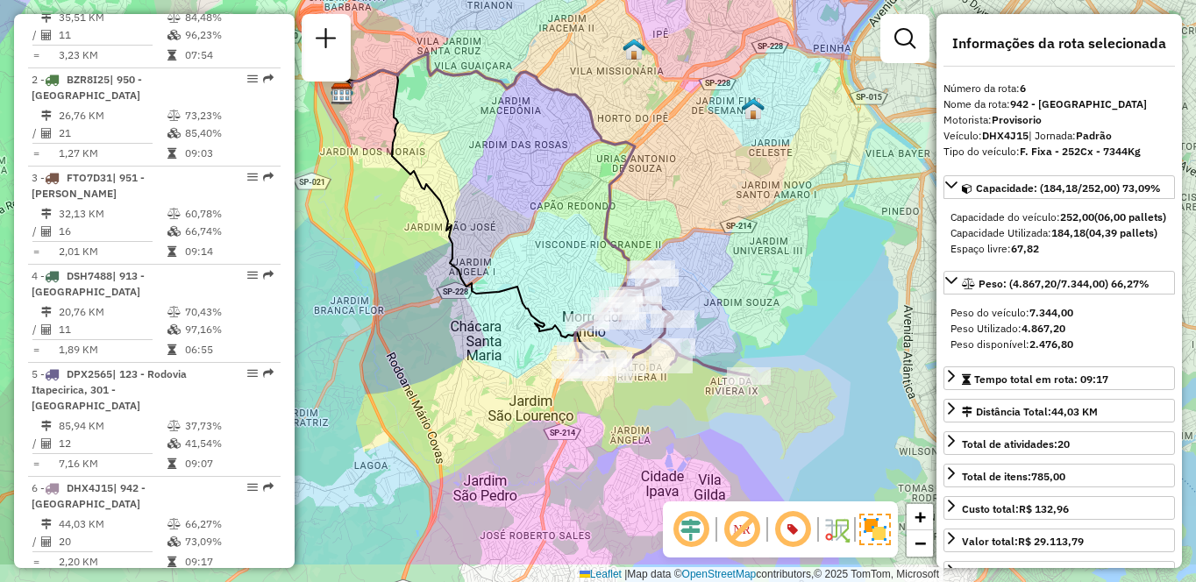
drag, startPoint x: 808, startPoint y: 384, endPoint x: 752, endPoint y: 303, distance: 99.0
click at [752, 303] on div "Janela de atendimento Grade de atendimento Capacidade Transportadoras Veículos …" at bounding box center [598, 291] width 1196 height 582
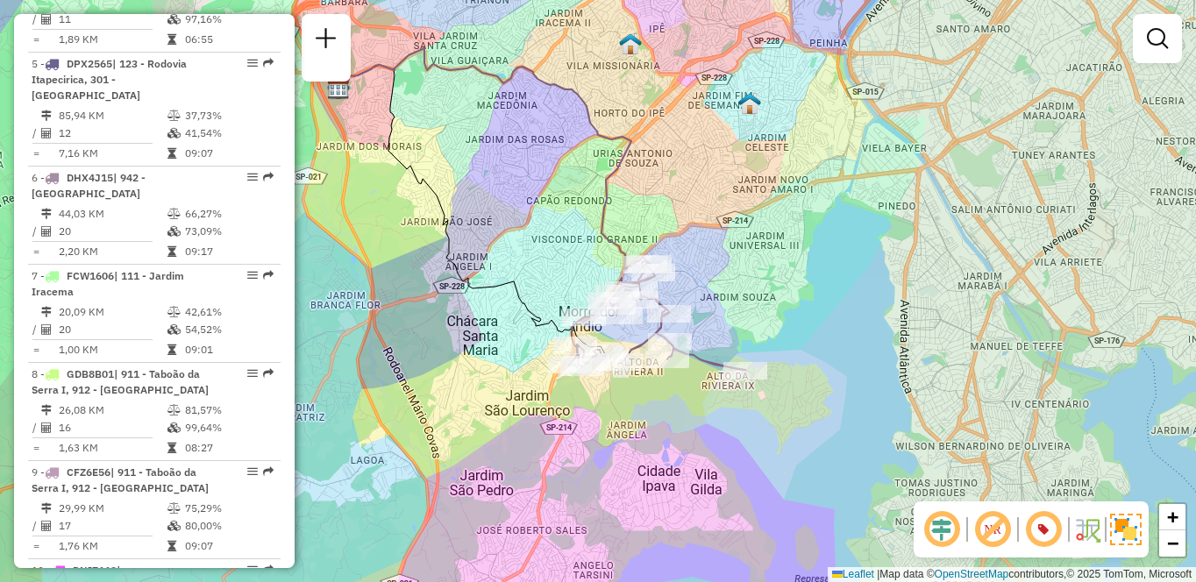
scroll to position [6175, 0]
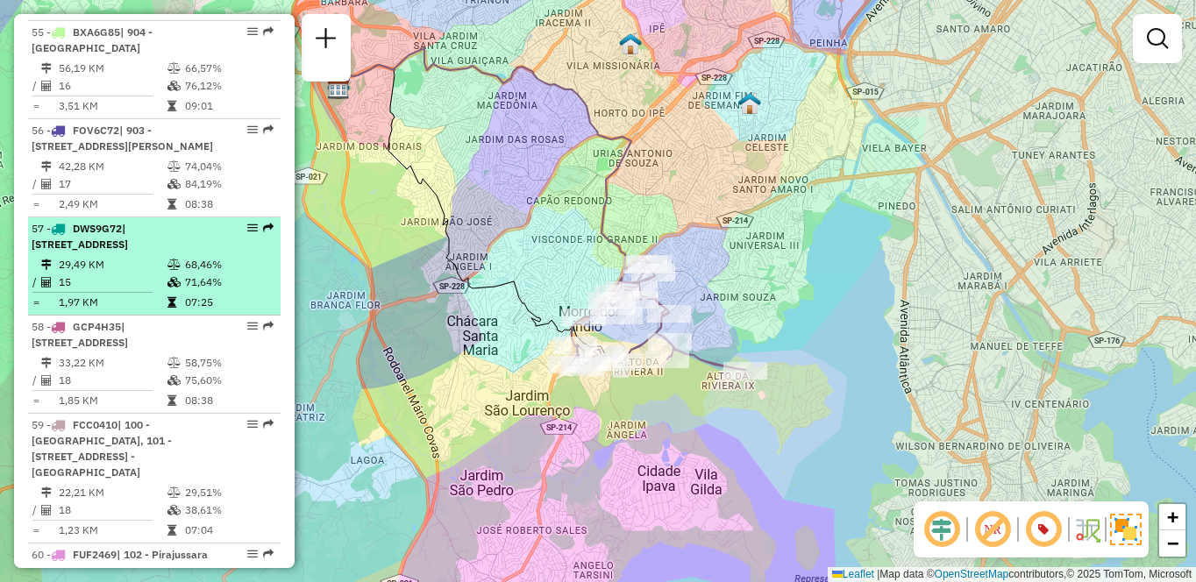
click at [99, 251] on span "| [STREET_ADDRESS]" at bounding box center [80, 236] width 96 height 29
select select "**********"
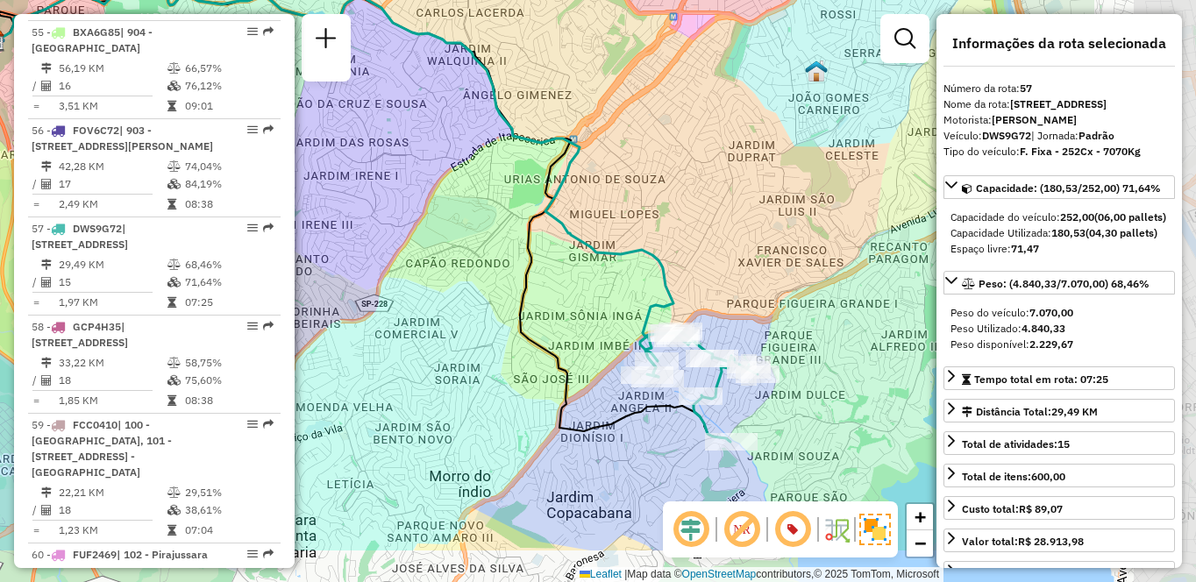
drag, startPoint x: 720, startPoint y: 364, endPoint x: 506, endPoint y: 265, distance: 235.8
click at [506, 265] on div "Janela de atendimento Grade de atendimento Capacidade Transportadoras Veículos …" at bounding box center [598, 291] width 1196 height 582
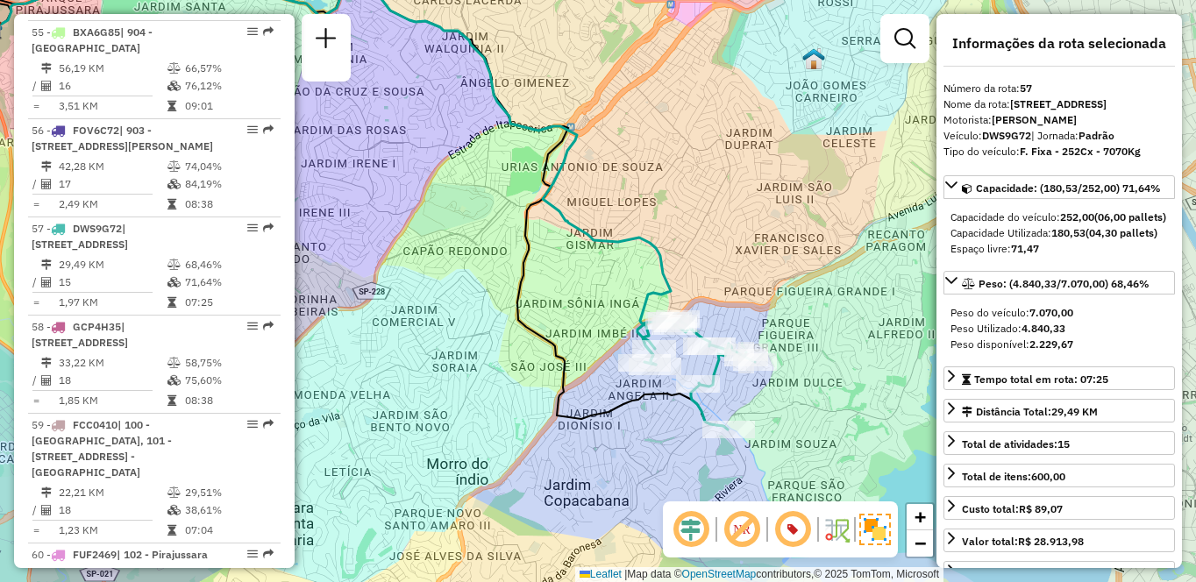
scroll to position [2040, 0]
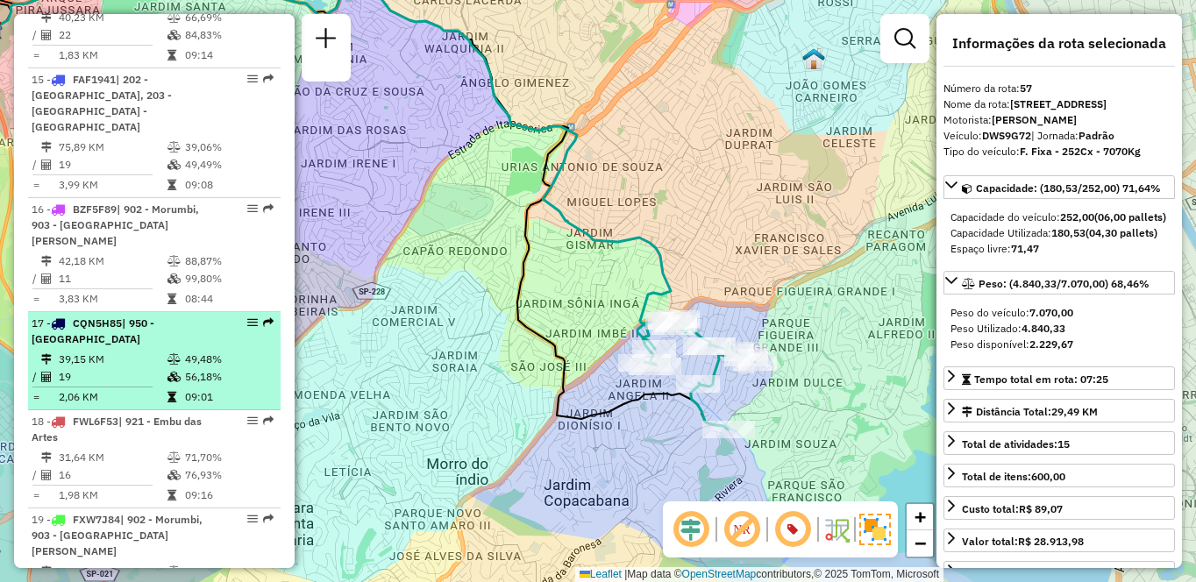
click at [111, 316] on div "17 - CQN5H85 | 950 - [GEOGRAPHIC_DATA]" at bounding box center [125, 332] width 186 height 32
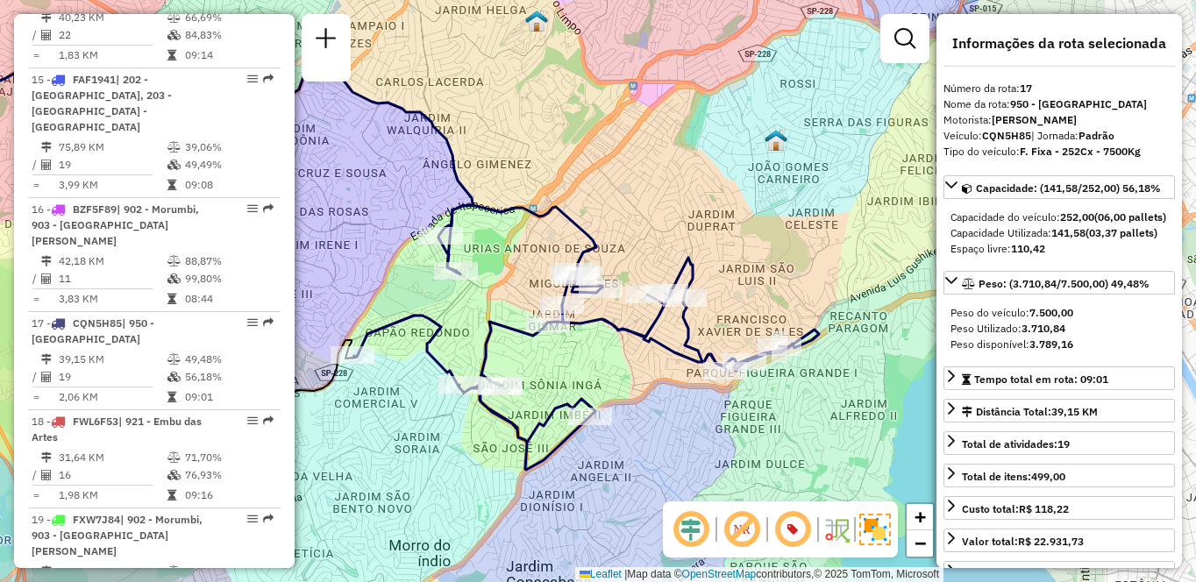
drag, startPoint x: 702, startPoint y: 339, endPoint x: 488, endPoint y: 296, distance: 218.3
click at [488, 296] on div "Janela de atendimento Grade de atendimento Capacidade Transportadoras Veículos …" at bounding box center [598, 291] width 1196 height 582
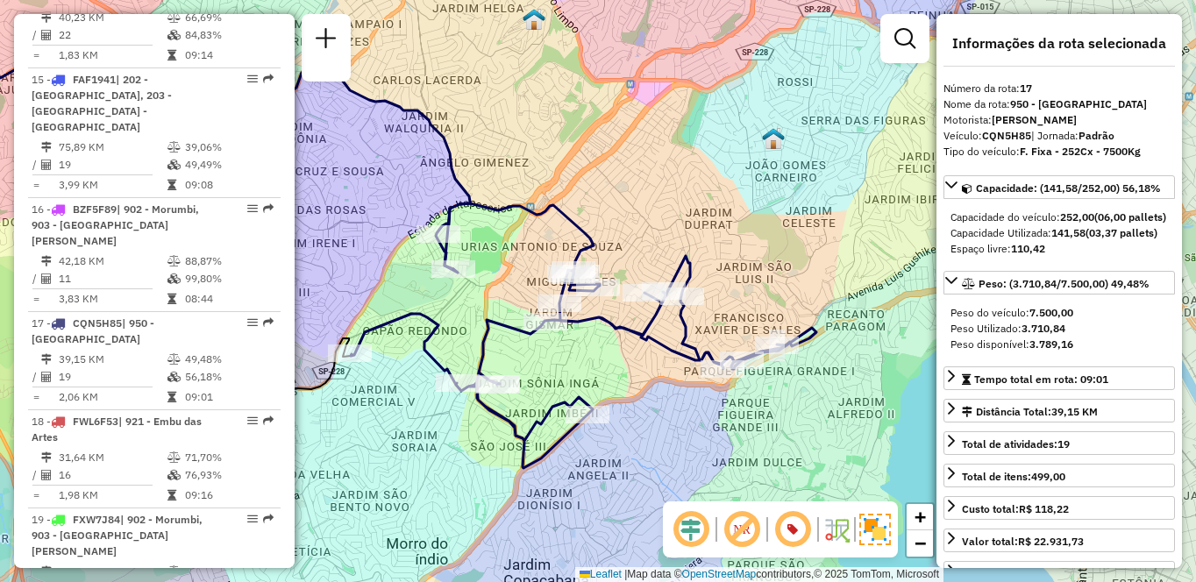
scroll to position [1745, 0]
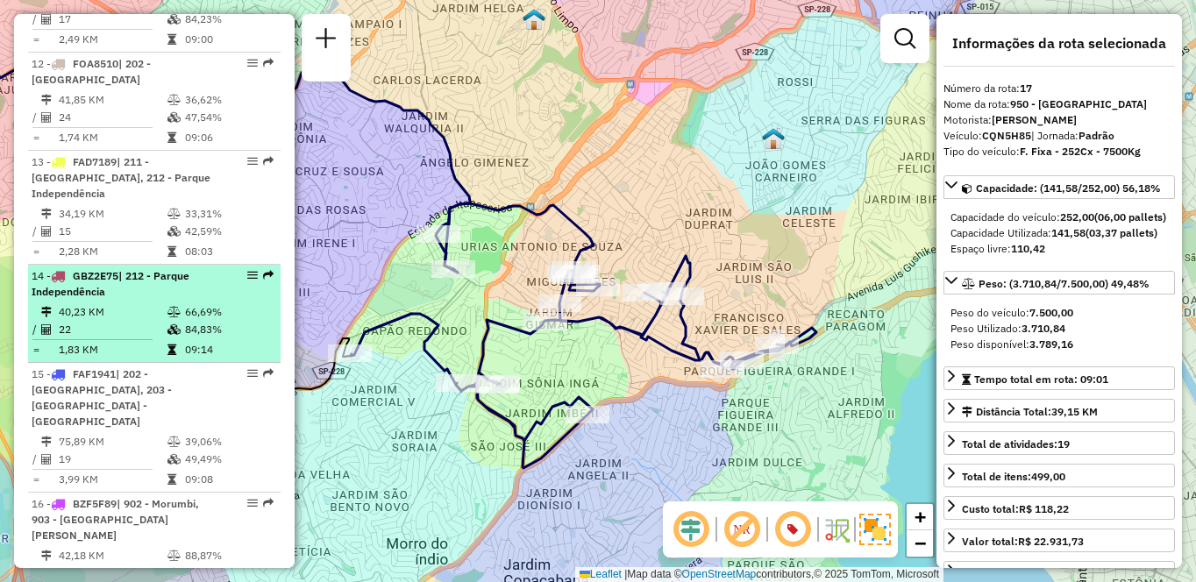
click at [82, 298] on span "| 212 - Parque Independência" at bounding box center [111, 283] width 158 height 29
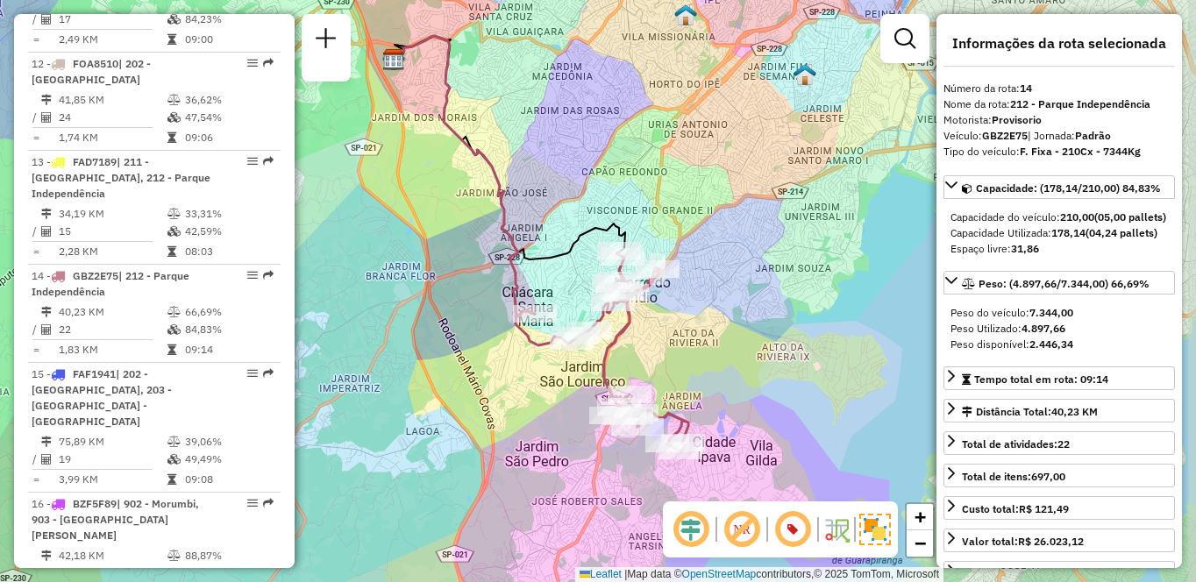
drag, startPoint x: 545, startPoint y: 403, endPoint x: 481, endPoint y: 350, distance: 83.4
click at [481, 350] on div "Janela de atendimento Grade de atendimento Capacidade Transportadoras Veículos …" at bounding box center [598, 291] width 1196 height 582
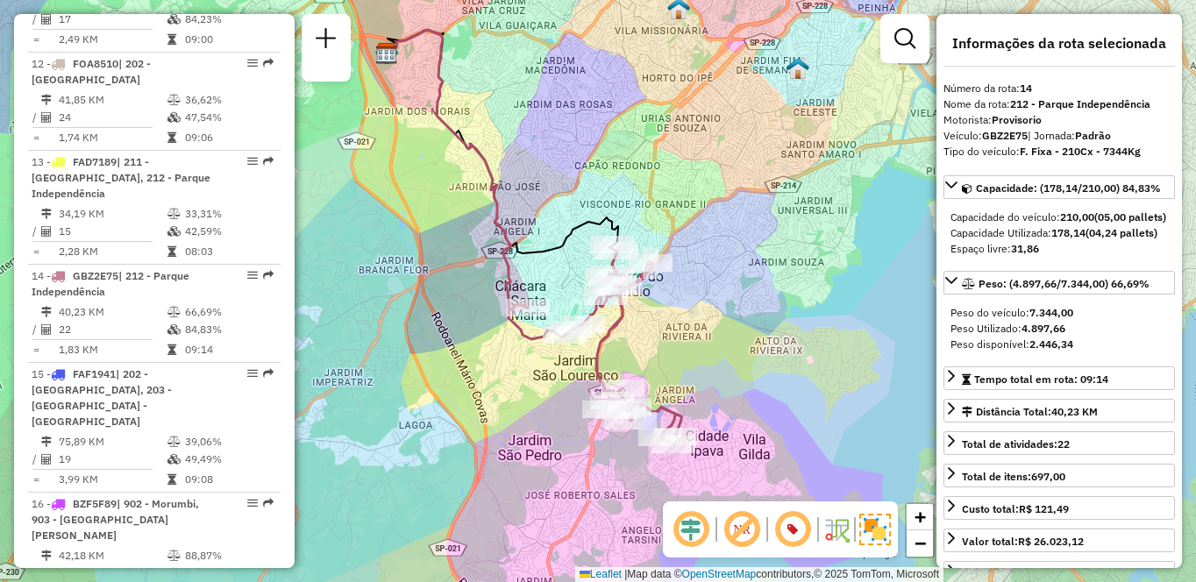
scroll to position [2335, 0]
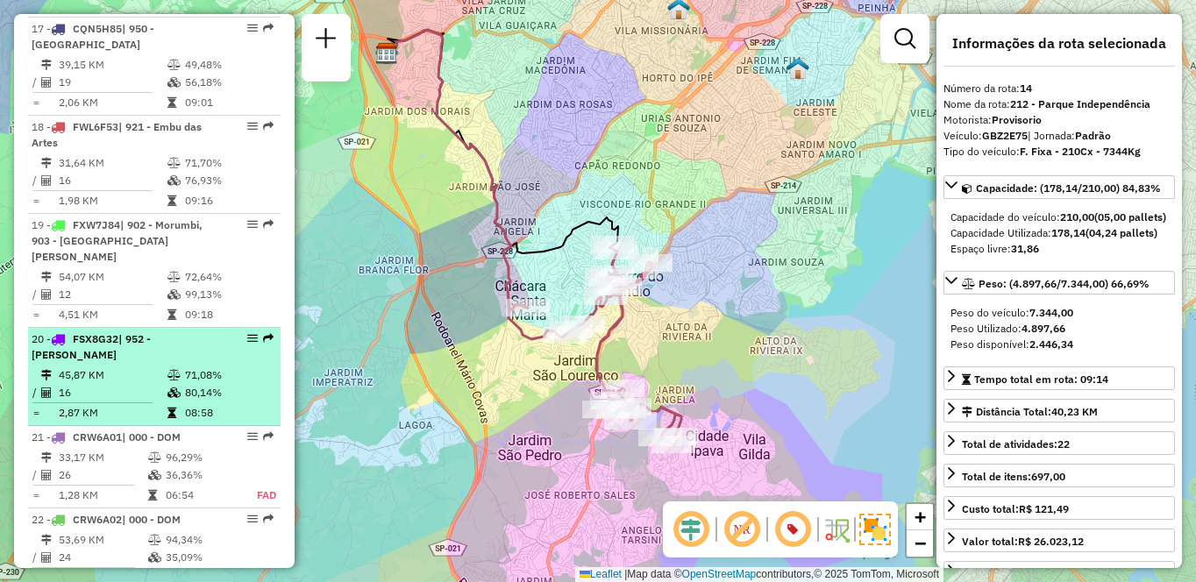
click at [150, 367] on td "45,87 KM" at bounding box center [112, 376] width 109 height 18
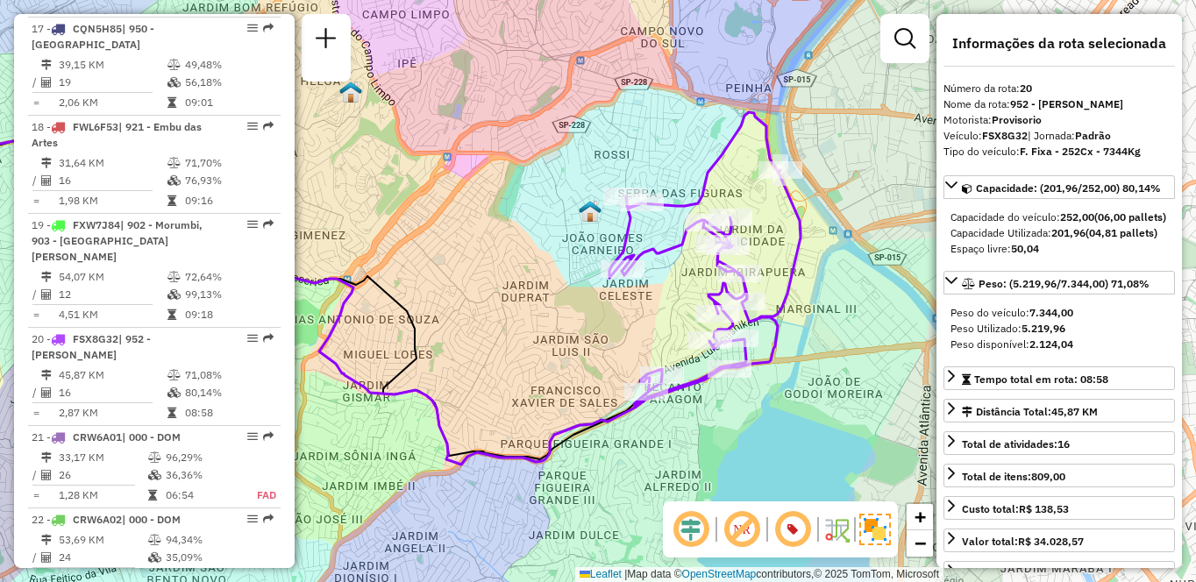
drag, startPoint x: 734, startPoint y: 301, endPoint x: 444, endPoint y: 291, distance: 290.5
click at [444, 291] on div "Janela de atendimento Grade de atendimento Capacidade Transportadoras Veículos …" at bounding box center [598, 291] width 1196 height 582
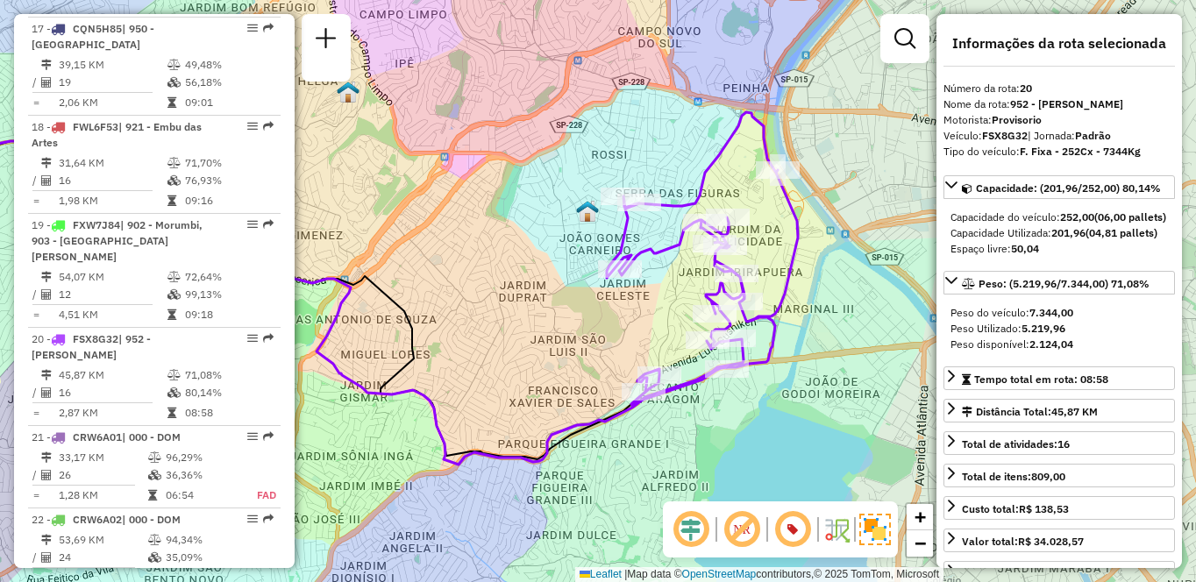
scroll to position [5766, 0]
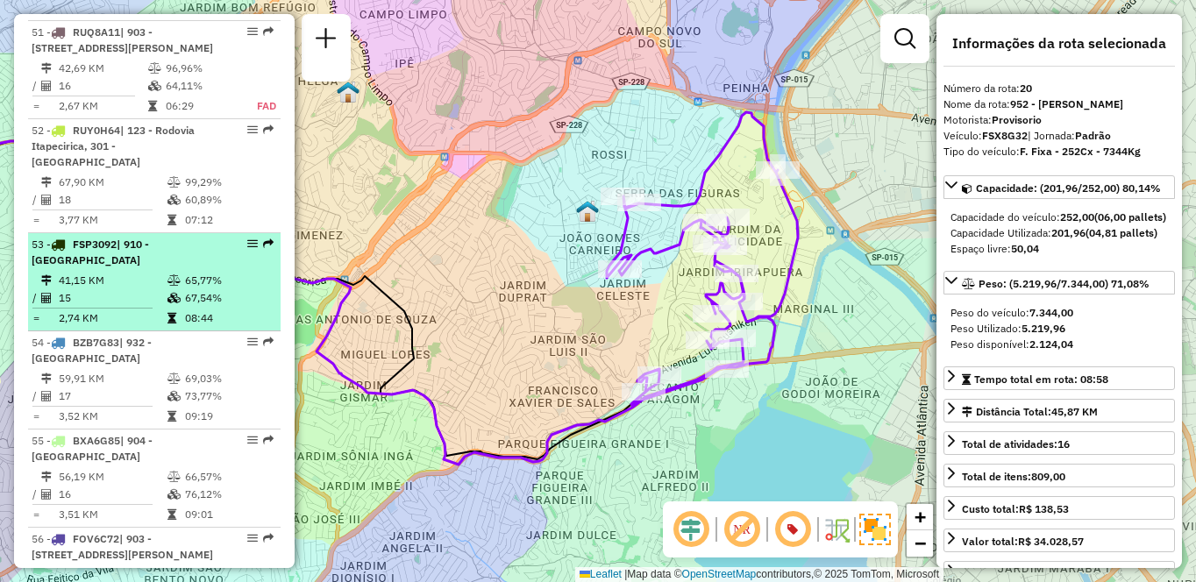
click at [149, 289] on td "41,15 KM" at bounding box center [112, 281] width 109 height 18
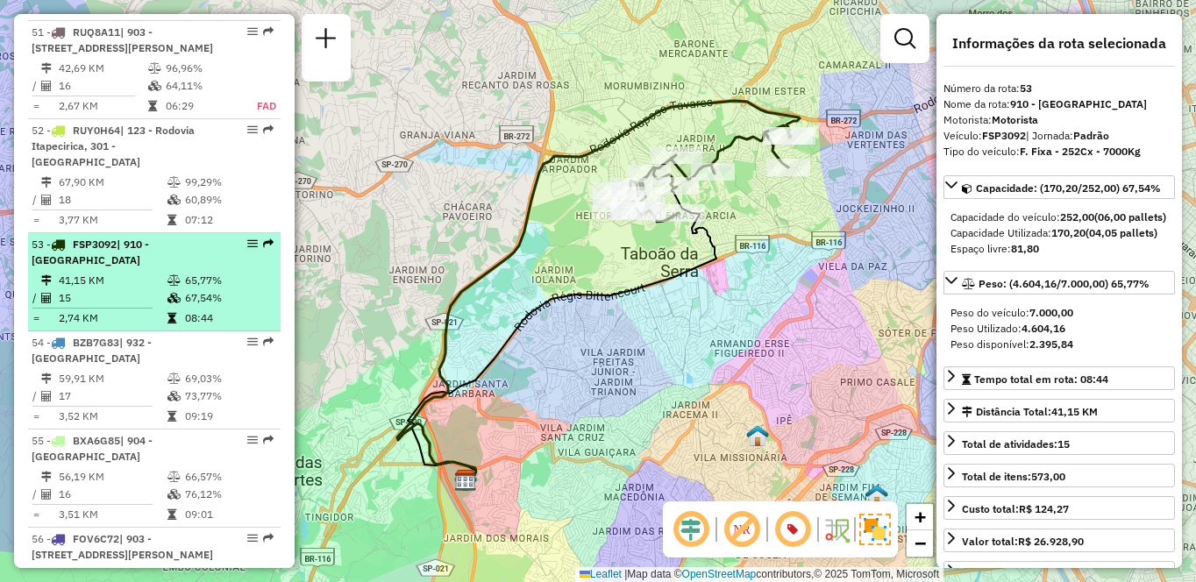
scroll to position [2335, 0]
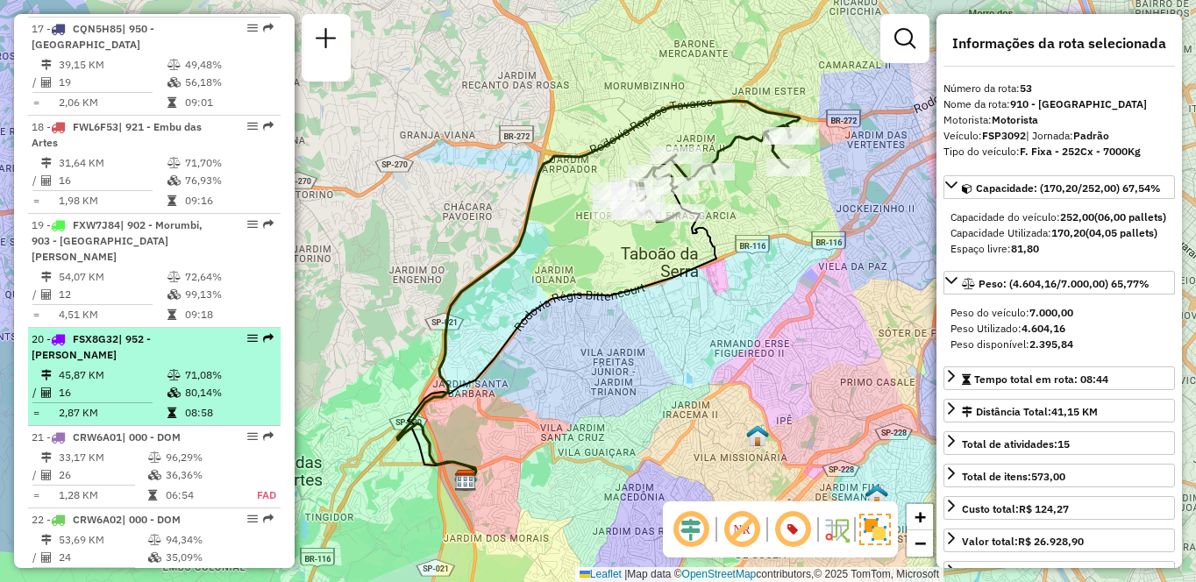
click at [150, 384] on td "16" at bounding box center [112, 393] width 109 height 18
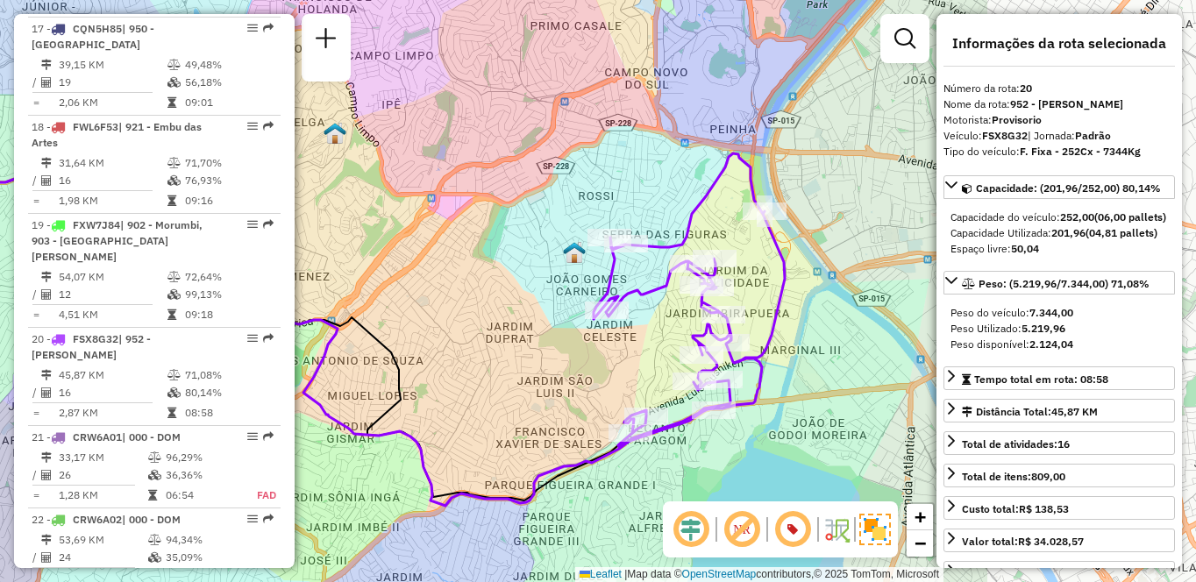
drag, startPoint x: 750, startPoint y: 305, endPoint x: 463, endPoint y: 325, distance: 287.5
click at [463, 325] on div "Janela de atendimento Grade de atendimento Capacidade Transportadoras Veículos …" at bounding box center [598, 291] width 1196 height 582
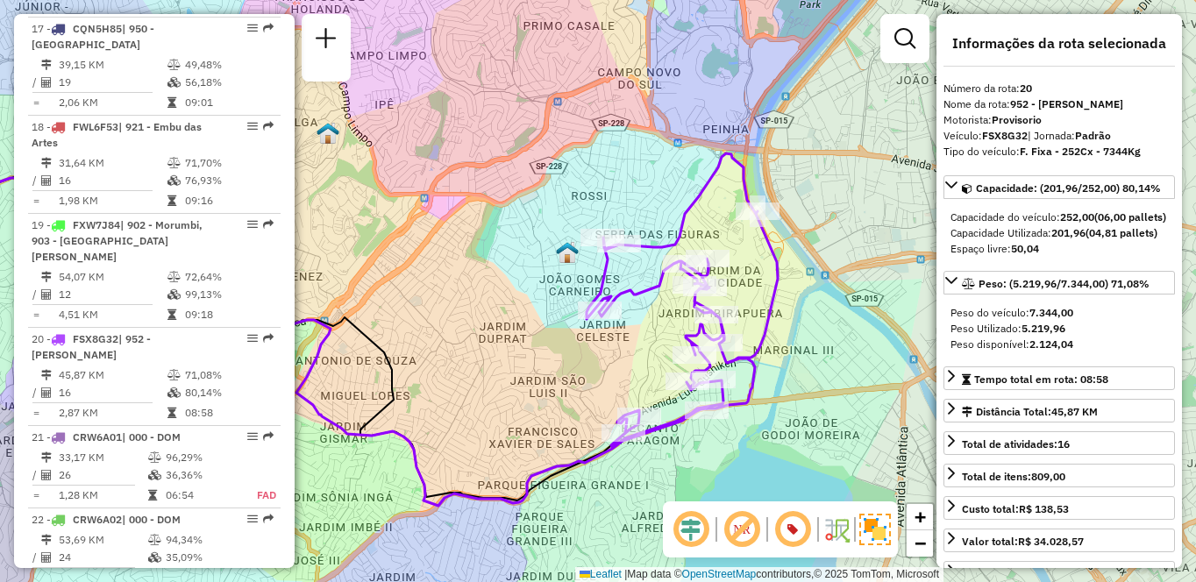
scroll to position [6045, 0]
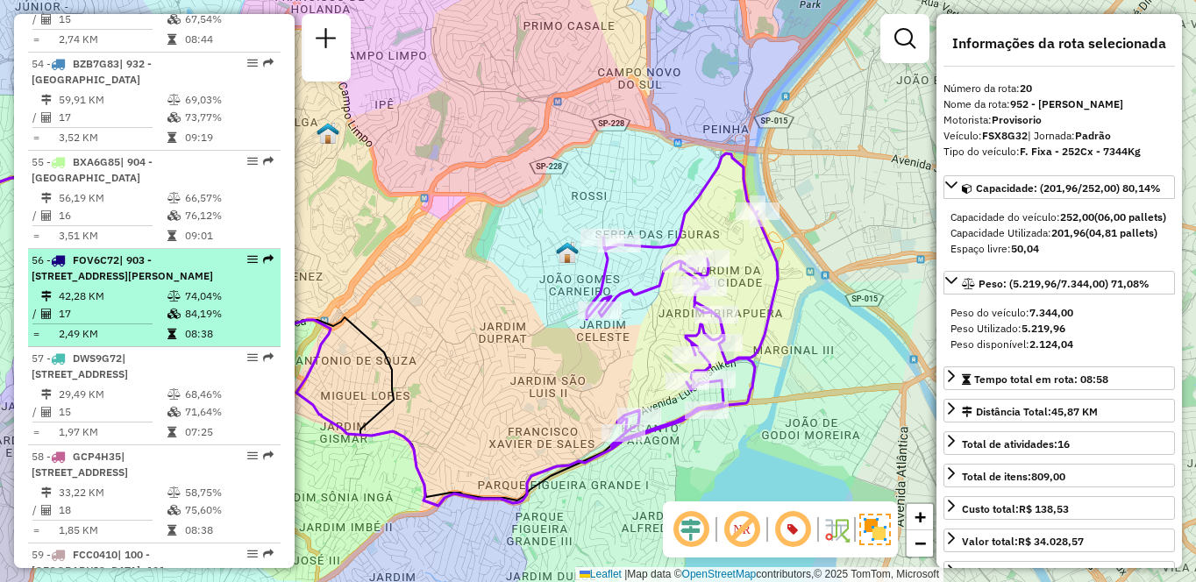
click at [107, 282] on span "| 903 - [STREET_ADDRESS][PERSON_NAME]" at bounding box center [123, 267] width 182 height 29
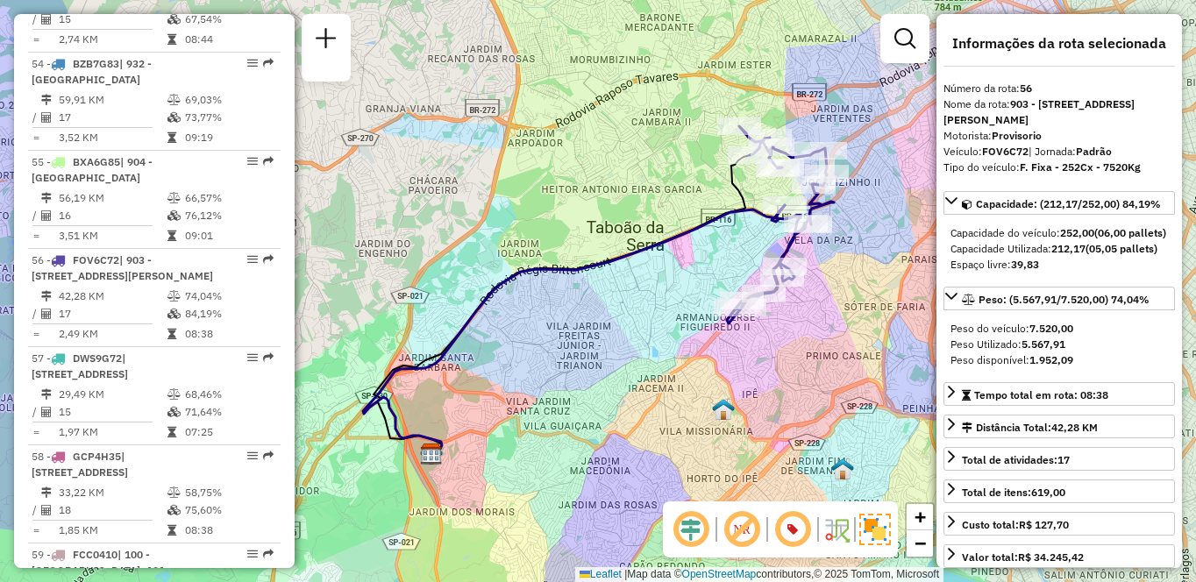
scroll to position [2335, 0]
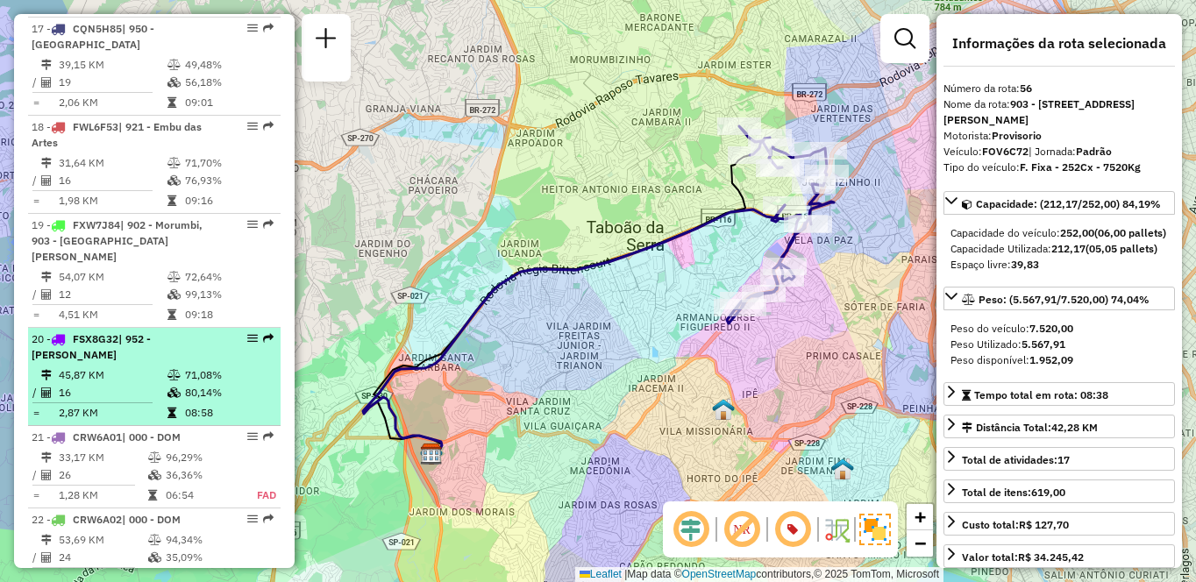
click at [104, 332] on div "20 - FSX8G32 | 952 - Patio Guida Caio" at bounding box center [125, 348] width 186 height 32
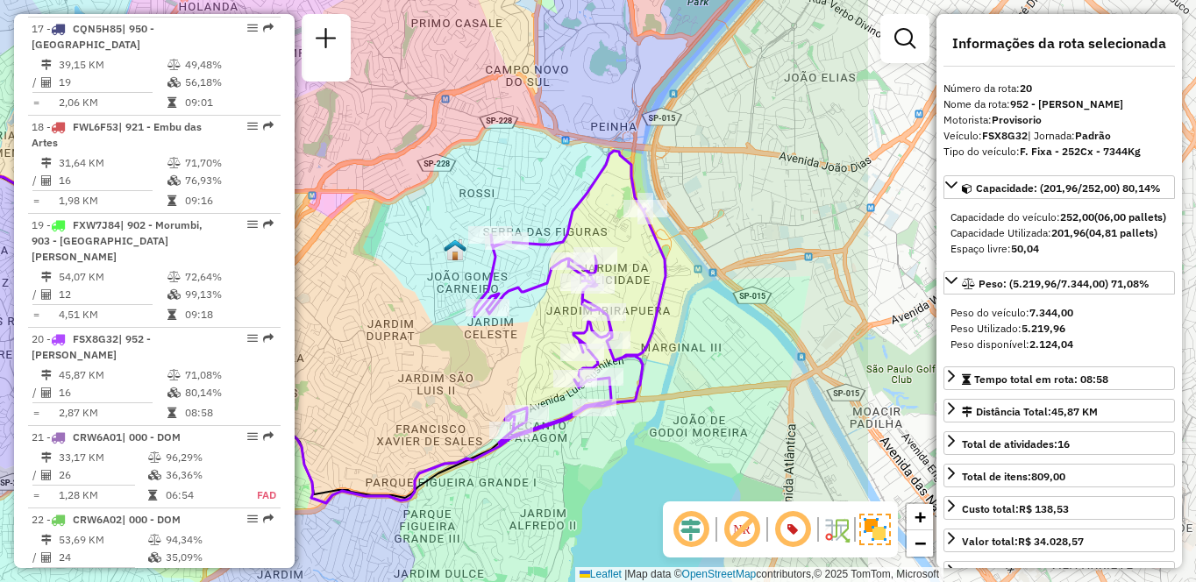
drag, startPoint x: 764, startPoint y: 353, endPoint x: 315, endPoint y: 382, distance: 450.0
click at [315, 382] on div "Janela de atendimento Grade de atendimento Capacidade Transportadoras Veículos …" at bounding box center [598, 291] width 1196 height 582
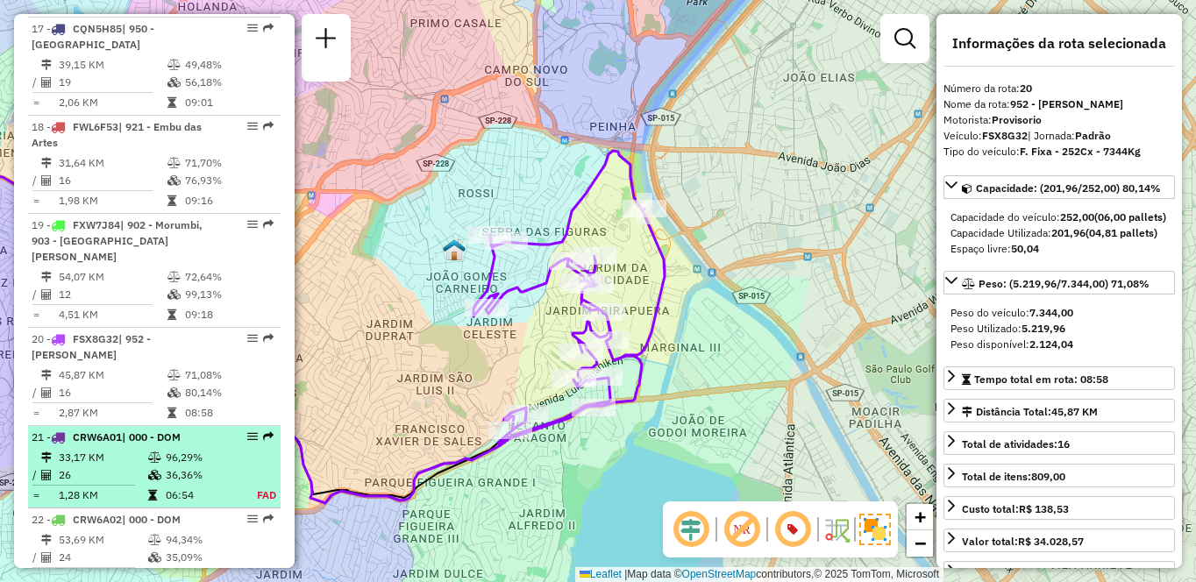
scroll to position [5766, 0]
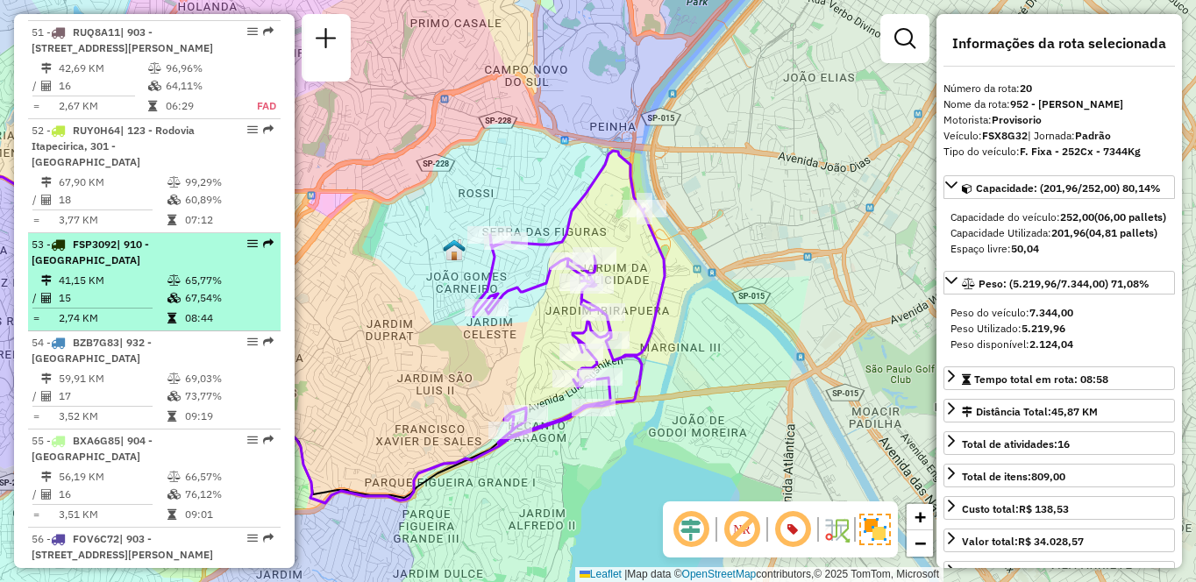
click at [140, 302] on li "53 - FSP3092 | 910 - Parque Ipê 41,15 KM 65,77% / 15 67,54% = 2,74 KM 08:44" at bounding box center [154, 282] width 253 height 98
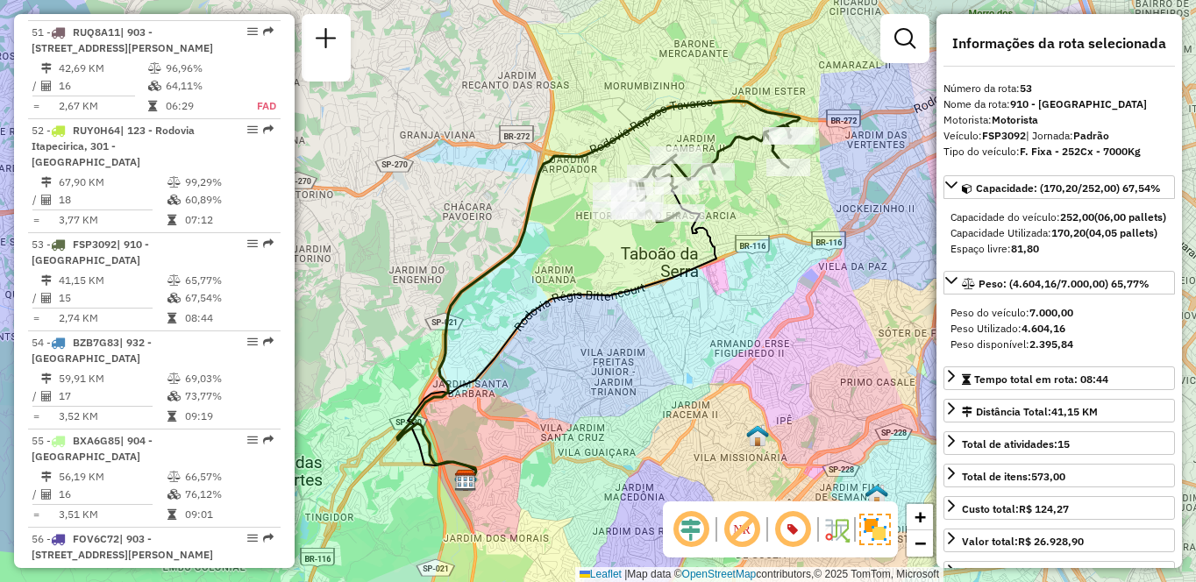
scroll to position [1140, 0]
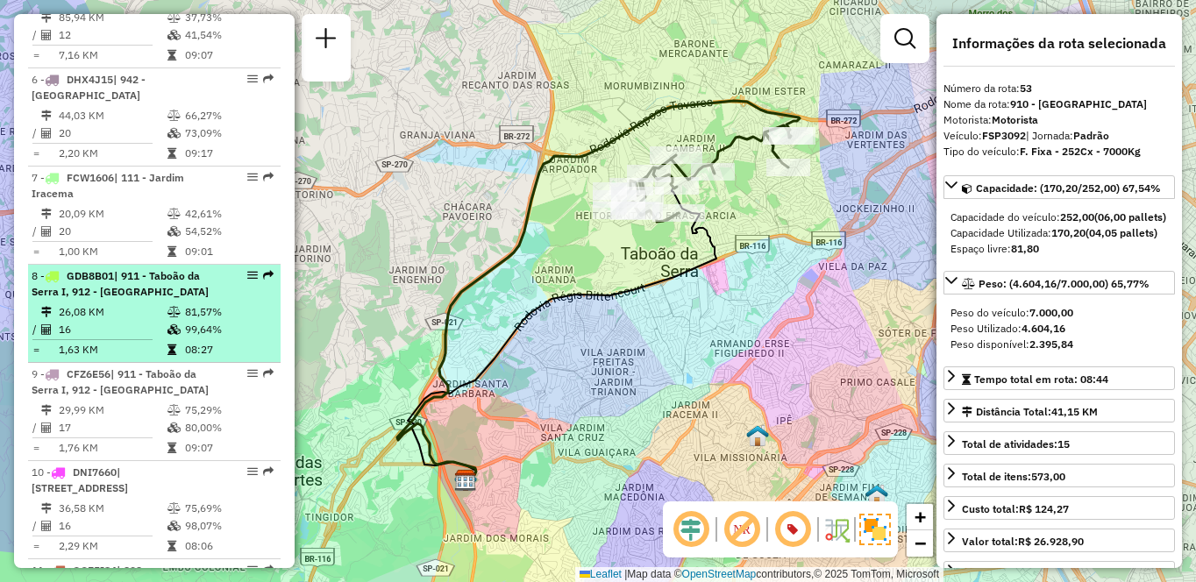
click at [123, 298] on span "| 911 - Taboão da Serra I, 912 - [GEOGRAPHIC_DATA]" at bounding box center [120, 283] width 177 height 29
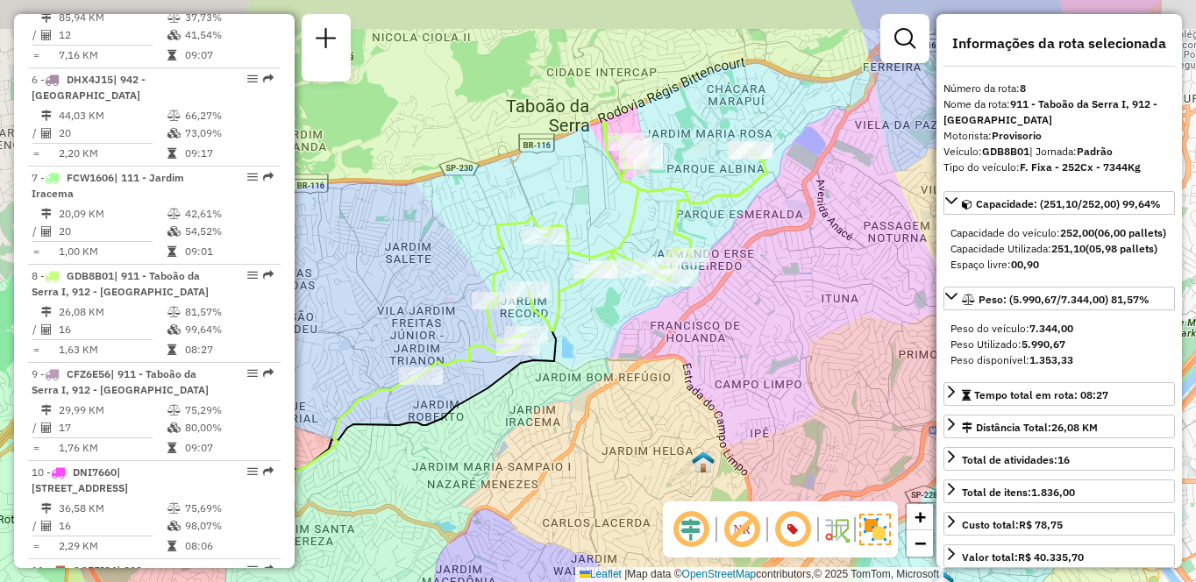
drag, startPoint x: 639, startPoint y: 426, endPoint x: 482, endPoint y: 461, distance: 160.9
click at [482, 461] on div "Janela de atendimento Grade de atendimento Capacidade Transportadoras Veículos …" at bounding box center [598, 291] width 1196 height 582
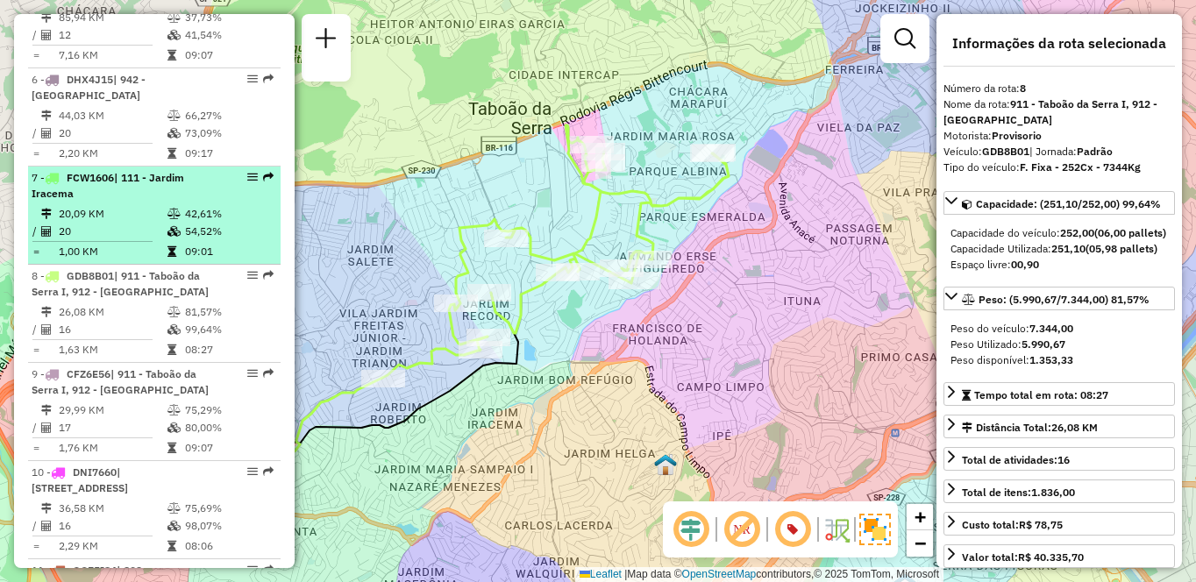
click at [127, 220] on td "20,09 KM" at bounding box center [112, 214] width 109 height 18
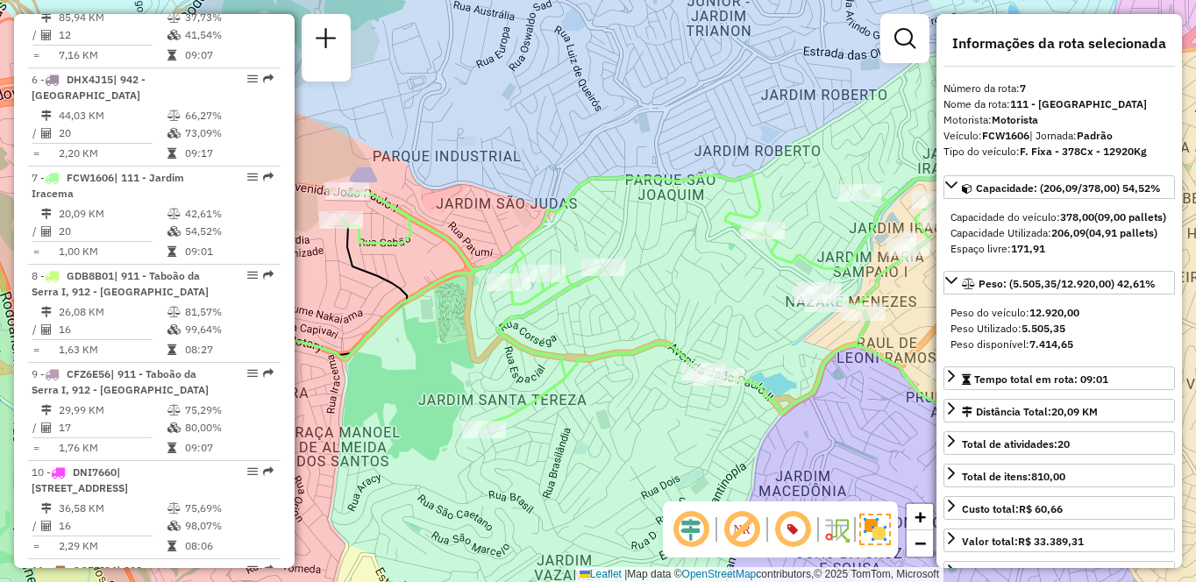
drag, startPoint x: 717, startPoint y: 292, endPoint x: 589, endPoint y: 310, distance: 128.5
click at [589, 310] on div "Janela de atendimento Grade de atendimento Capacidade Transportadoras Veículos …" at bounding box center [598, 291] width 1196 height 582
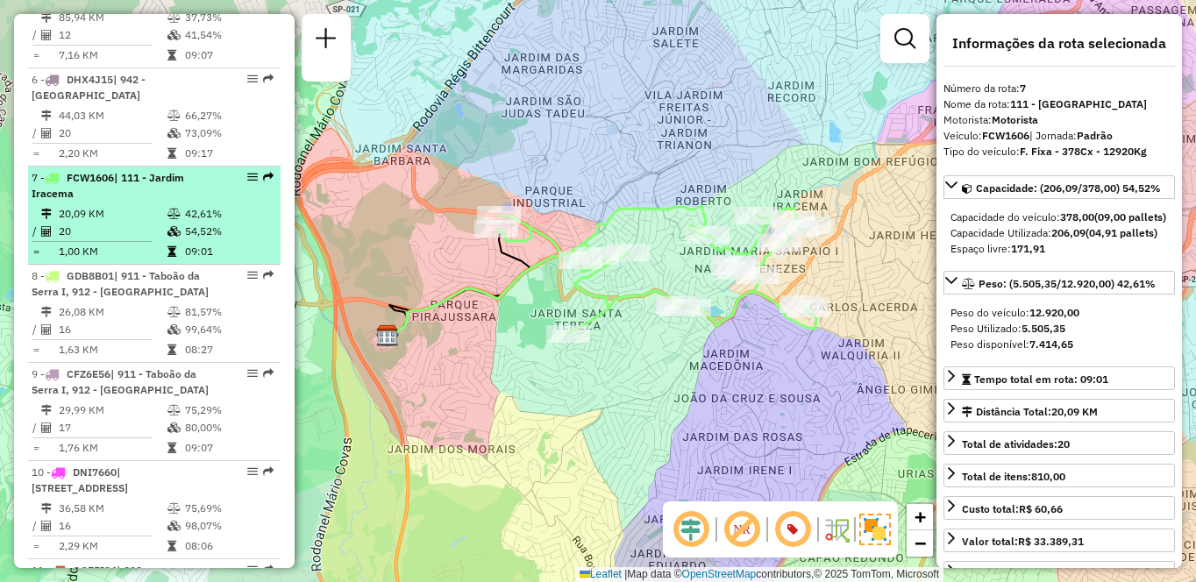
click at [247, 182] on em at bounding box center [252, 177] width 11 height 11
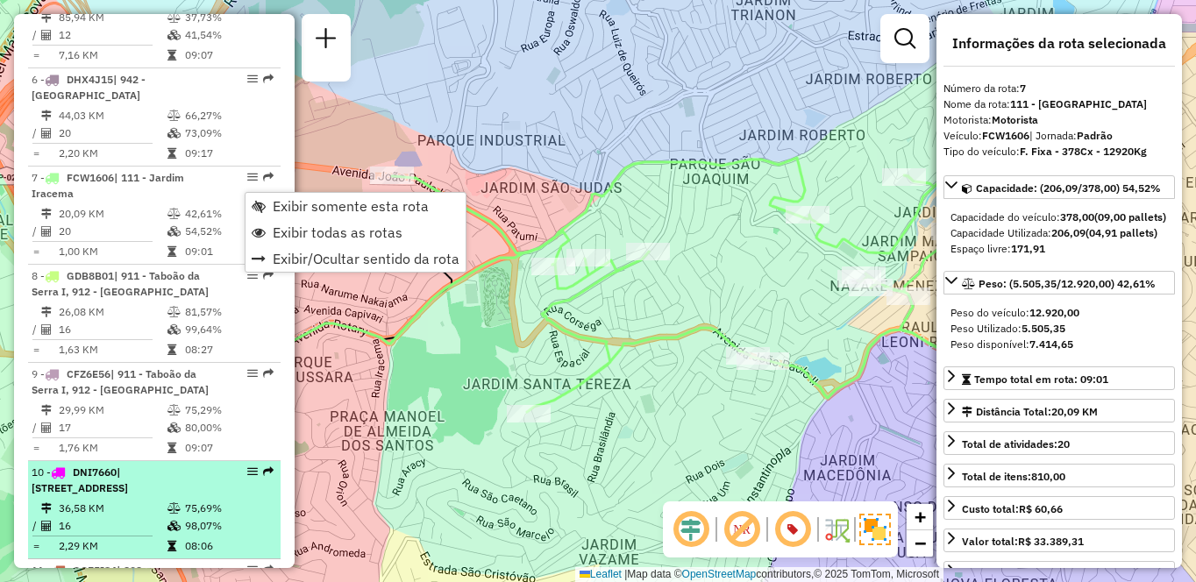
click at [152, 495] on div "10 - DNI7660 | [STREET_ADDRESS]" at bounding box center [125, 481] width 186 height 32
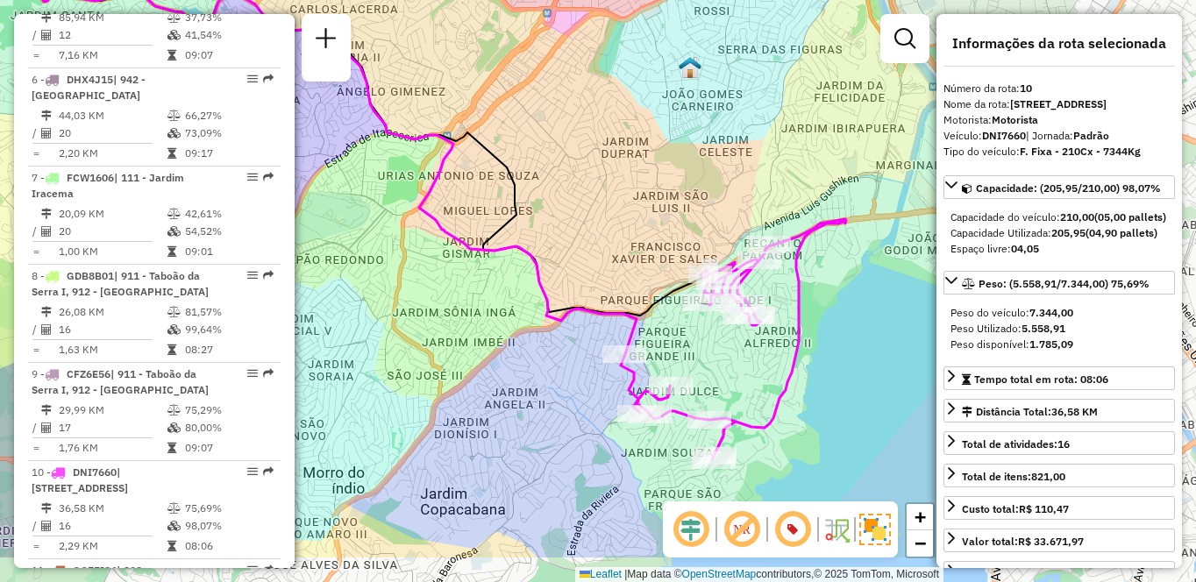
drag, startPoint x: 703, startPoint y: 425, endPoint x: 458, endPoint y: 341, distance: 259.6
click at [458, 341] on div "Janela de atendimento Grade de atendimento Capacidade Transportadoras Veículos …" at bounding box center [598, 291] width 1196 height 582
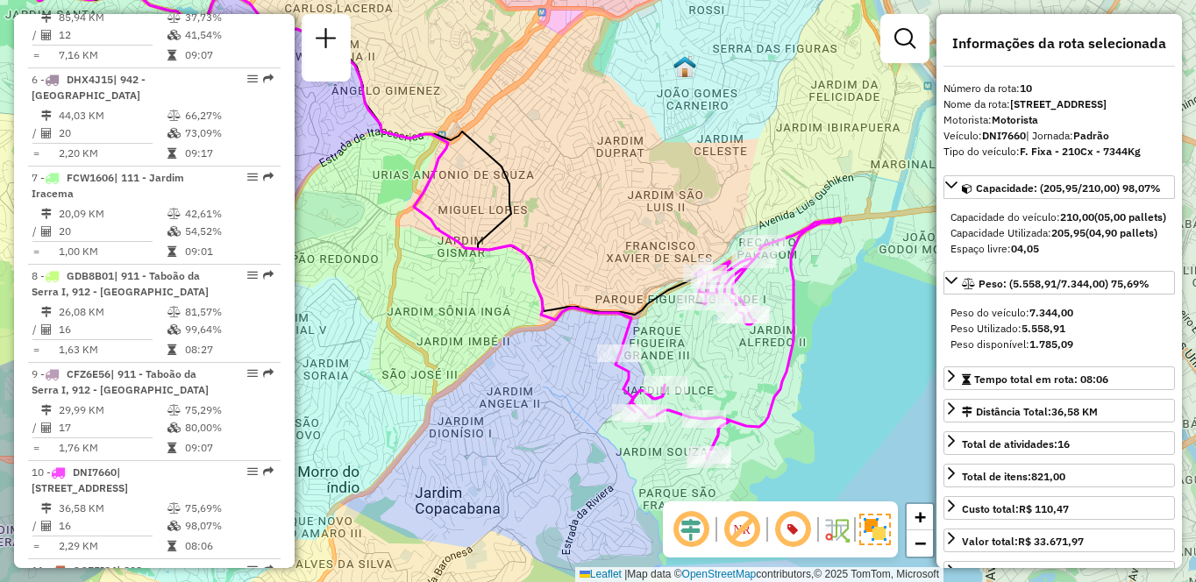
scroll to position [2335, 0]
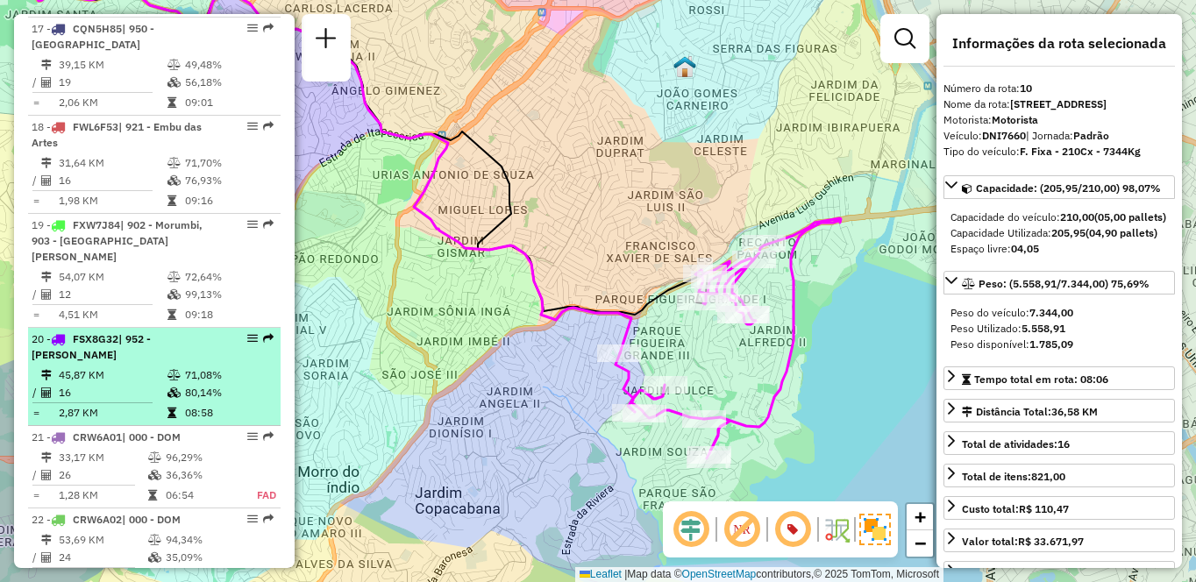
click at [111, 332] on div "20 - FSX8G32 | 952 - Patio Guida Caio" at bounding box center [125, 348] width 186 height 32
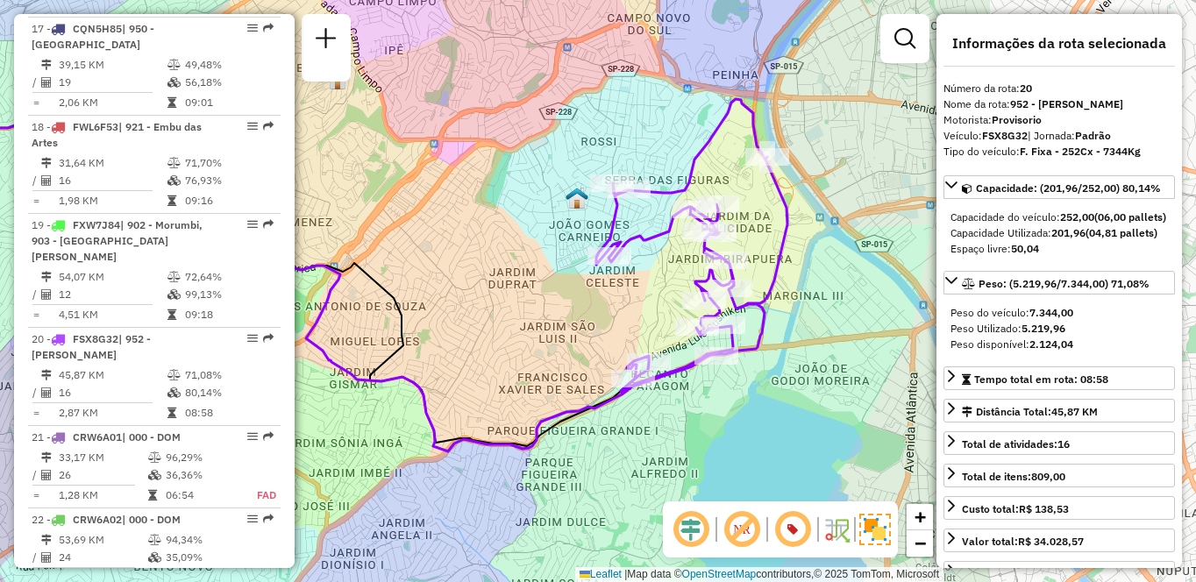
drag, startPoint x: 653, startPoint y: 334, endPoint x: 516, endPoint y: 310, distance: 138.9
click at [516, 311] on div "Janela de atendimento Grade de atendimento Capacidade Transportadoras Veículos …" at bounding box center [598, 291] width 1196 height 582
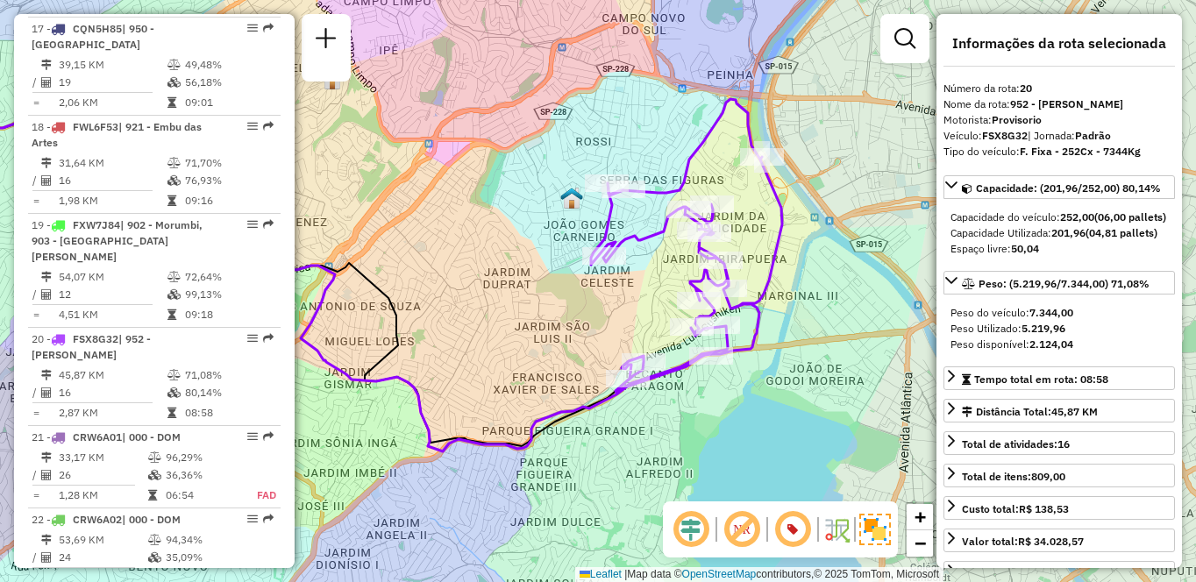
scroll to position [731, 0]
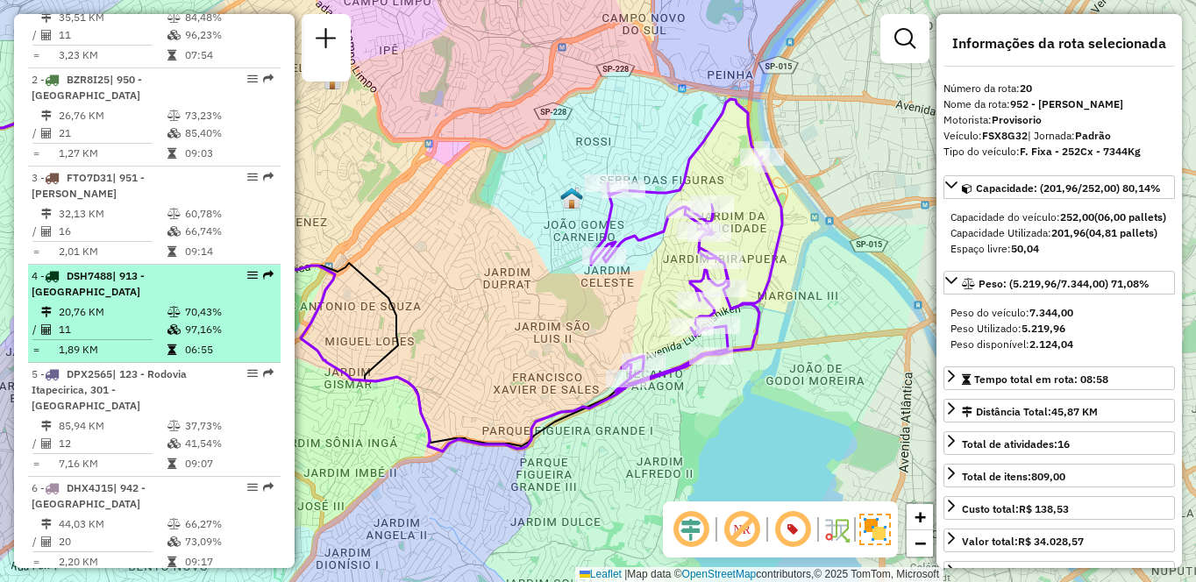
click at [103, 300] on div "4 - DSH7488 | 913 - [GEOGRAPHIC_DATA]" at bounding box center [125, 284] width 186 height 32
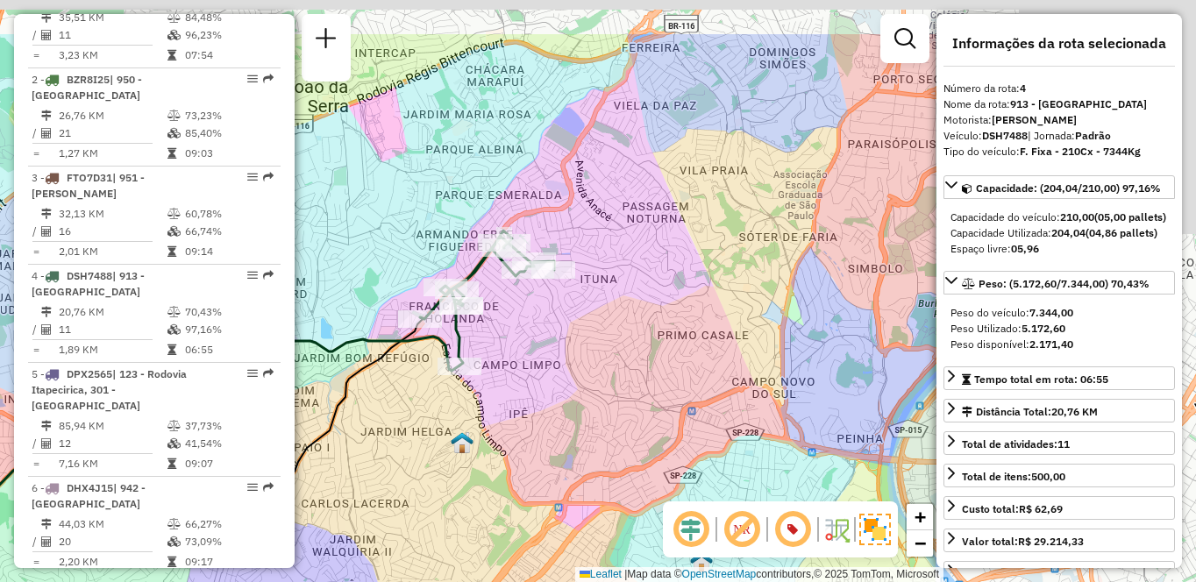
drag, startPoint x: 807, startPoint y: 362, endPoint x: 431, endPoint y: 458, distance: 388.2
click at [431, 458] on div "Janela de atendimento Grade de atendimento Capacidade Transportadoras Veículos …" at bounding box center [598, 291] width 1196 height 582
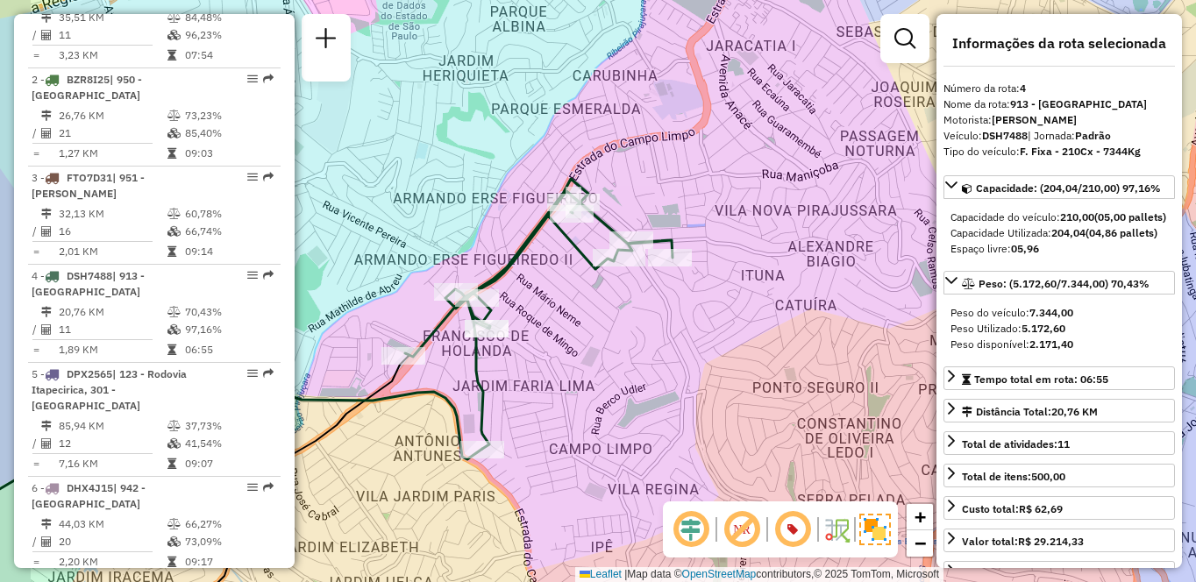
drag, startPoint x: 475, startPoint y: 320, endPoint x: 571, endPoint y: 287, distance: 102.1
click at [571, 287] on div "Janela de atendimento Grade de atendimento Capacidade Transportadoras Veículos …" at bounding box center [598, 291] width 1196 height 582
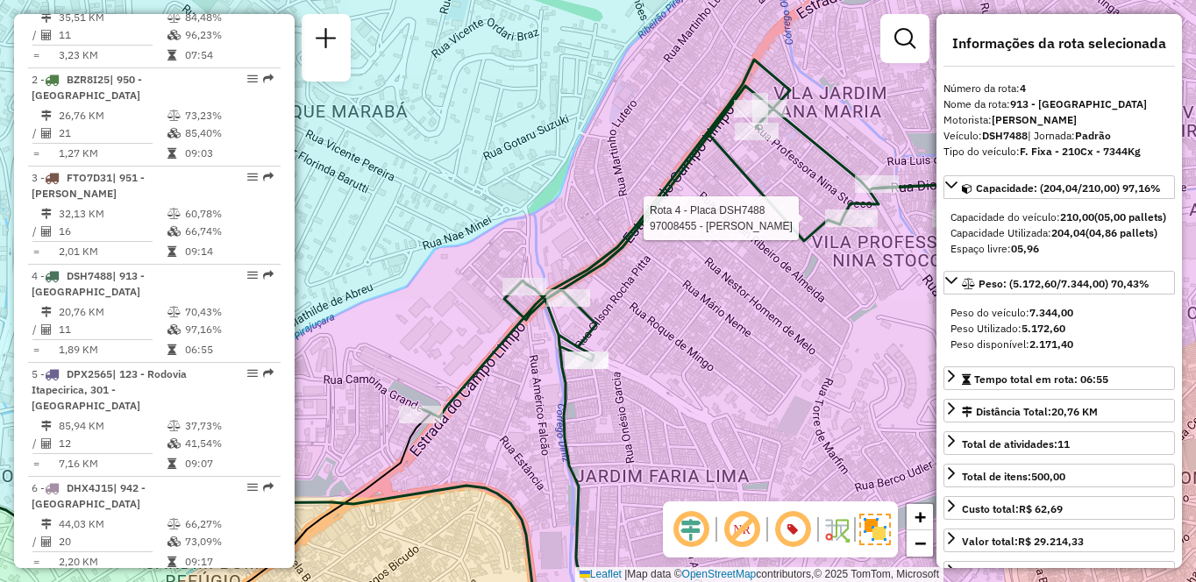
scroll to position [1435, 0]
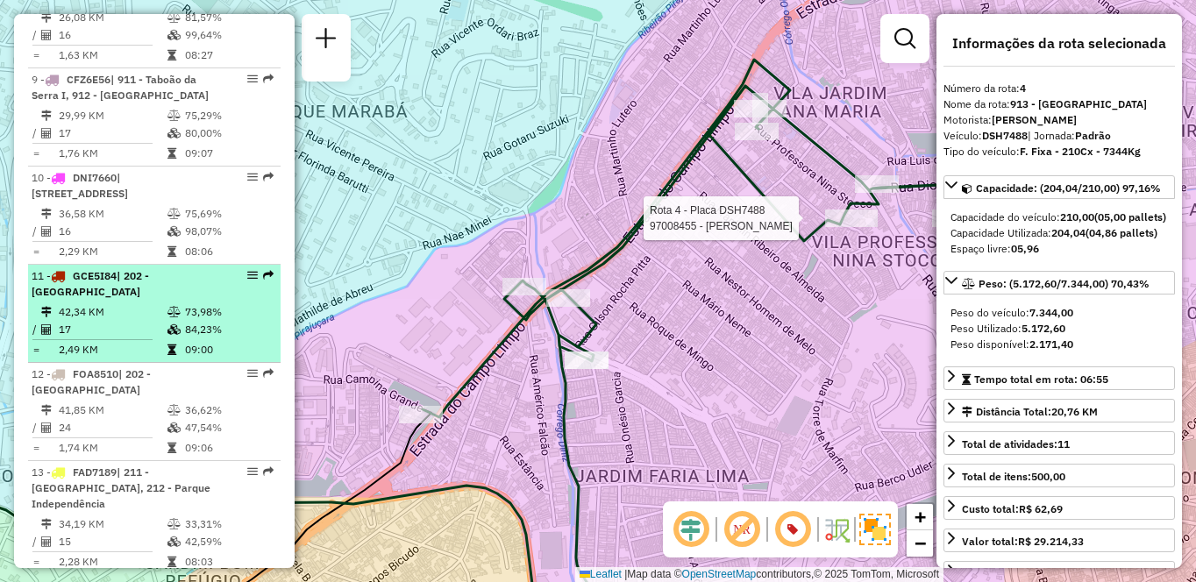
click at [85, 321] on td "42,34 KM" at bounding box center [112, 312] width 109 height 18
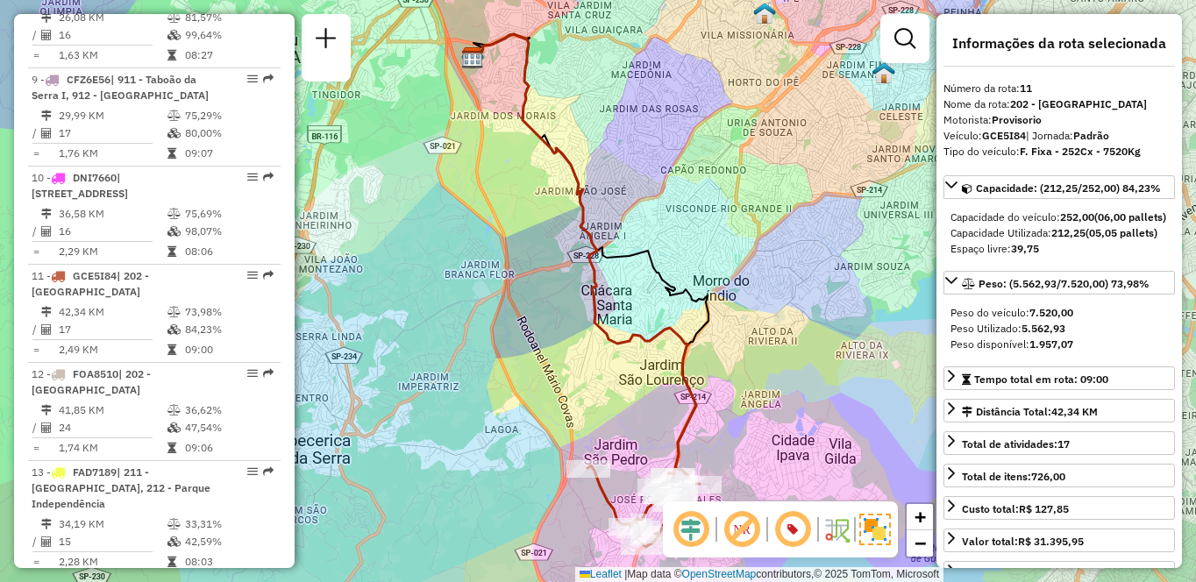
scroll to position [1745, 0]
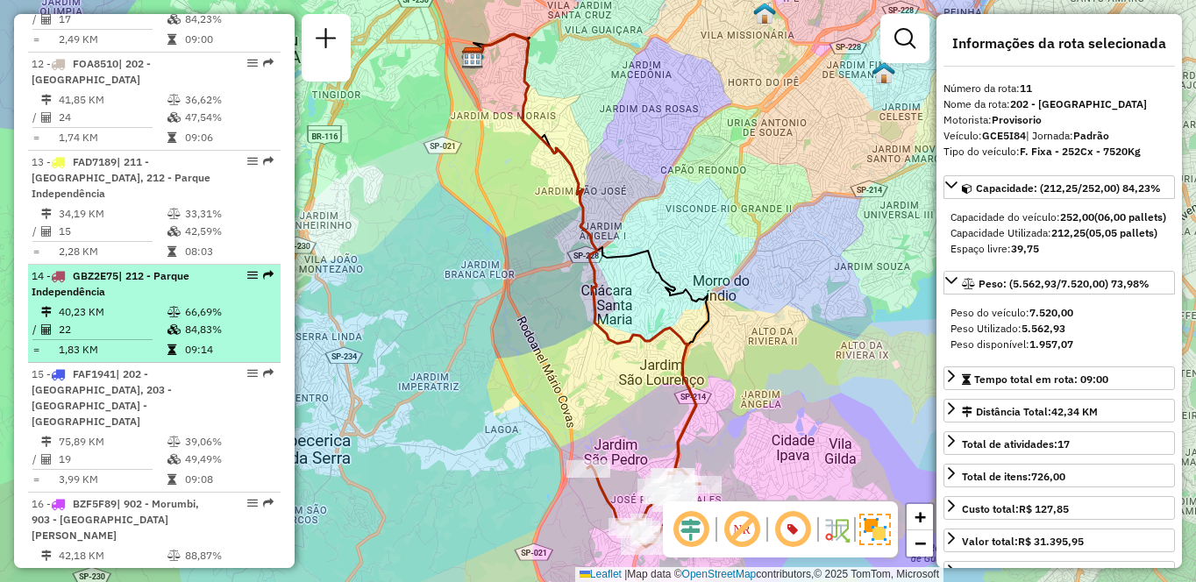
click at [119, 300] on div "14 - GBZ2E75 | 212 - Parque Independência" at bounding box center [125, 284] width 186 height 32
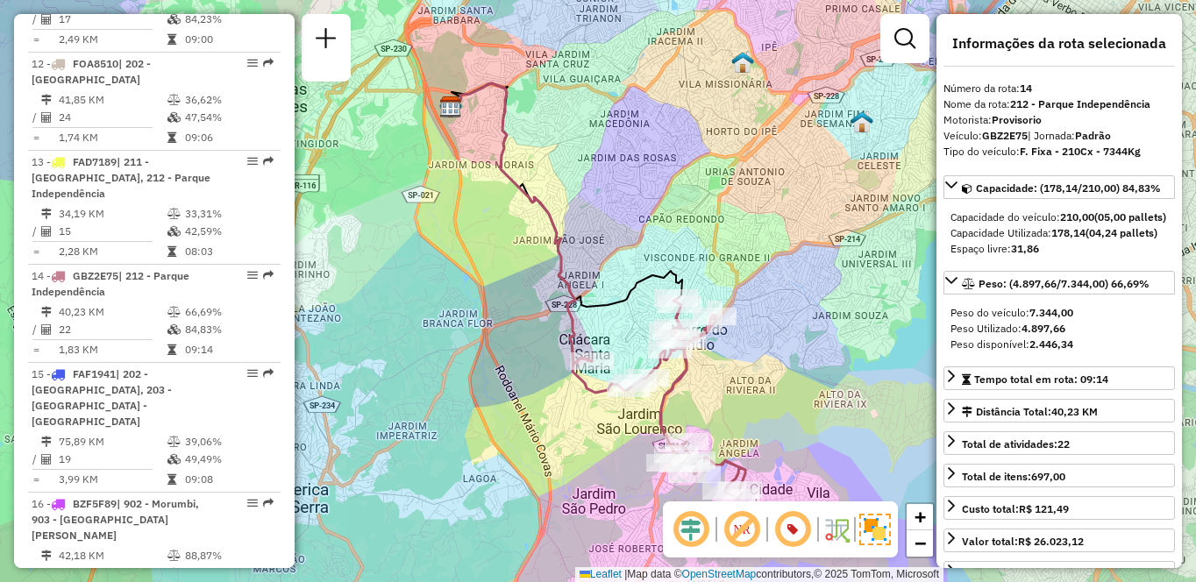
scroll to position [1337, 0]
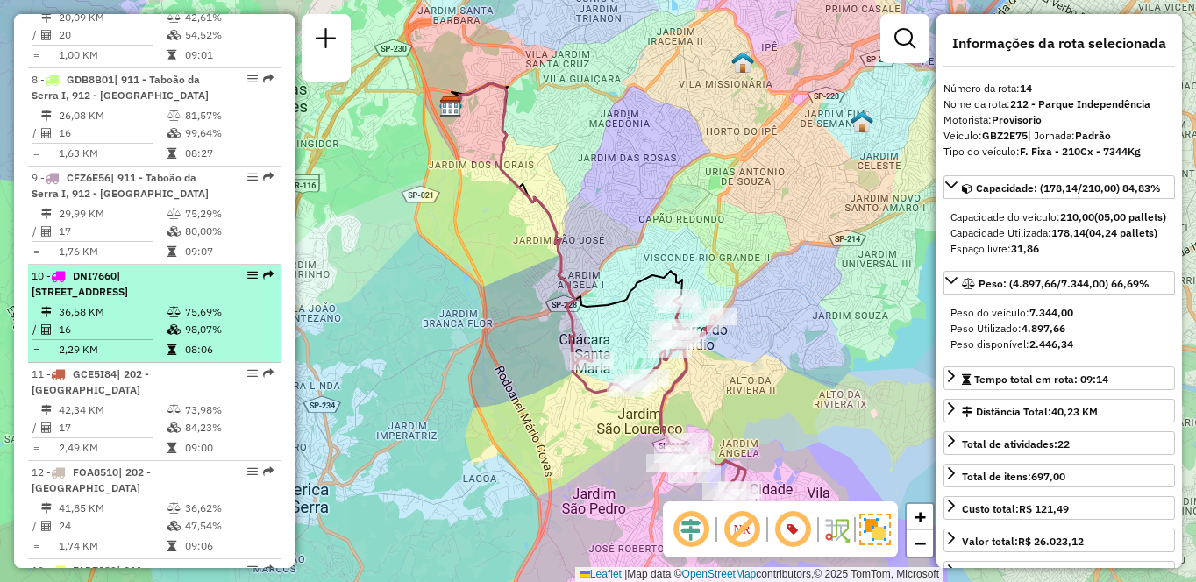
click at [147, 321] on td "36,58 KM" at bounding box center [112, 312] width 109 height 18
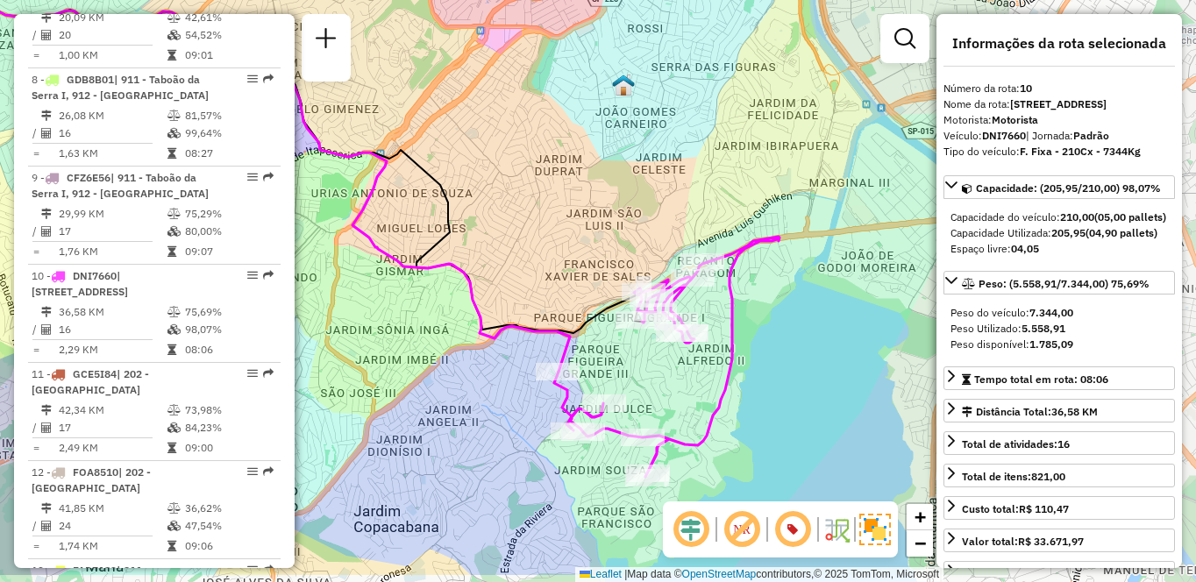
drag, startPoint x: 747, startPoint y: 232, endPoint x: 440, endPoint y: 167, distance: 313.9
click at [440, 167] on div "Janela de atendimento Grade de atendimento Capacidade Transportadoras Veículos …" at bounding box center [598, 291] width 1196 height 582
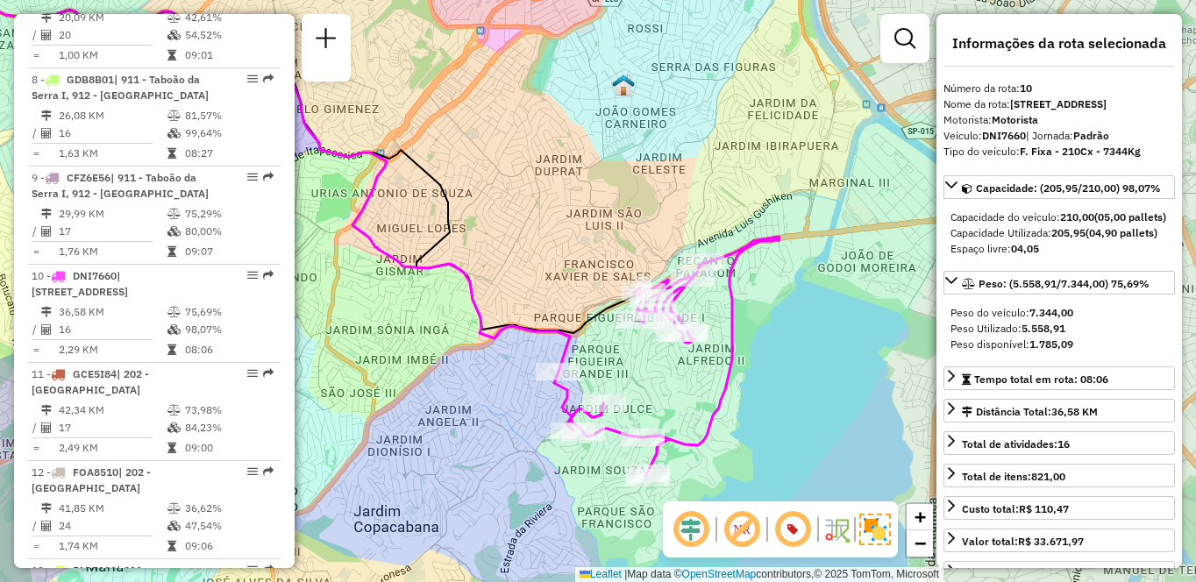
scroll to position [2335, 0]
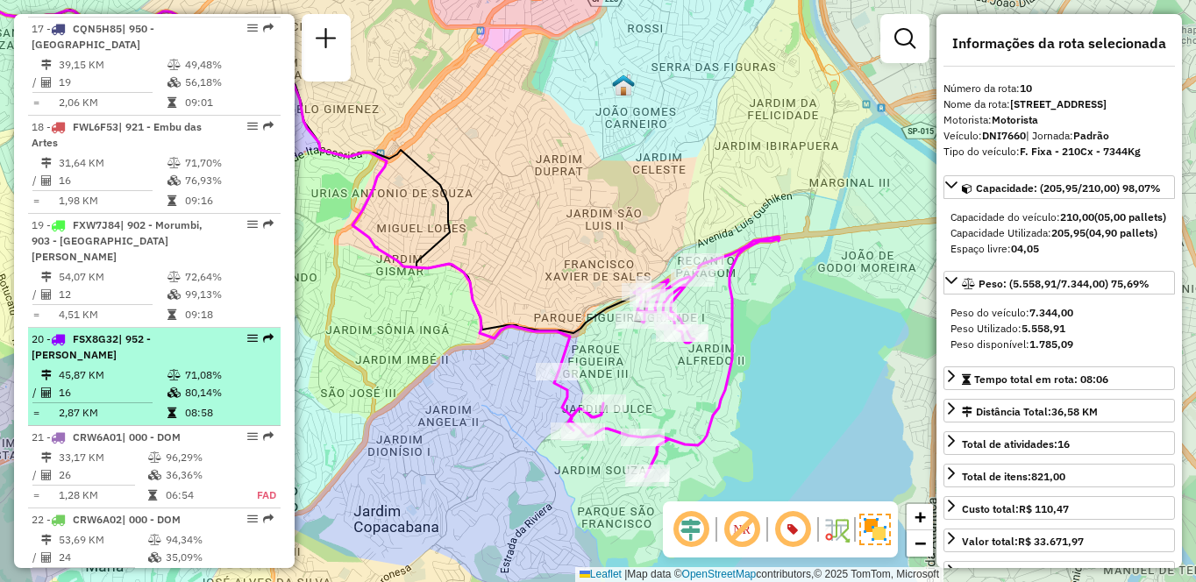
click at [131, 367] on td "45,87 KM" at bounding box center [112, 376] width 109 height 18
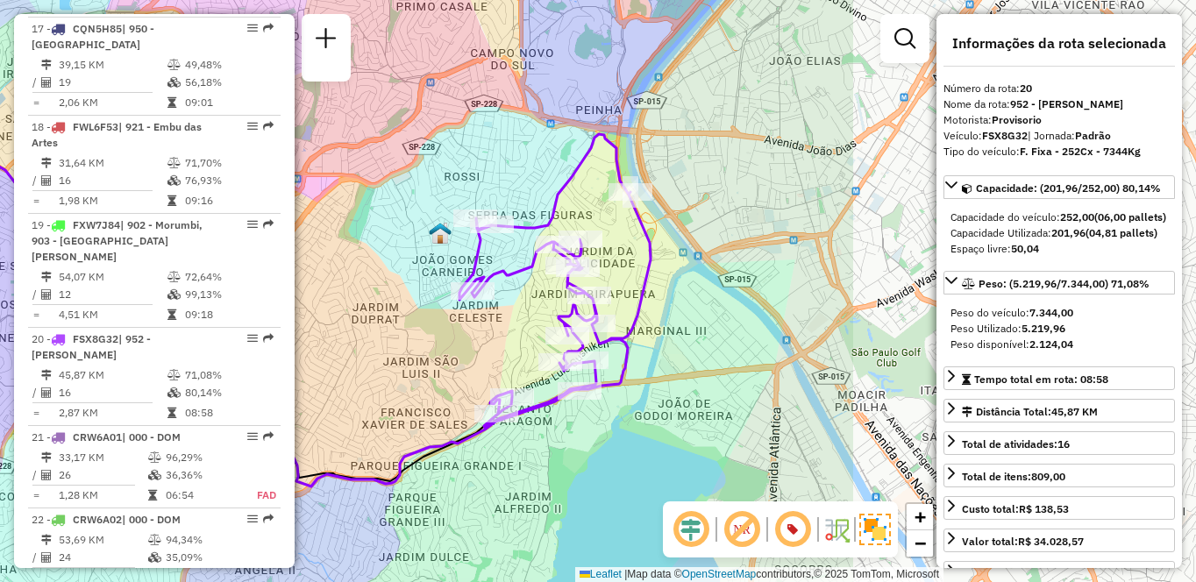
drag, startPoint x: 753, startPoint y: 330, endPoint x: 362, endPoint y: 305, distance: 392.0
click at [362, 305] on div "Janela de atendimento Grade de atendimento Capacidade Transportadoras Veículos …" at bounding box center [598, 291] width 1196 height 582
